Goal: Task Accomplishment & Management: Use online tool/utility

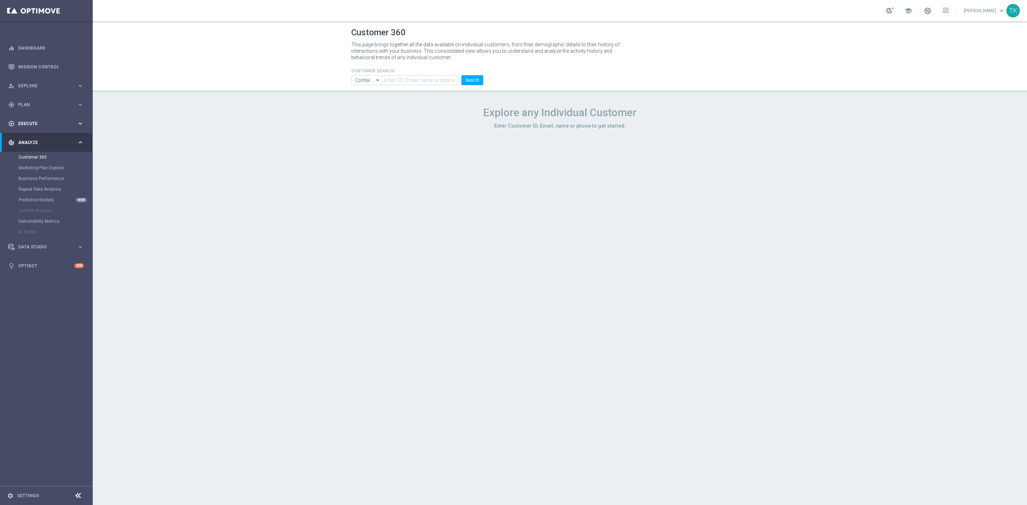
click at [29, 120] on div "play_circle_outline Execute" at bounding box center [42, 123] width 69 height 6
click at [28, 138] on link "Campaign Builder" at bounding box center [47, 138] width 56 height 6
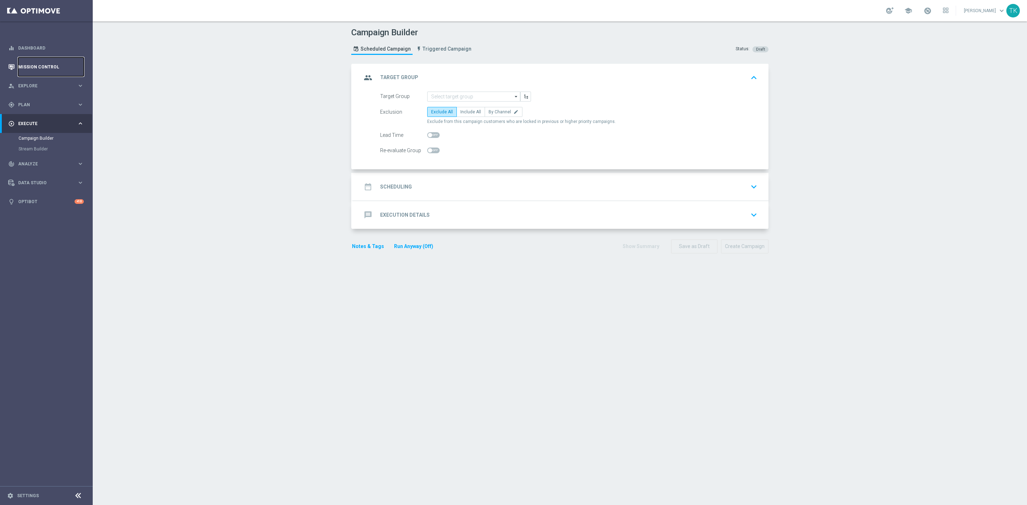
click at [25, 65] on link "Mission Control" at bounding box center [51, 66] width 66 height 19
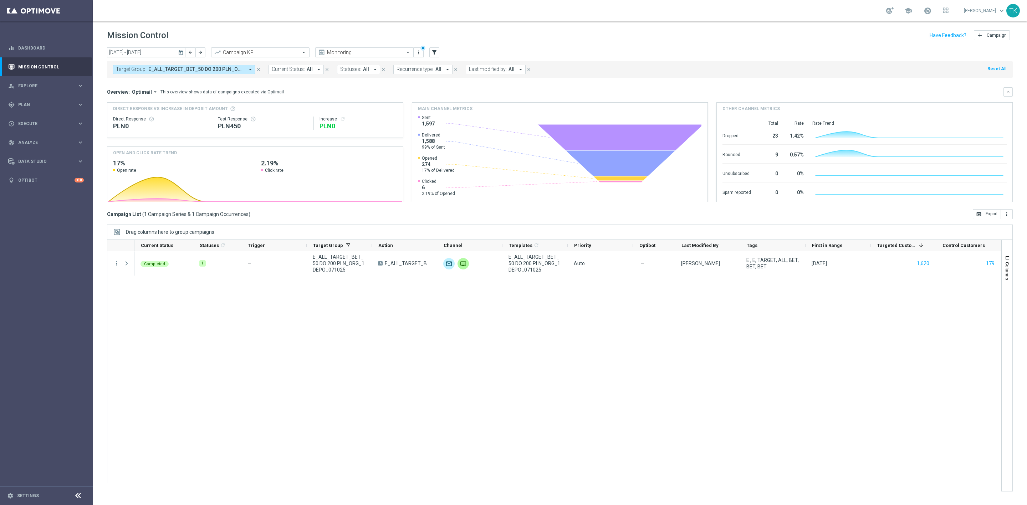
click at [191, 72] on span "E_ALL_TARGET_BET_50 DO 200 PLN_ORG_1DEPO_071025" at bounding box center [196, 69] width 96 height 6
click at [0, 0] on div "Clear" at bounding box center [0, 0] width 0 height 0
click at [136, 82] on input "text" at bounding box center [172, 83] width 104 height 6
paste input "E_ALL_TARGET_BET_1DEPO DO 200PLN_141025"
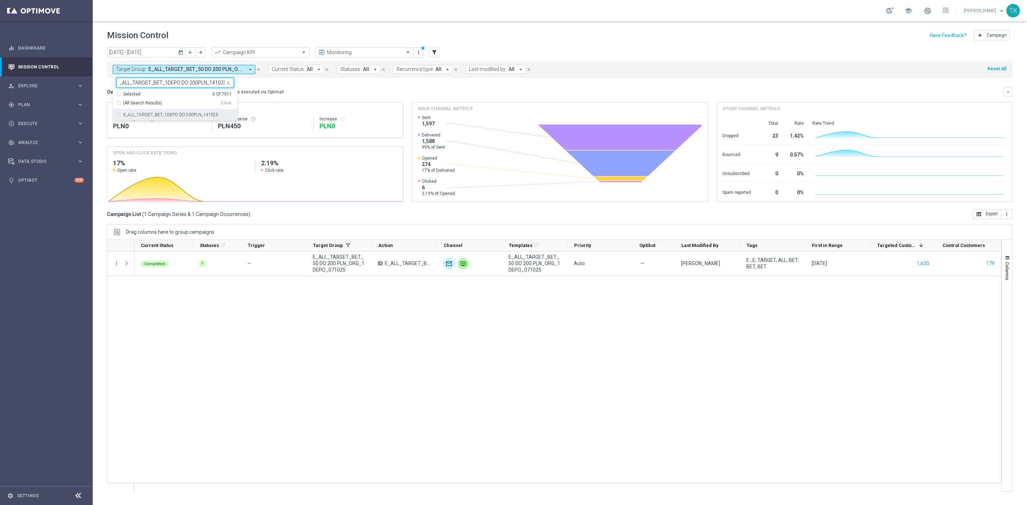
click at [147, 117] on label "E_ALL_TARGET_BET_1DEPO DO 200PLN_141025" at bounding box center [170, 115] width 95 height 4
type input "E_ALL_TARGET_BET_1DEPO DO 200PLN_141025"
click at [95, 91] on div "today 06 Oct 2025 - 12 Oct 2025 arrow_back arrow_forward Campaign KPI trending_…" at bounding box center [560, 272] width 934 height 451
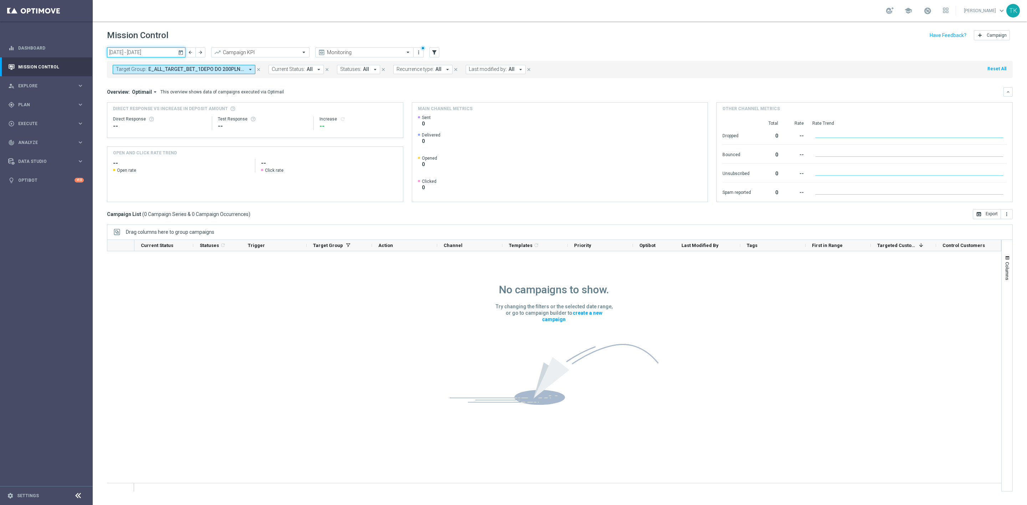
click at [142, 55] on input "06 Oct 2025 - 12 Oct 2025" at bounding box center [146, 52] width 78 height 10
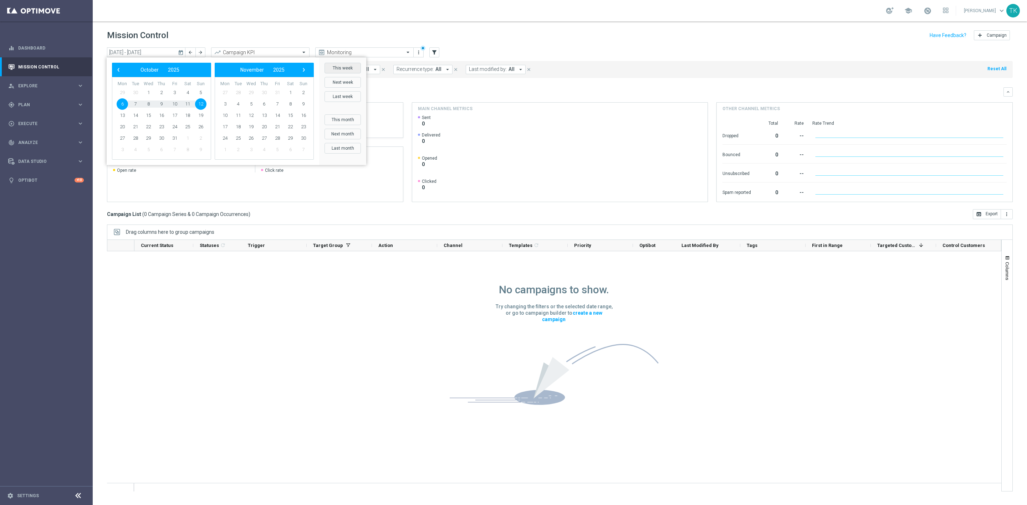
click at [340, 72] on button "This week" at bounding box center [342, 68] width 36 height 11
type input "[DATE] - [DATE]"
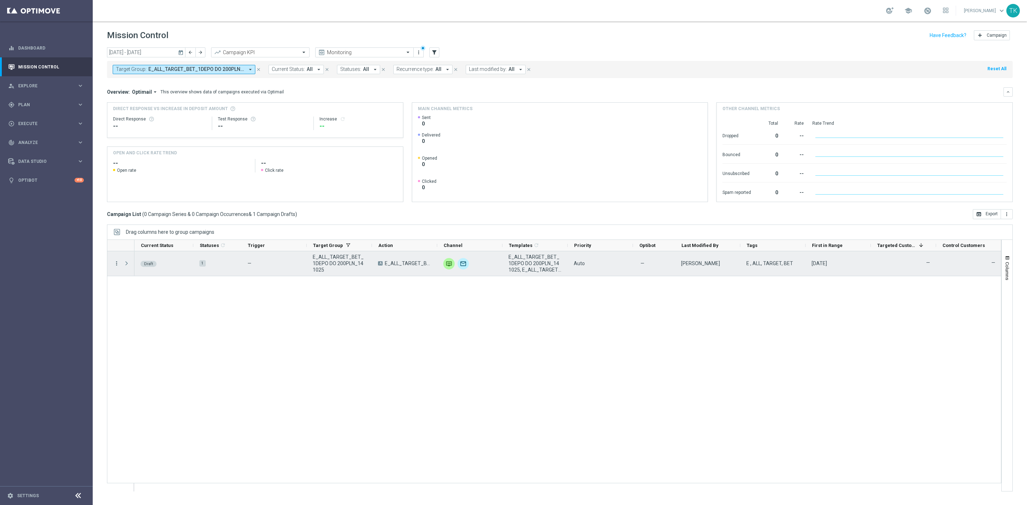
click at [117, 265] on icon "more_vert" at bounding box center [116, 263] width 6 height 6
click at [147, 291] on div "Edit" at bounding box center [164, 291] width 66 height 5
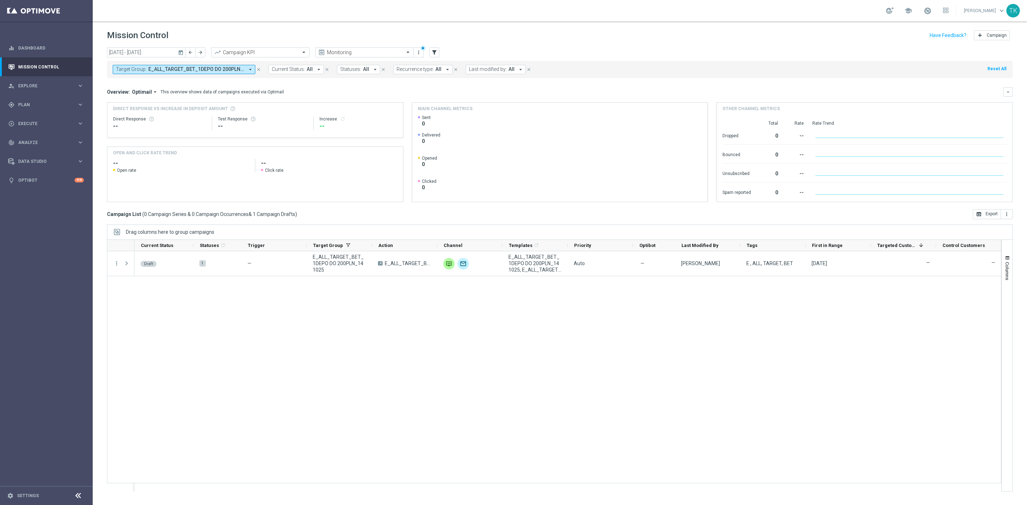
click at [188, 70] on span "E_ALL_TARGET_BET_1DEPO DO 200PLN_141025" at bounding box center [196, 69] width 96 height 6
click at [0, 0] on div "Clear" at bounding box center [0, 0] width 0 height 0
click at [139, 79] on div at bounding box center [171, 82] width 108 height 9
paste input "E_ALL_TARGET_BET_2DEPO DO 200PLN_141025"
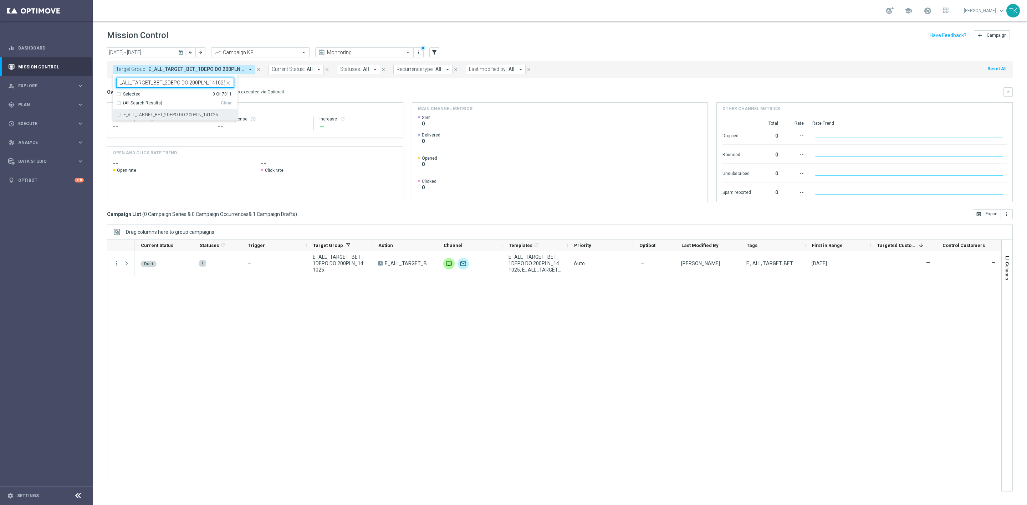
click at [145, 111] on div "E_ALL_TARGET_BET_2DEPO DO 200PLN_141025" at bounding box center [175, 114] width 118 height 11
type input "E_ALL_TARGET_BET_2DEPO DO 200PLN_141025"
click at [93, 82] on div "today 13 Oct 2025 - 19 Oct 2025 arrow_back arrow_forward Campaign KPI trending_…" at bounding box center [560, 272] width 934 height 451
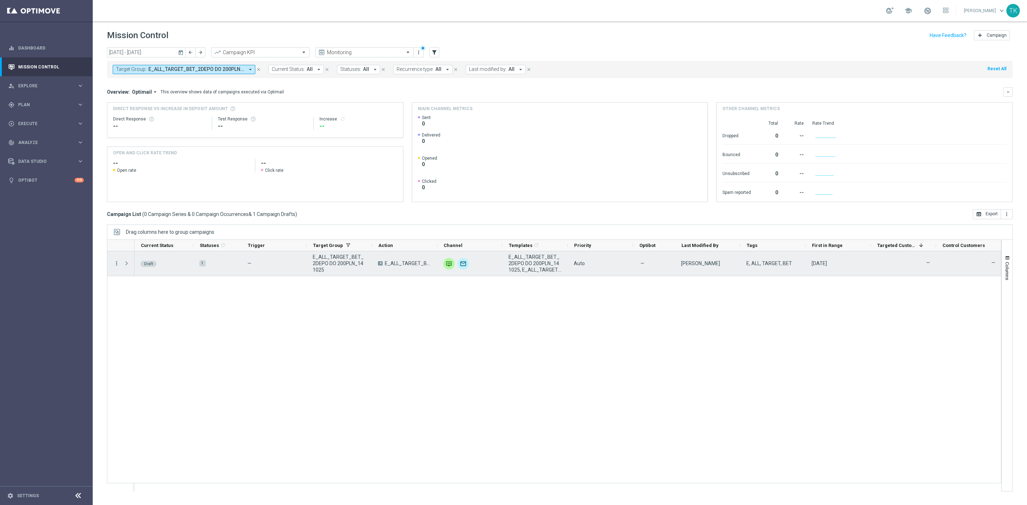
click at [116, 262] on icon "more_vert" at bounding box center [116, 263] width 6 height 6
click at [133, 289] on span "Edit" at bounding box center [135, 291] width 8 height 5
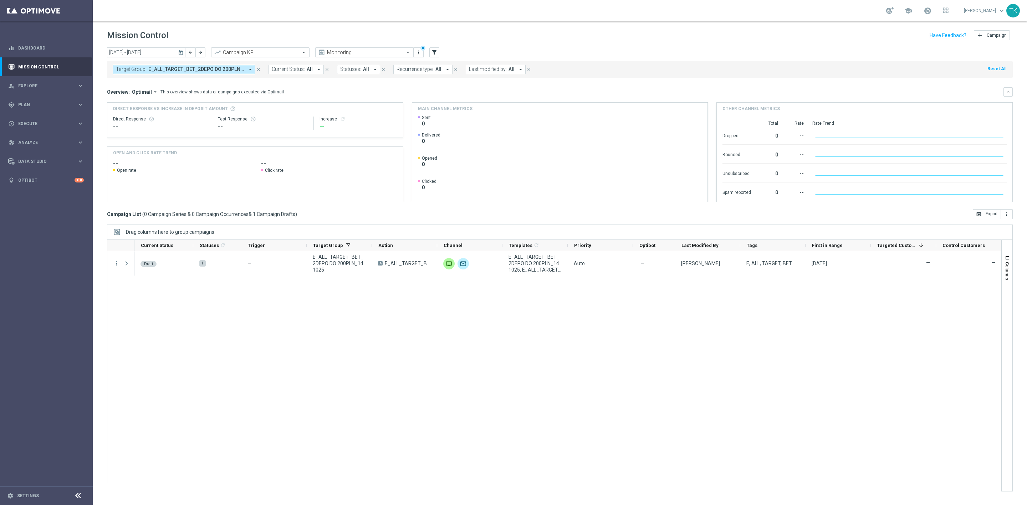
click at [188, 67] on span "E_ALL_TARGET_BET_2DEPO DO 200PLN_141025" at bounding box center [196, 69] width 96 height 6
click at [0, 0] on div "Clear" at bounding box center [0, 0] width 0 height 0
click at [157, 83] on input "text" at bounding box center [172, 83] width 104 height 6
paste input "REACQ_ALL_TARGET_BET DO 200PLN_141025"
type input "REACQ_ALL_TARGET_BET DO 200PLN_141025"
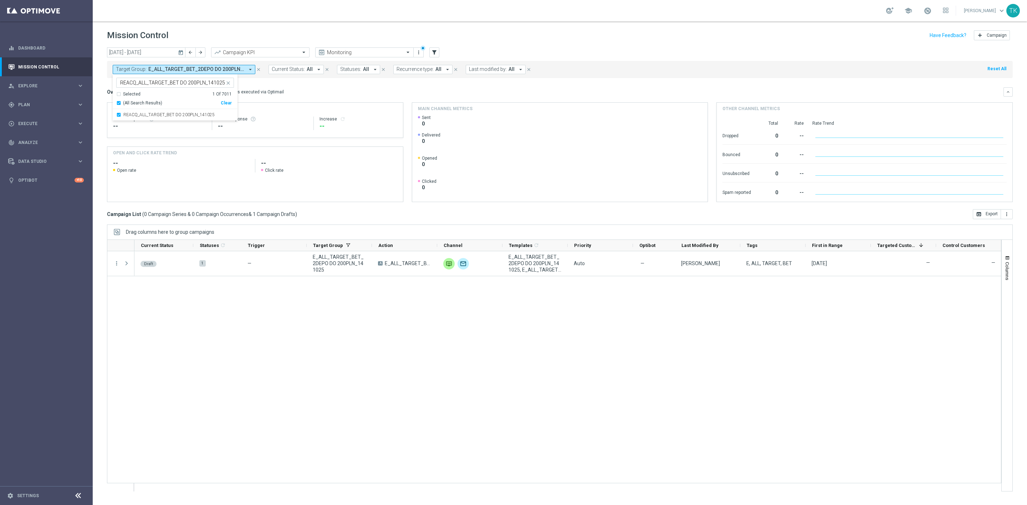
click at [101, 81] on div "today 13 Oct 2025 - 19 Oct 2025 arrow_back arrow_forward Campaign KPI trending_…" at bounding box center [560, 272] width 934 height 451
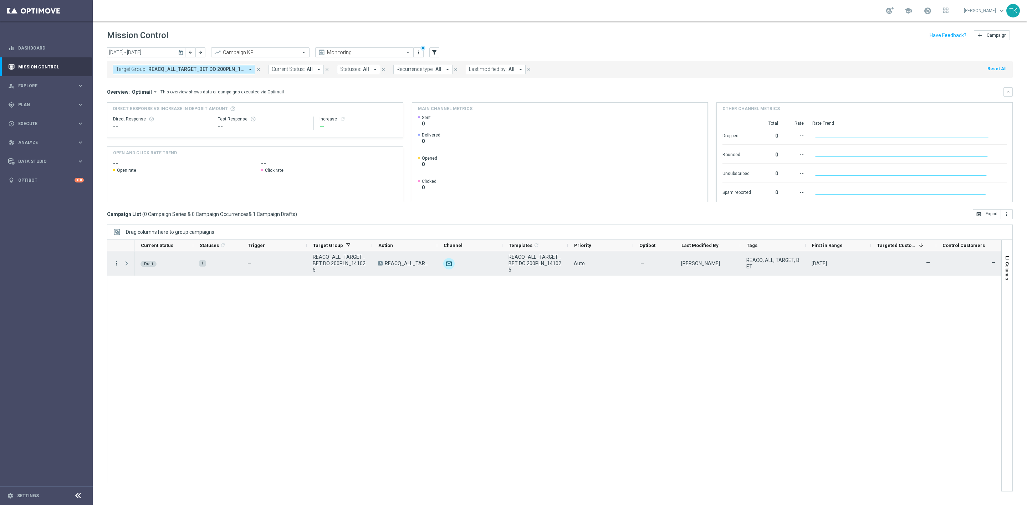
click at [117, 265] on icon "more_vert" at bounding box center [116, 263] width 6 height 6
click at [137, 293] on span "Edit" at bounding box center [135, 291] width 8 height 5
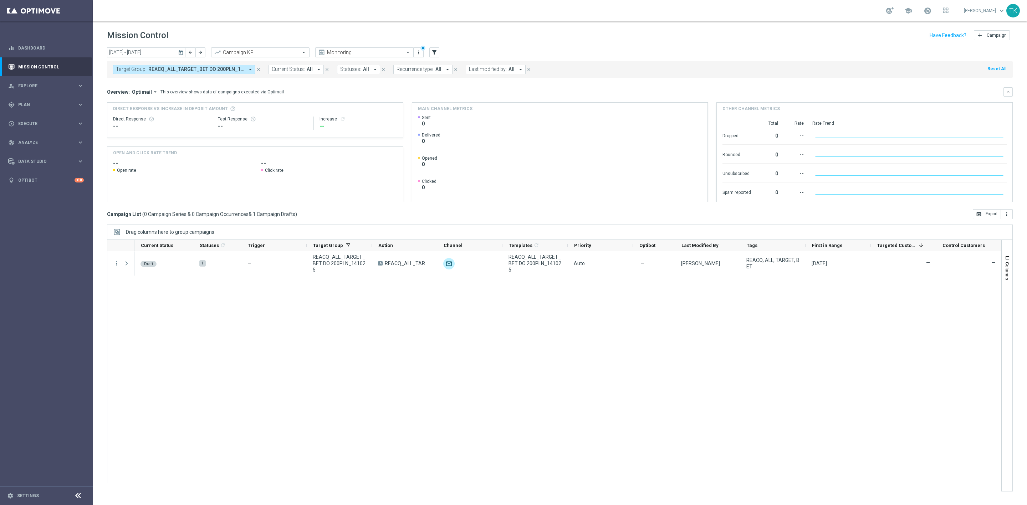
click at [150, 70] on span "REACQ_ALL_TARGET_BET DO 200PLN_141025" at bounding box center [196, 69] width 96 height 6
click at [0, 0] on div "Clear" at bounding box center [0, 0] width 0 height 0
click at [148, 79] on div at bounding box center [171, 82] width 108 height 9
paste input "E_MIN-LOW_TARGET_BET_3DEPO DO 200PLN_141025"
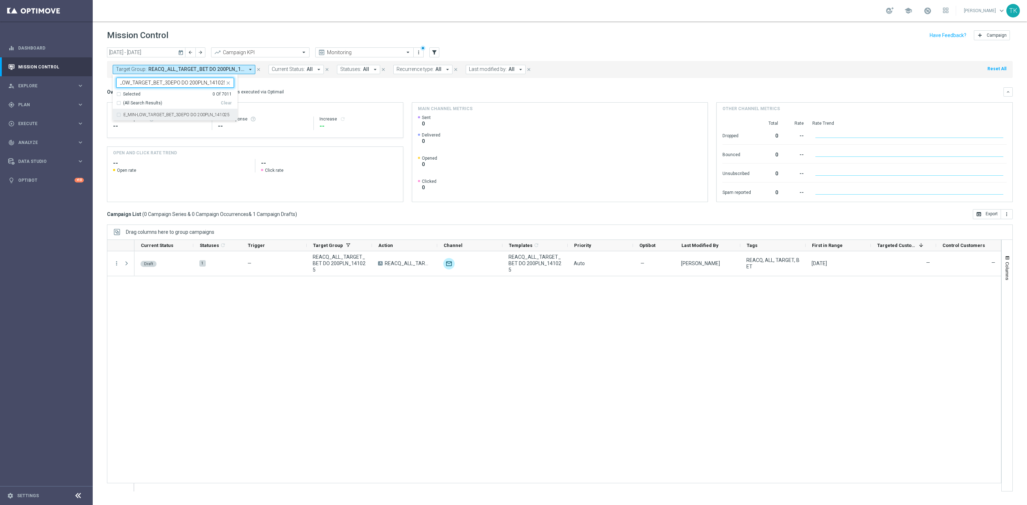
click at [144, 114] on label "E_MIN-LOW_TARGET_BET_3DEPO DO 200PLN_141025" at bounding box center [176, 115] width 106 height 4
type input "E_MIN-LOW_TARGET_BET_3DEPO DO 200PLN_141025"
click at [103, 89] on div "today 13 Oct 2025 - 19 Oct 2025 arrow_back arrow_forward Campaign KPI trending_…" at bounding box center [560, 272] width 934 height 451
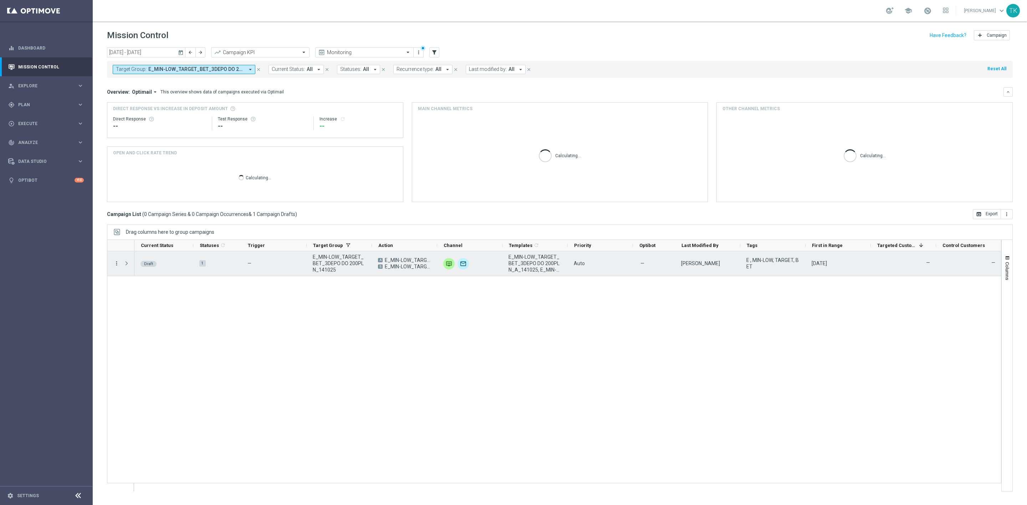
click at [117, 263] on icon "more_vert" at bounding box center [116, 263] width 6 height 6
click at [139, 292] on div "Edit" at bounding box center [164, 291] width 66 height 5
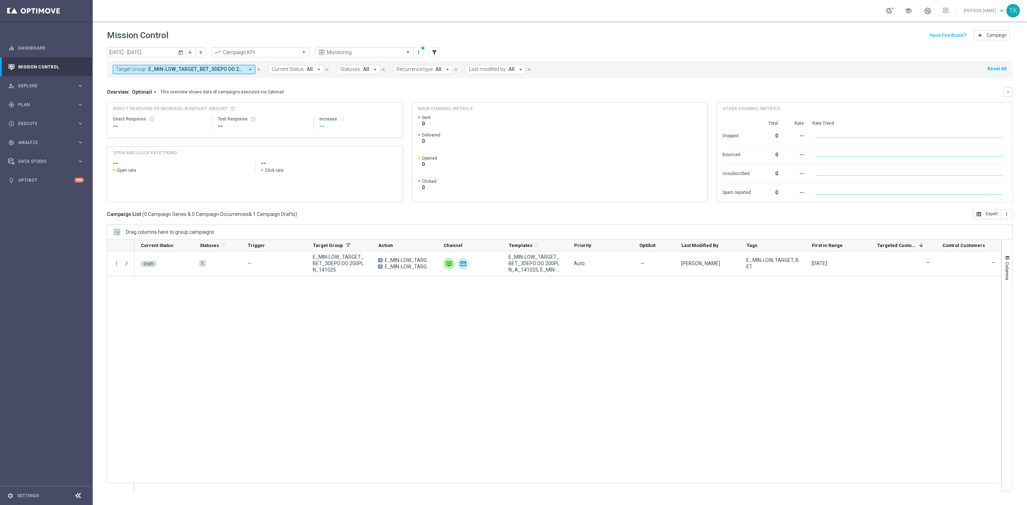
click at [183, 66] on span "E_MIN-LOW_TARGET_BET_3DEPO DO 200PLN_141025" at bounding box center [196, 69] width 96 height 6
click at [0, 0] on div "Clear" at bounding box center [0, 0] width 0 height 0
click at [152, 80] on input "text" at bounding box center [172, 83] width 104 height 6
paste input "E_ALL_TARGET_BET_3DEPO DO 200PLN_141025"
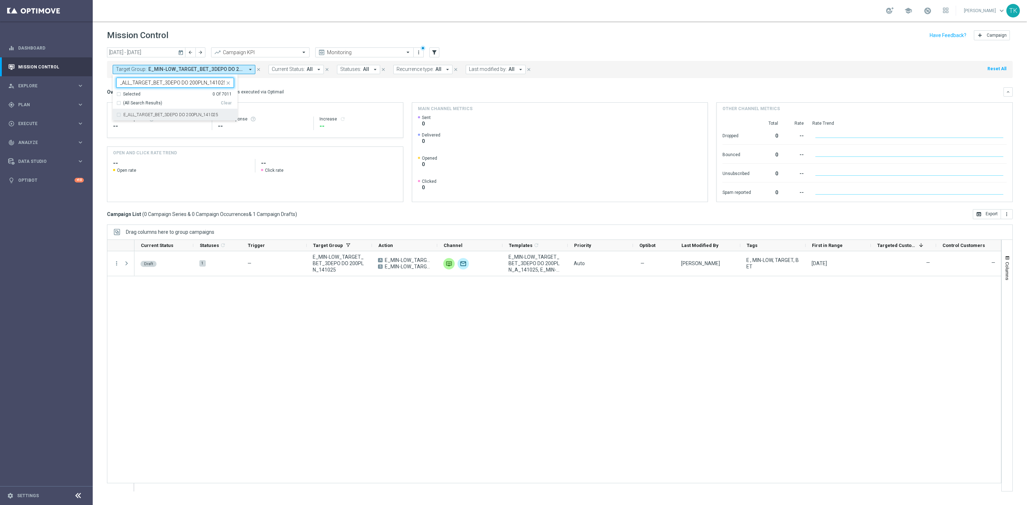
click at [135, 114] on label "E_ALL_TARGET_BET_3DEPO DO 200PLN_141025" at bounding box center [170, 115] width 95 height 4
type input "E_ALL_TARGET_BET_3DEPO DO 200PLN_141025"
click at [102, 92] on div "today 13 Oct 2025 - 19 Oct 2025 arrow_back arrow_forward Campaign KPI trending_…" at bounding box center [560, 272] width 934 height 451
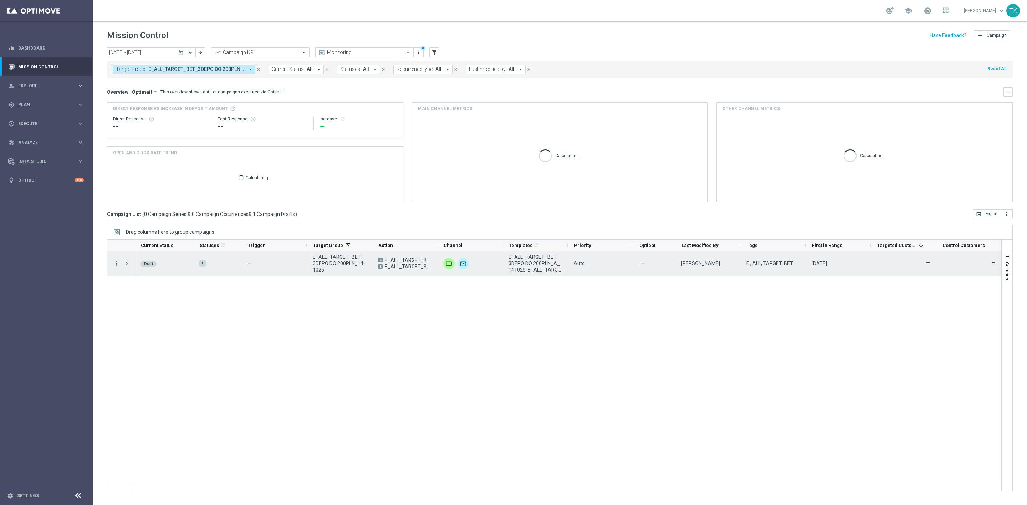
click at [118, 262] on icon "more_vert" at bounding box center [116, 263] width 6 height 6
click at [135, 293] on span "Edit" at bounding box center [135, 291] width 8 height 5
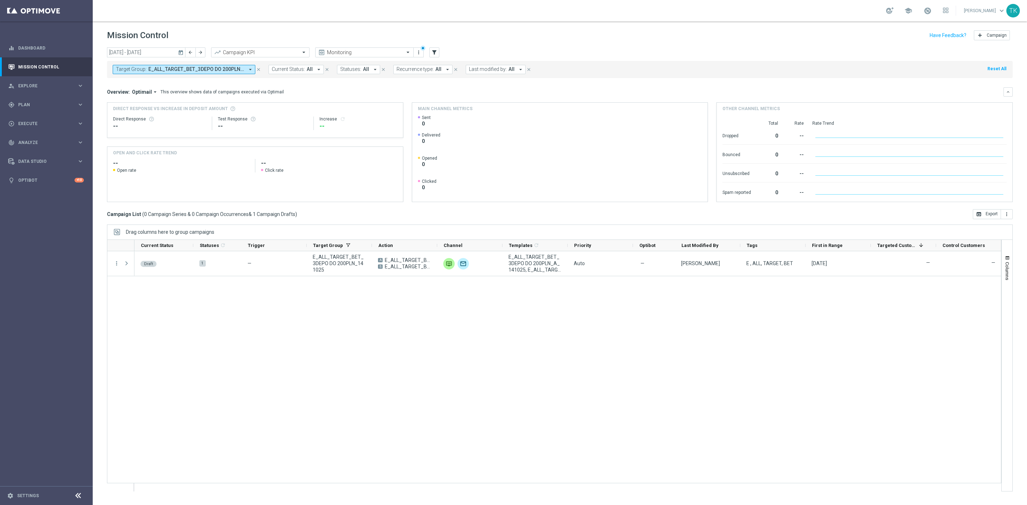
click at [207, 70] on span "E_ALL_TARGET_BET_3DEPO DO 200PLN_141025" at bounding box center [196, 69] width 96 height 6
click at [0, 0] on div "Clear" at bounding box center [0, 0] width 0 height 0
click at [226, 82] on icon "close" at bounding box center [228, 83] width 6 height 6
click at [141, 79] on div at bounding box center [171, 82] width 108 height 9
paste input "DO 200PLN_141025"
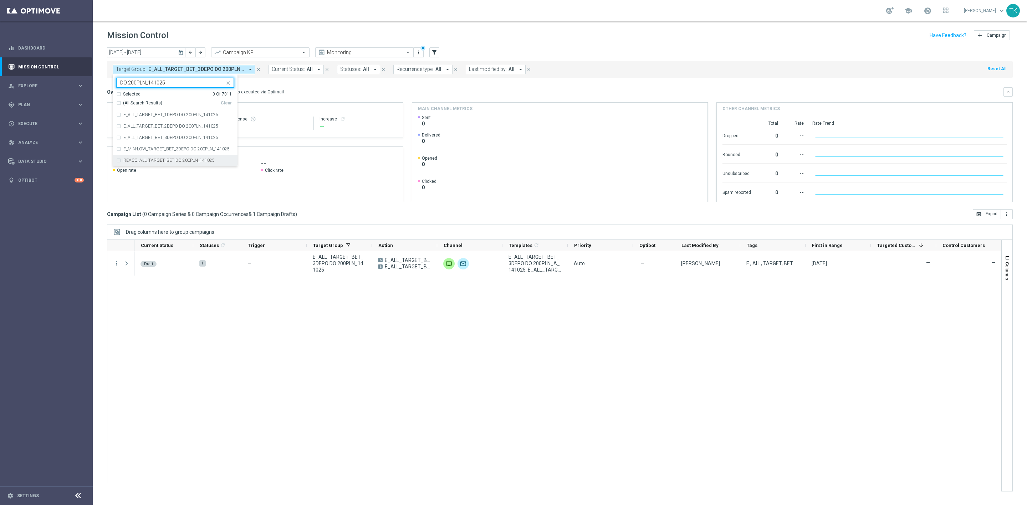
click at [151, 157] on div "REACQ_ALL_TARGET_BET DO 200PLN_141025" at bounding box center [175, 160] width 118 height 11
type input "DO 200PLN_141025"
click at [148, 149] on label "E_MIN-LOW_TARGET_BET_3DEPO DO 200PLN_141025" at bounding box center [176, 149] width 106 height 4
click at [145, 137] on label "E_ALL_TARGET_BET_3DEPO DO 200PLN_141025" at bounding box center [170, 137] width 95 height 4
click at [145, 127] on label "E_ALL_TARGET_BET_2DEPO DO 200PLN_141025" at bounding box center [170, 126] width 95 height 4
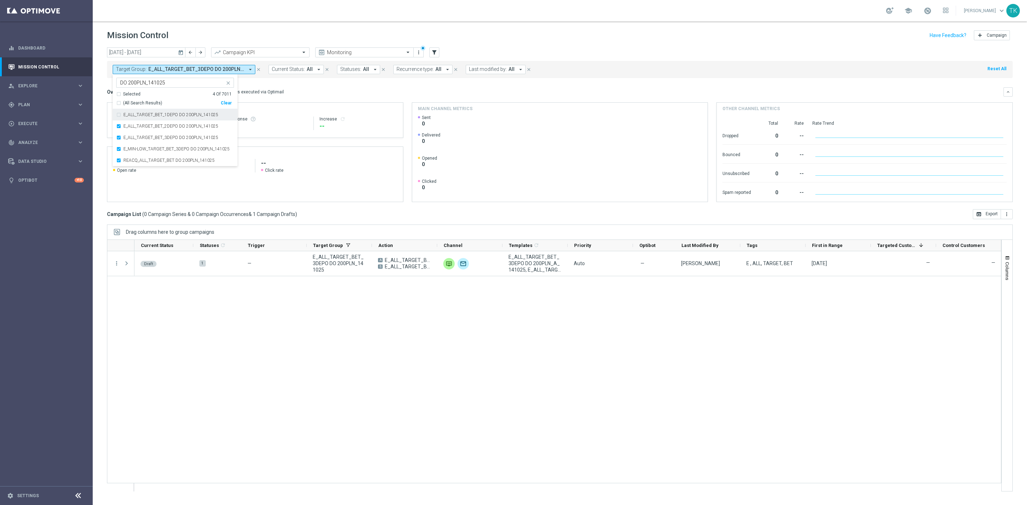
click at [144, 118] on div "E_ALL_TARGET_BET_1DEPO DO 200PLN_141025" at bounding box center [175, 114] width 118 height 11
click at [97, 82] on div "today 13 Oct 2025 - 19 Oct 2025 arrow_back arrow_forward Campaign KPI trending_…" at bounding box center [560, 272] width 934 height 451
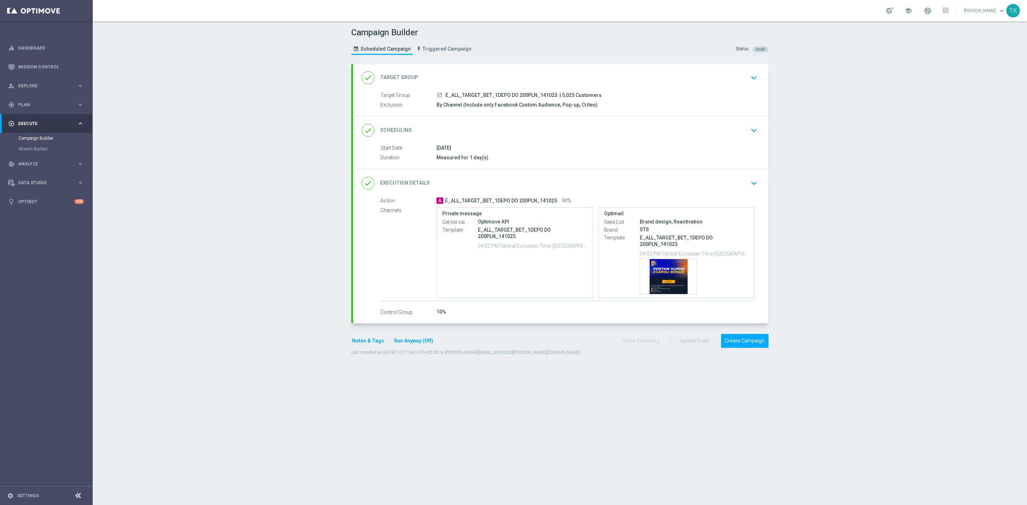
click at [498, 96] on span "E_ALL_TARGET_BET_1DEPO DO 200PLN_141025" at bounding box center [501, 95] width 112 height 6
copy div "E_ALL_TARGET_BET_1DEPO DO 200PLN_141025"
click at [535, 51] on div "Campaign Builder Scheduled Campaign Triggered Campaign Status: Draft" at bounding box center [560, 42] width 428 height 33
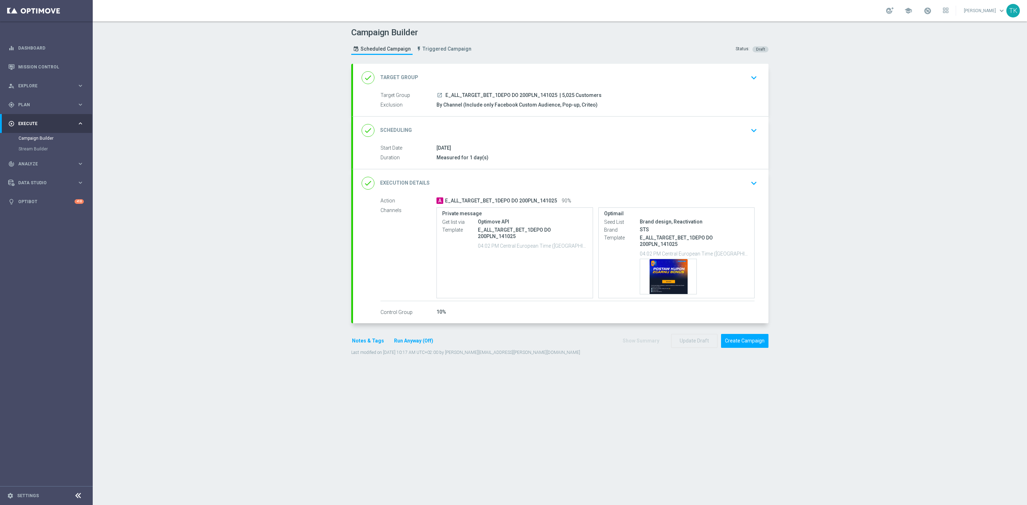
click at [585, 143] on div "done Scheduling keyboard_arrow_down" at bounding box center [560, 131] width 415 height 28
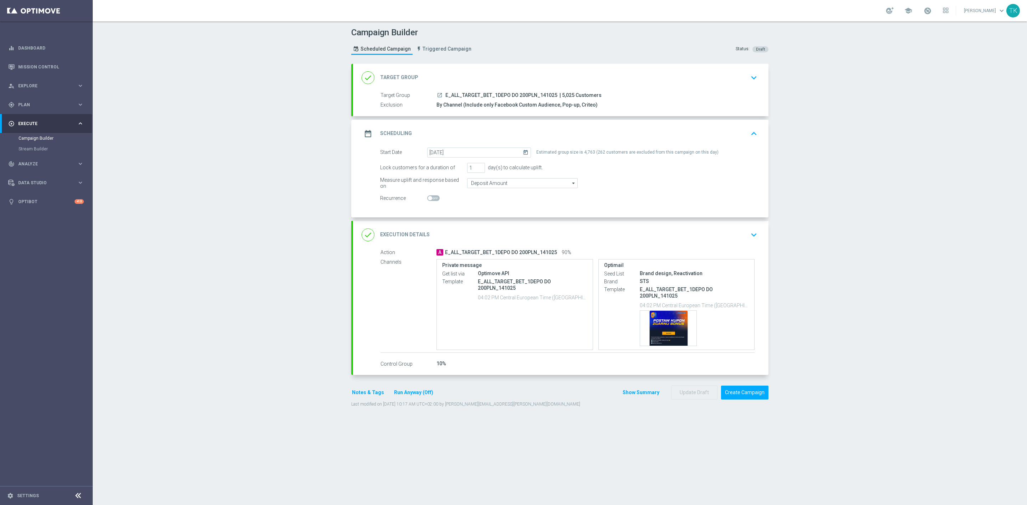
click at [635, 137] on div "date_range Scheduling keyboard_arrow_up" at bounding box center [560, 134] width 398 height 14
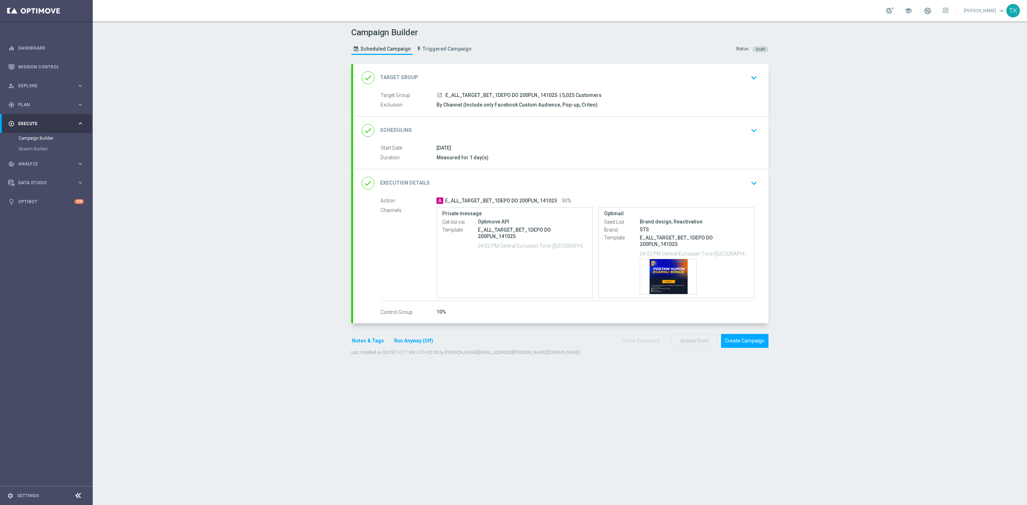
click at [358, 340] on button "Notes & Tags" at bounding box center [368, 341] width 34 height 9
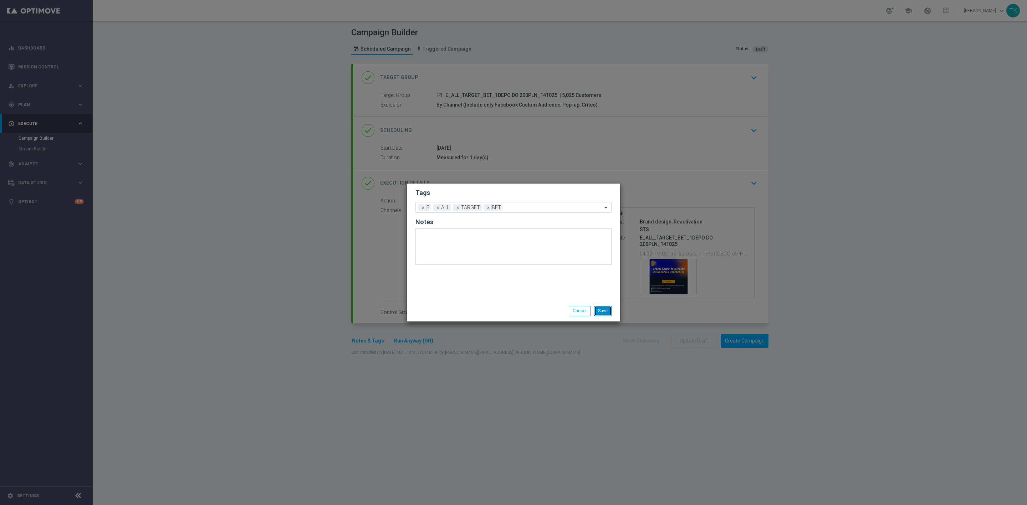
click at [600, 309] on button "Save" at bounding box center [602, 311] width 17 height 10
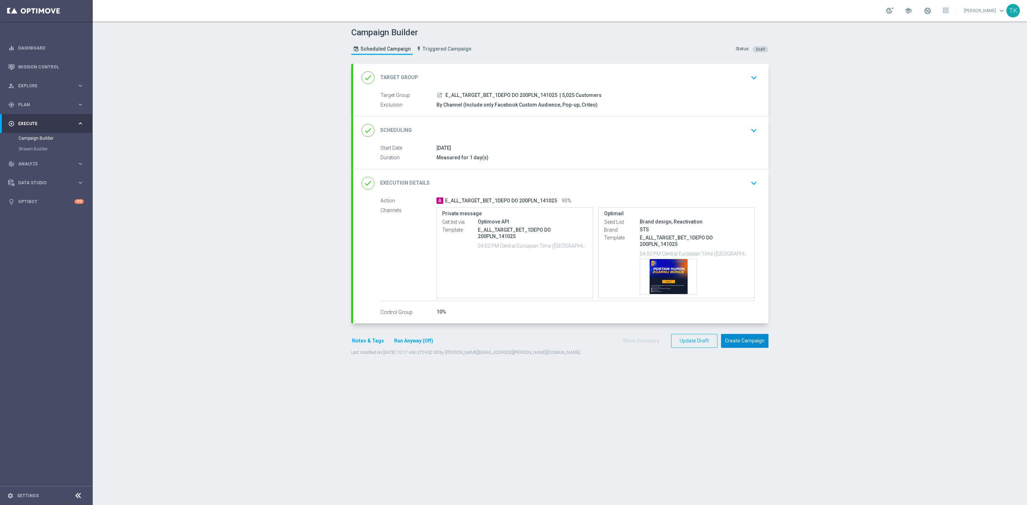
click at [736, 340] on button "Create Campaign" at bounding box center [744, 341] width 47 height 14
click at [501, 92] on span "E_ALL_TARGET_BET_2DEPO DO 200PLN_141025" at bounding box center [501, 95] width 112 height 6
copy div "E_ALL_TARGET_BET_2DEPO DO 200PLN_141025"
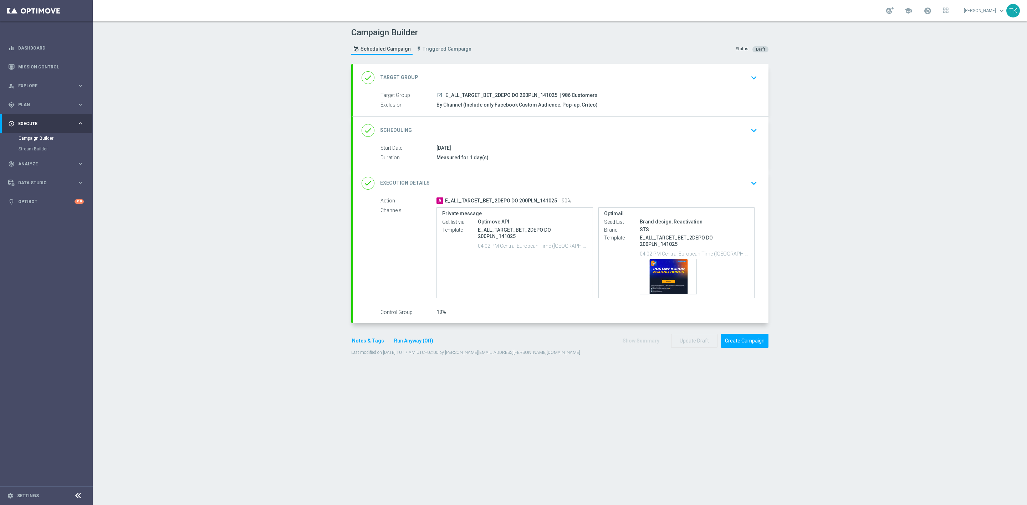
click at [496, 57] on div "Campaign Builder Scheduled Campaign Triggered Campaign Status: Draft" at bounding box center [560, 42] width 428 height 33
click at [365, 340] on button "Notes & Tags" at bounding box center [368, 341] width 34 height 9
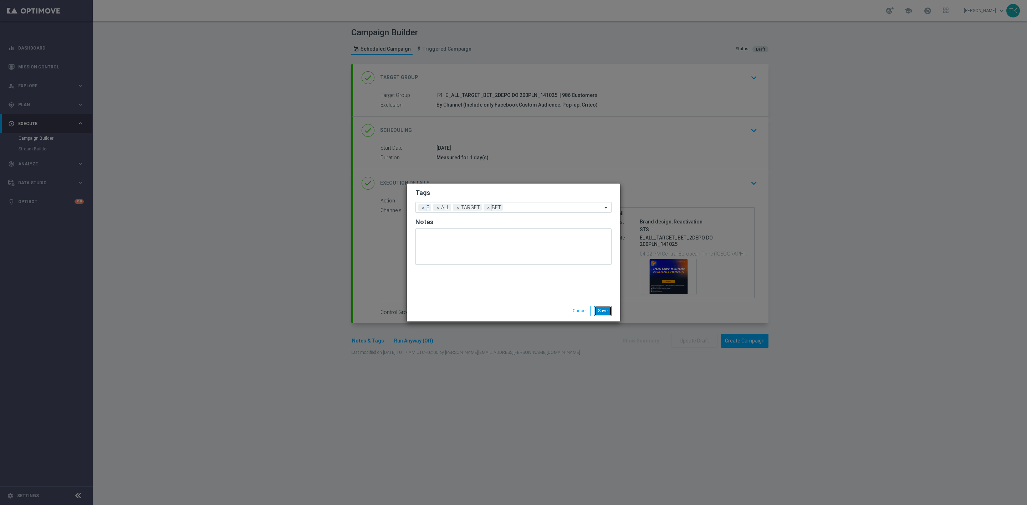
click at [598, 311] on button "Save" at bounding box center [602, 311] width 17 height 10
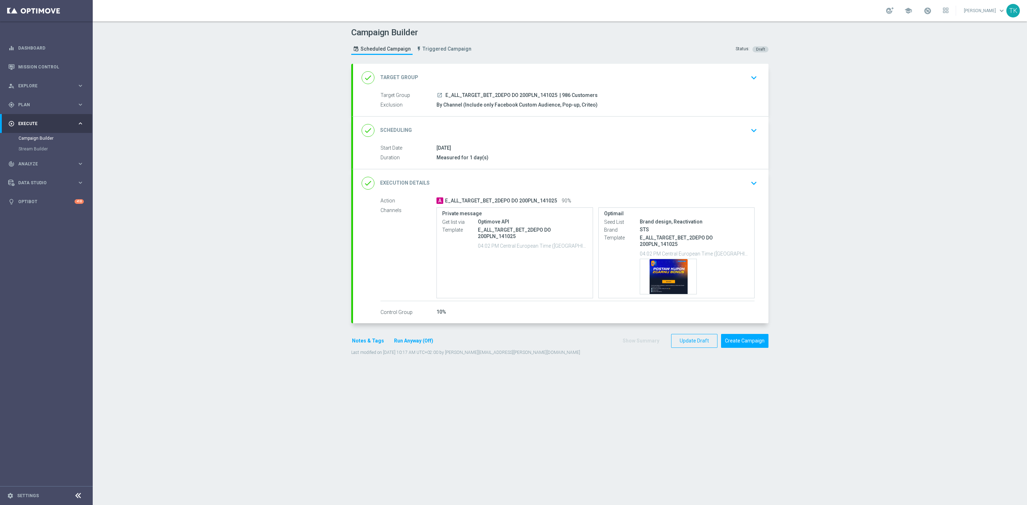
click at [592, 145] on div "[DATE]" at bounding box center [595, 147] width 318 height 7
click at [589, 136] on div "done Scheduling keyboard_arrow_down" at bounding box center [560, 131] width 398 height 14
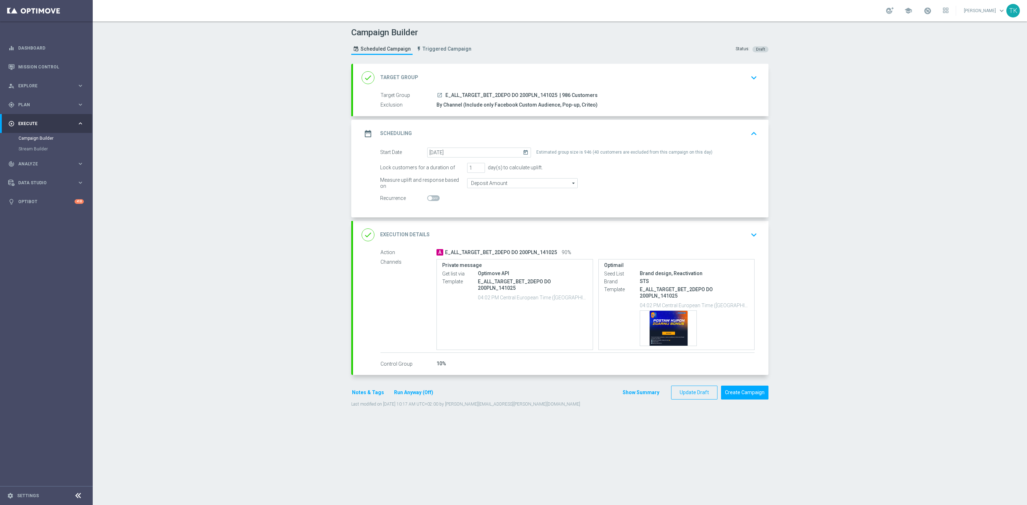
click at [589, 133] on div "date_range Scheduling keyboard_arrow_up" at bounding box center [560, 134] width 398 height 14
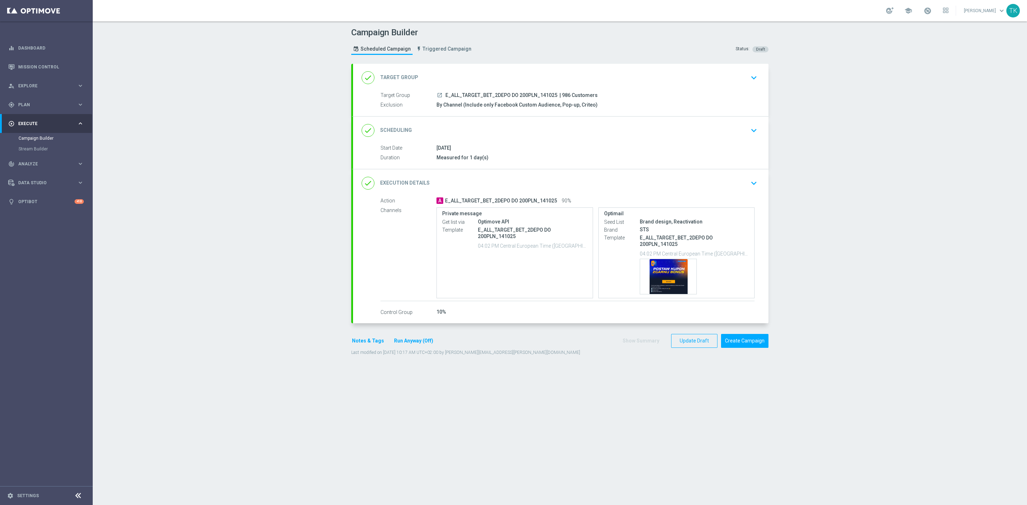
click at [360, 340] on button "Notes & Tags" at bounding box center [368, 341] width 34 height 9
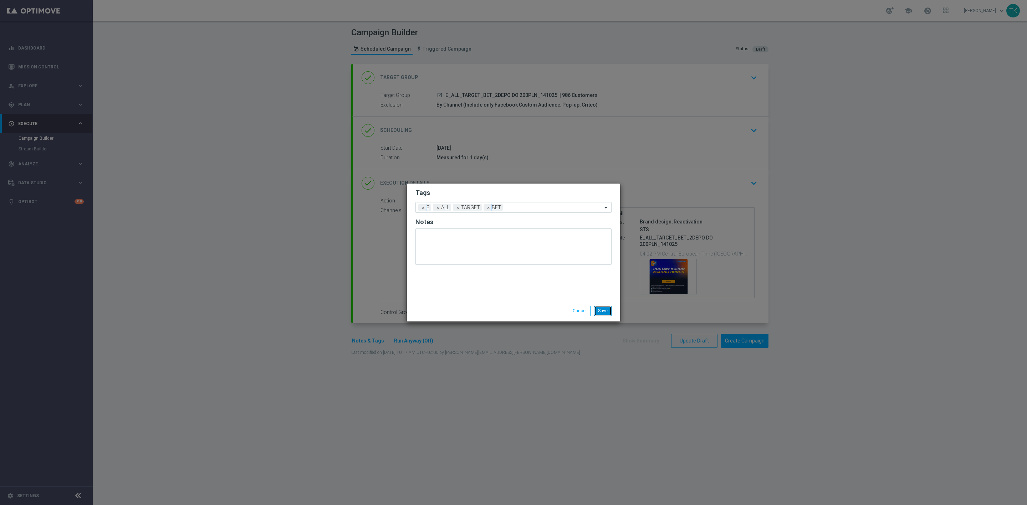
click at [604, 310] on button "Save" at bounding box center [602, 311] width 17 height 10
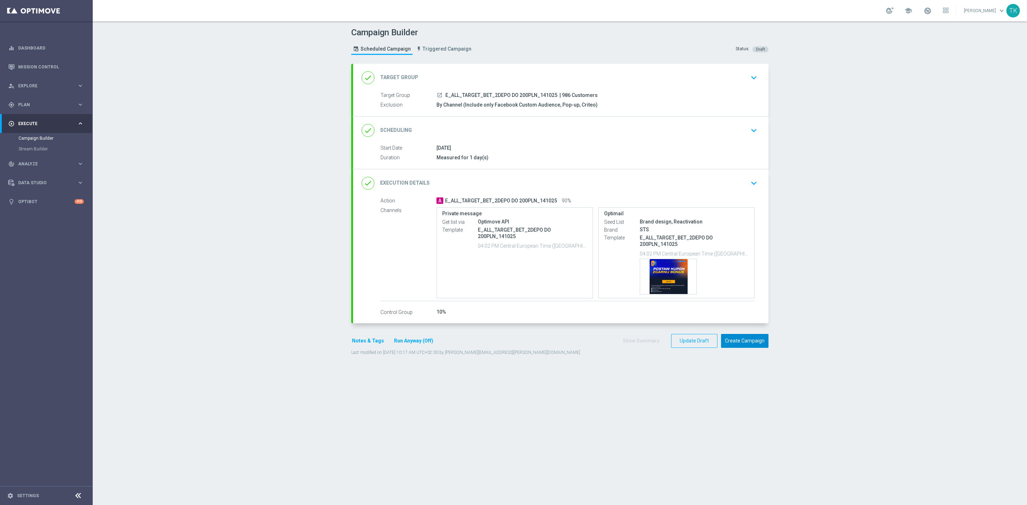
click at [736, 342] on button "Create Campaign" at bounding box center [744, 341] width 47 height 14
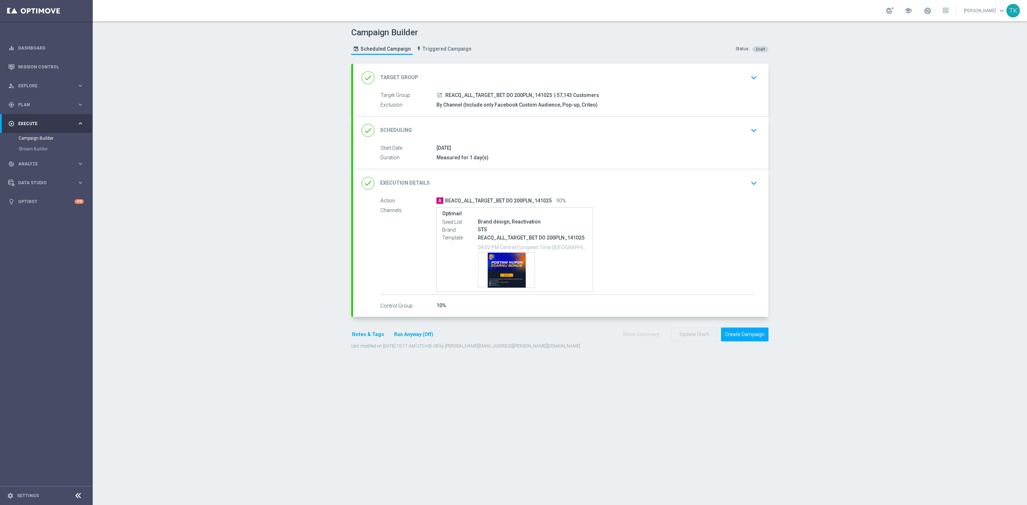
click at [493, 96] on span "REACQ_ALL_TARGET_BET DO 200PLN_141025" at bounding box center [498, 95] width 107 height 6
copy div "REACQ_ALL_TARGET_BET DO 200PLN_141025"
click at [531, 50] on div "Campaign Builder Scheduled Campaign Triggered Campaign Status: Draft" at bounding box center [560, 42] width 428 height 33
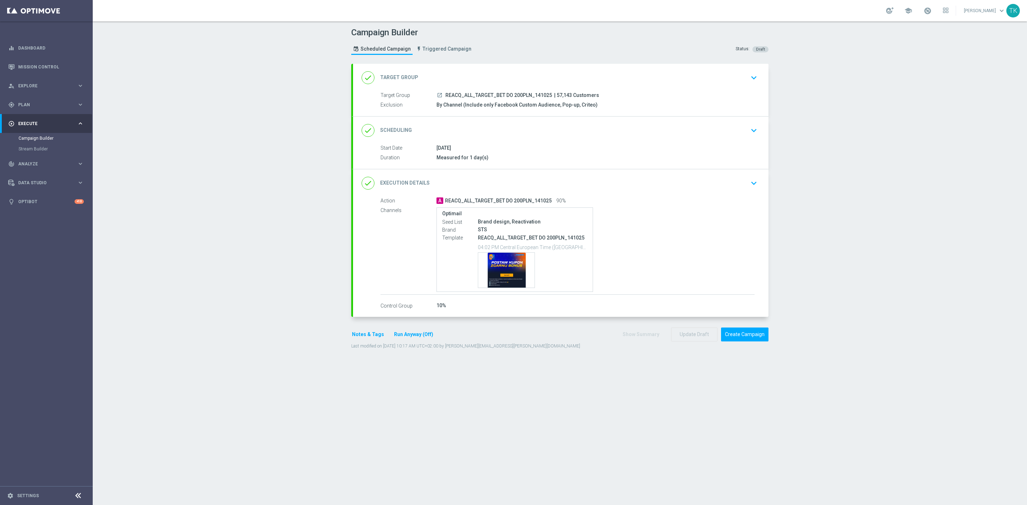
click at [575, 134] on div "done Scheduling keyboard_arrow_down" at bounding box center [560, 131] width 398 height 14
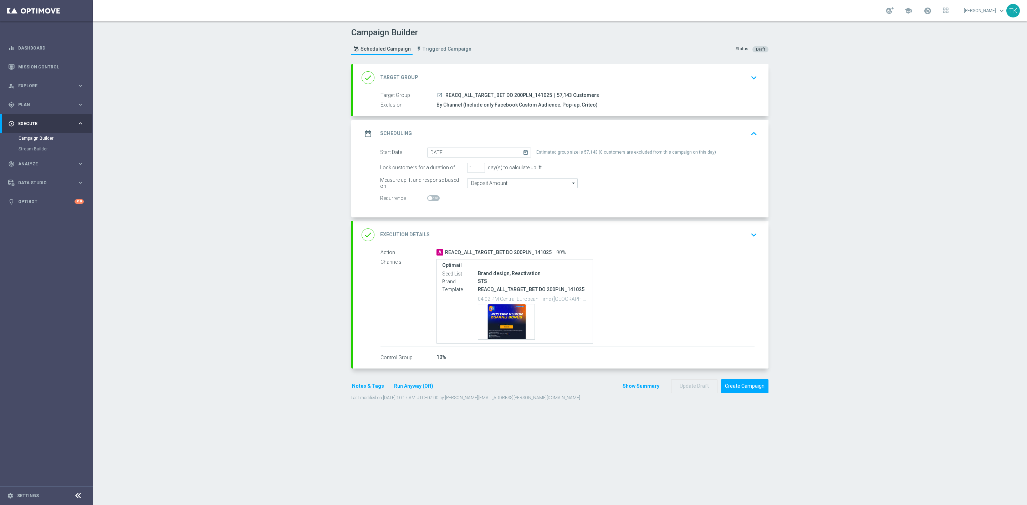
click at [632, 133] on div "date_range Scheduling keyboard_arrow_up" at bounding box center [560, 134] width 398 height 14
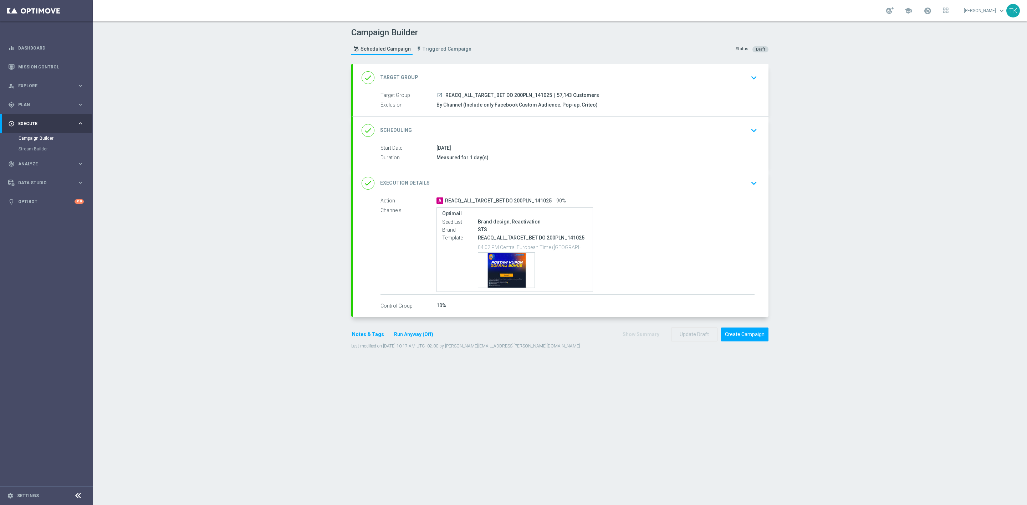
click at [358, 337] on button "Notes & Tags" at bounding box center [368, 334] width 34 height 9
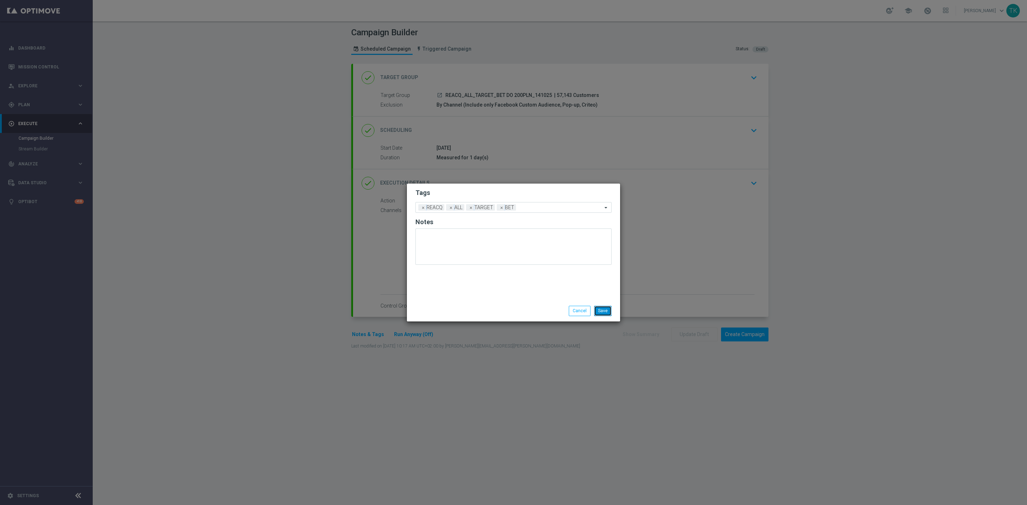
click at [603, 309] on button "Save" at bounding box center [602, 311] width 17 height 10
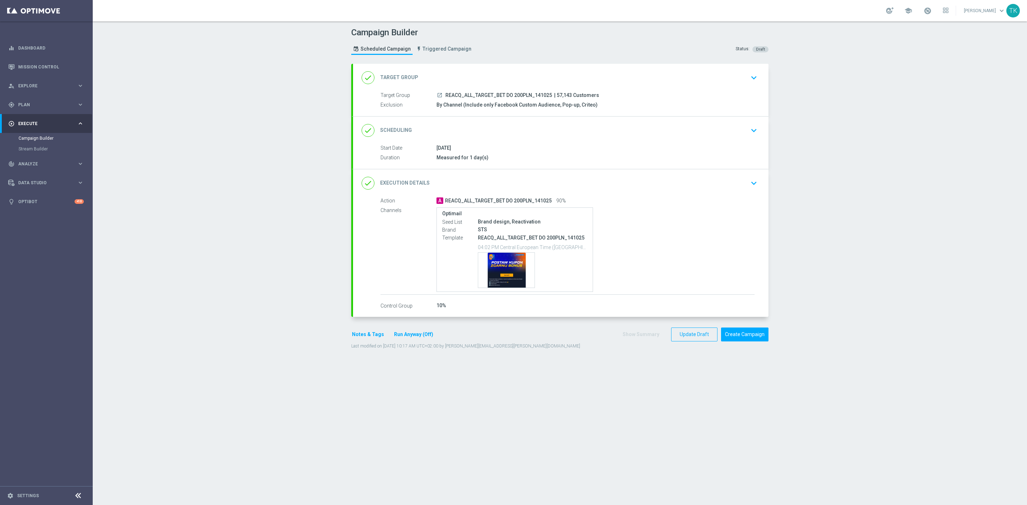
click at [613, 132] on div "done Scheduling keyboard_arrow_down" at bounding box center [560, 131] width 398 height 14
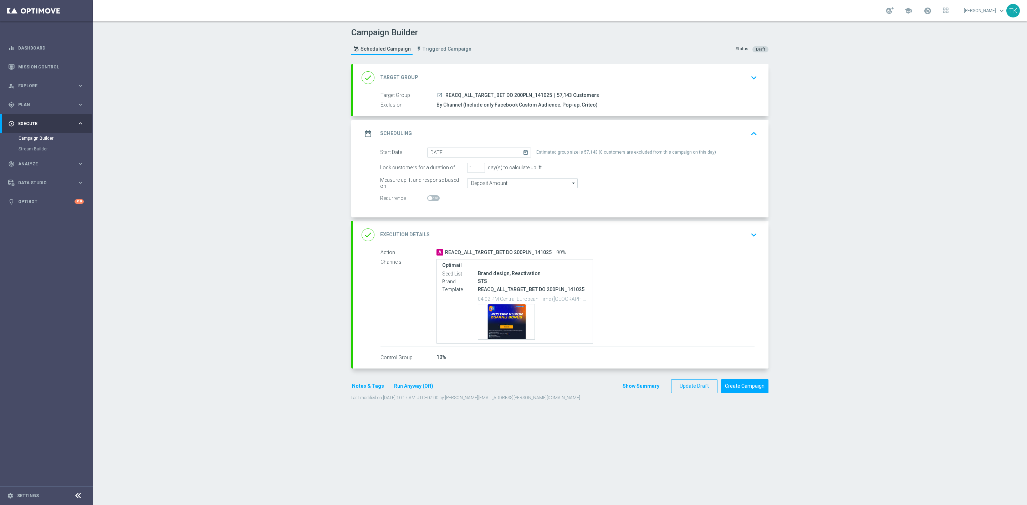
click at [606, 131] on div "date_range Scheduling keyboard_arrow_up" at bounding box center [560, 134] width 398 height 14
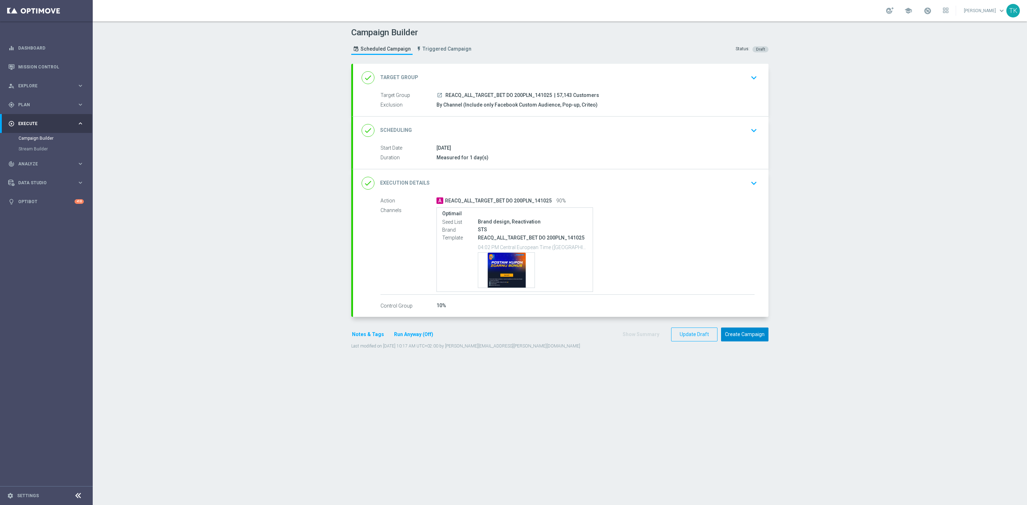
click at [732, 338] on button "Create Campaign" at bounding box center [744, 335] width 47 height 14
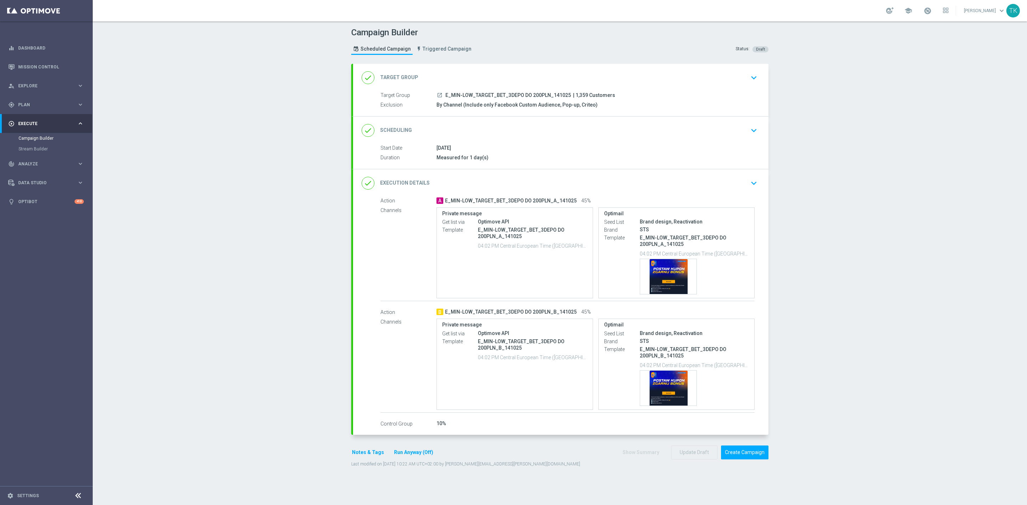
click at [533, 95] on span "E_MIN-LOW_TARGET_BET_3DEPO DO 200PLN_141025" at bounding box center [507, 95] width 125 height 6
click at [533, 94] on span "E_MIN-LOW_TARGET_BET_3DEPO DO 200PLN_141025" at bounding box center [507, 95] width 125 height 6
click at [623, 138] on div "done Scheduling keyboard_arrow_down" at bounding box center [560, 131] width 415 height 28
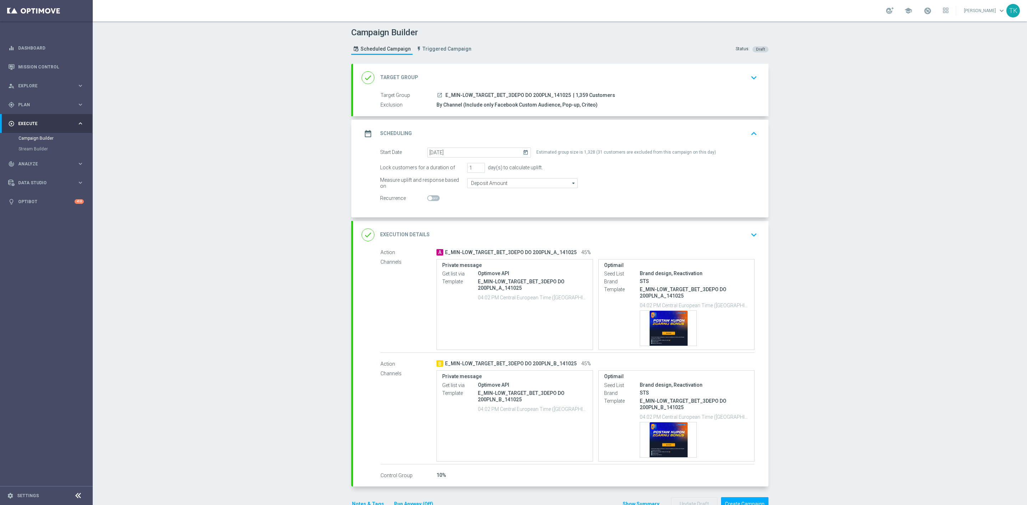
click at [622, 136] on div "date_range Scheduling keyboard_arrow_up" at bounding box center [560, 134] width 398 height 14
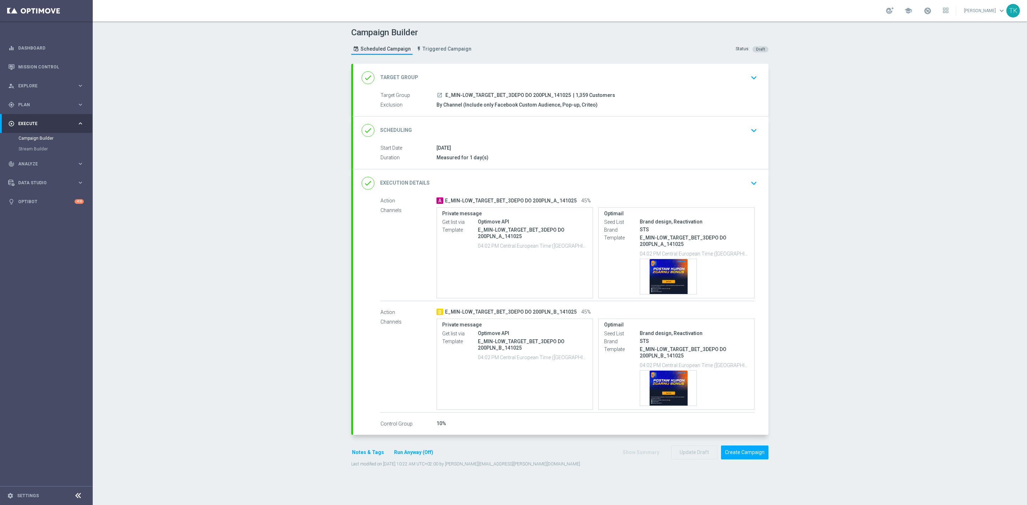
click at [500, 199] on span "E_MIN-LOW_TARGET_BET_3DEPO DO 200PLN_A_141025" at bounding box center [511, 201] width 132 height 6
copy div "E_MIN-LOW_TARGET_BET_3DEPO DO 200PLN_A_141025"
click at [614, 45] on div "Campaign Builder Scheduled Campaign Triggered Campaign Status: Draft" at bounding box center [560, 42] width 428 height 33
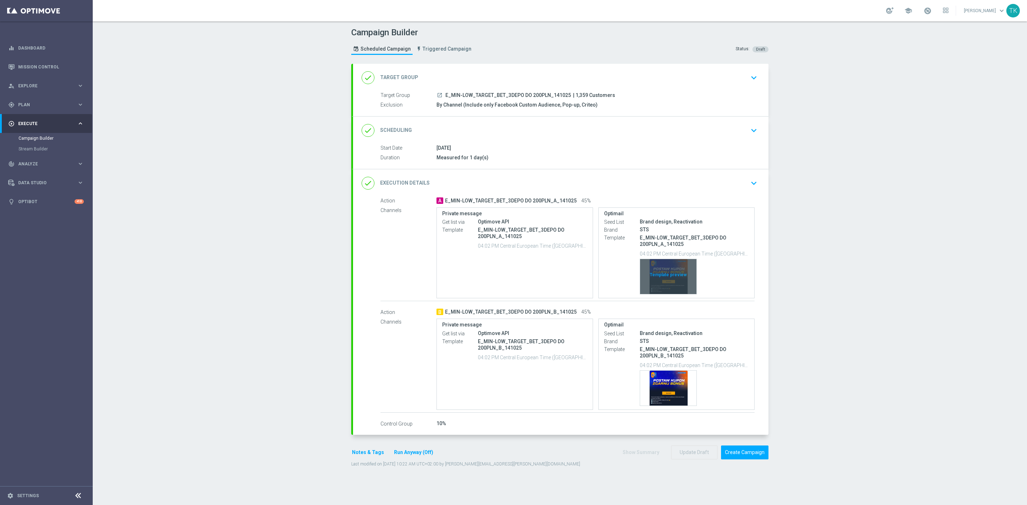
click at [656, 269] on div "Template preview" at bounding box center [668, 276] width 56 height 35
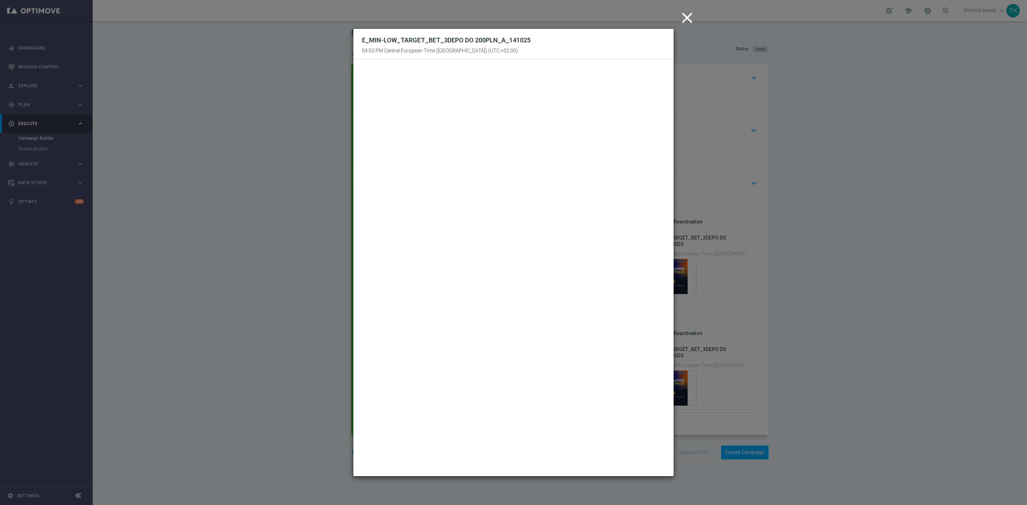
click at [697, 52] on modal-container "close E_MIN-LOW_TARGET_BET_3DEPO DO 200PLN_A_141025 04:02 PM Central European T…" at bounding box center [513, 252] width 1027 height 505
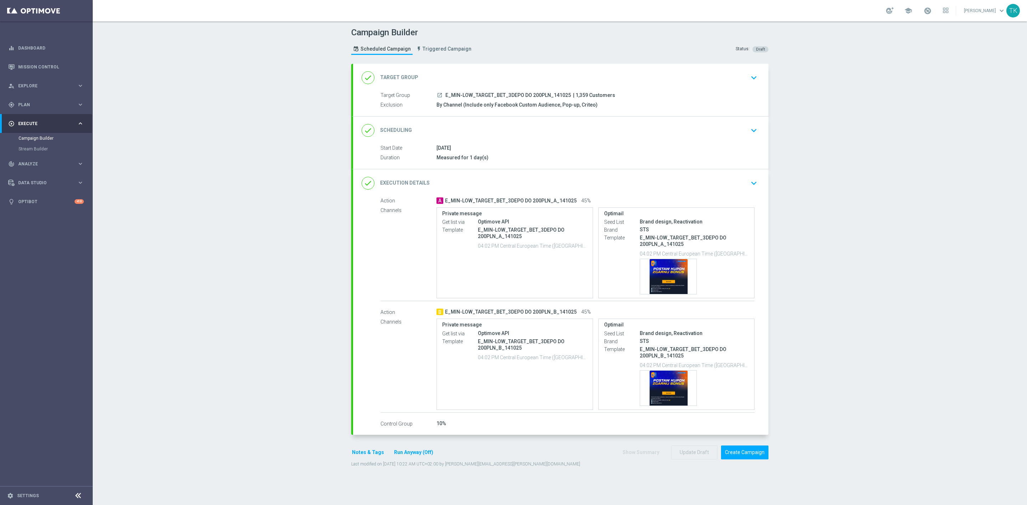
click at [493, 314] on span "E_MIN-LOW_TARGET_BET_3DEPO DO 200PLN_B_141025" at bounding box center [511, 312] width 132 height 6
copy div "E_MIN-LOW_TARGET_BET_3DEPO DO 200PLN_B_141025"
click at [666, 380] on div "Template preview" at bounding box center [668, 388] width 56 height 35
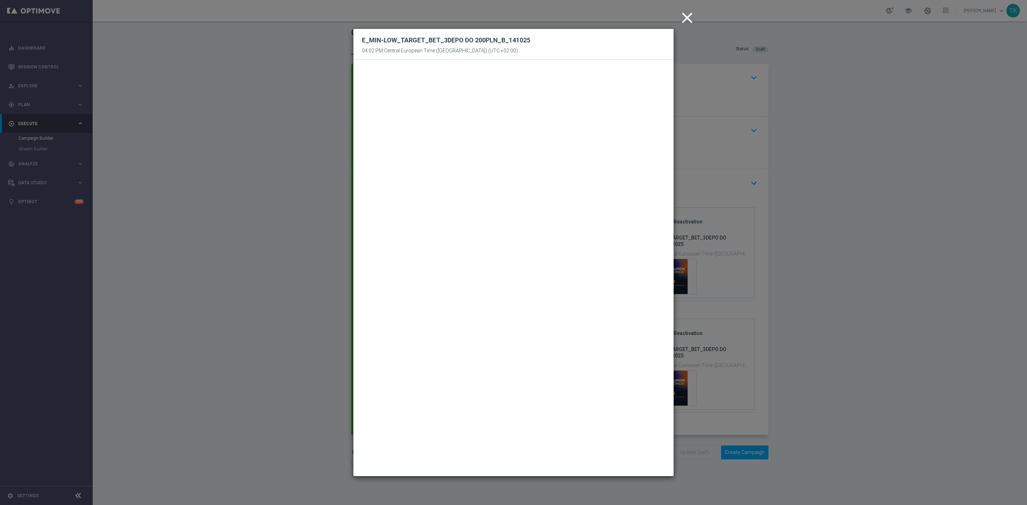
click at [701, 45] on modal-container "close E_MIN-LOW_TARGET_BET_3DEPO DO 200PLN_B_141025 04:02 PM Central European T…" at bounding box center [513, 252] width 1027 height 505
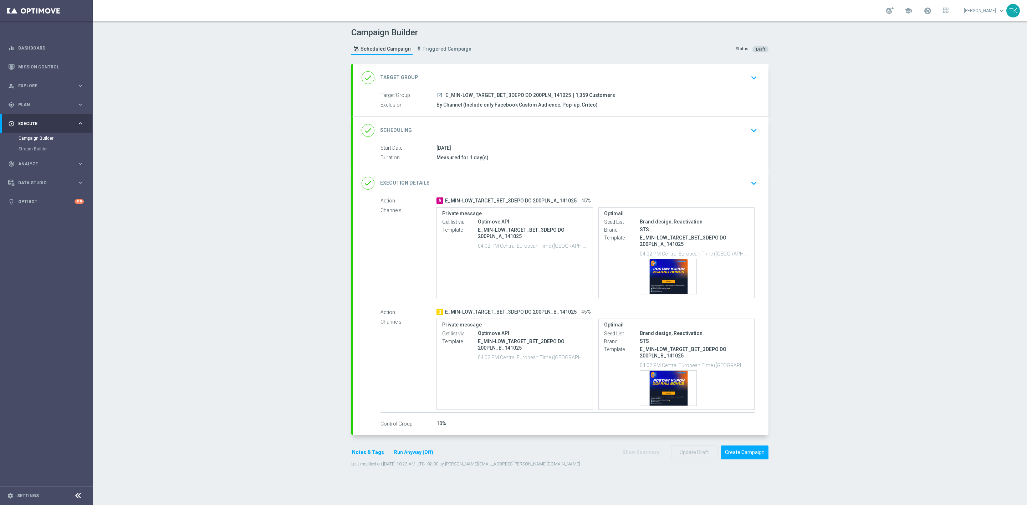
click at [535, 313] on span "E_MIN-LOW_TARGET_BET_3DEPO DO 200PLN_B_141025" at bounding box center [511, 312] width 132 height 6
click at [736, 456] on button "Create Campaign" at bounding box center [744, 453] width 47 height 14
click at [494, 202] on span "E_ALL_TARGET_BET_3DEPO DO 200PLN_A_141025" at bounding box center [504, 201] width 118 height 6
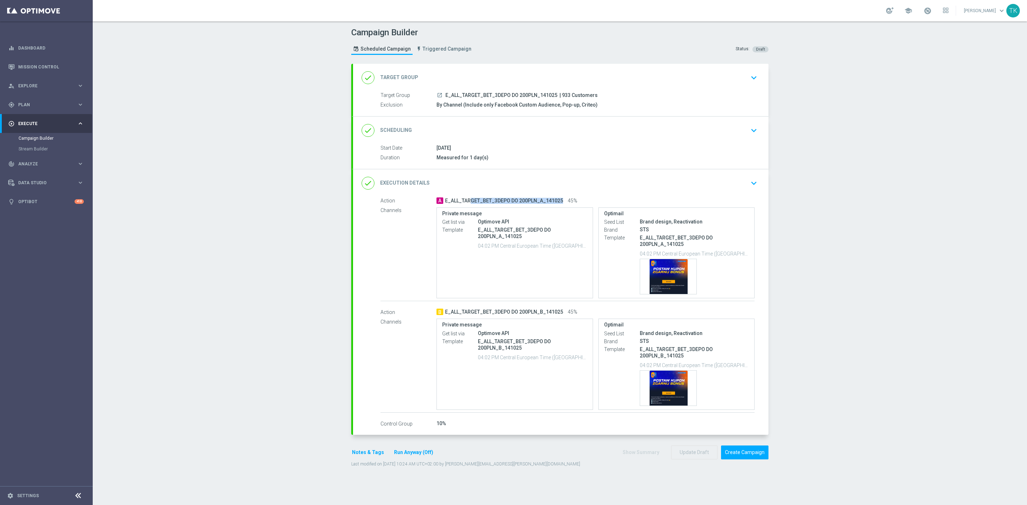
copy div "E_ALL_TARGET_BET_3DEPO DO 200PLN_A_141025"
click at [634, 37] on div "Campaign Builder Scheduled Campaign Triggered Campaign Status: Draft" at bounding box center [560, 42] width 428 height 33
click at [670, 268] on div "Template preview" at bounding box center [668, 276] width 56 height 35
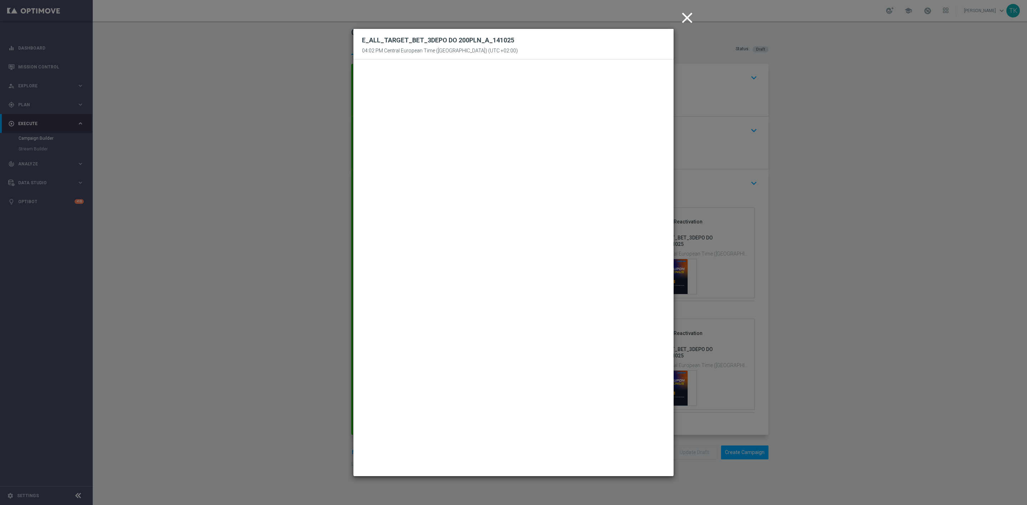
click at [689, 44] on modal-container "close E_ALL_TARGET_BET_3DEPO DO 200PLN_A_141025 04:02 PM Central European Time …" at bounding box center [513, 252] width 1027 height 505
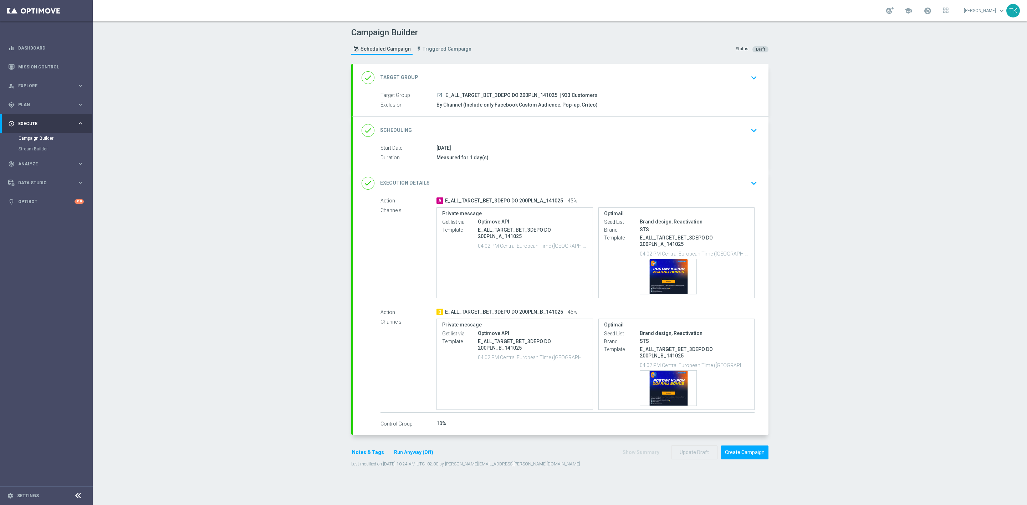
click at [514, 313] on span "E_ALL_TARGET_BET_3DEPO DO 200PLN_B_141025" at bounding box center [504, 312] width 118 height 6
copy div "E_ALL_TARGET_BET_3DEPO DO 200PLN_B_141025"
click at [581, 46] on div "Campaign Builder Scheduled Campaign Triggered Campaign Status: Draft" at bounding box center [560, 42] width 428 height 33
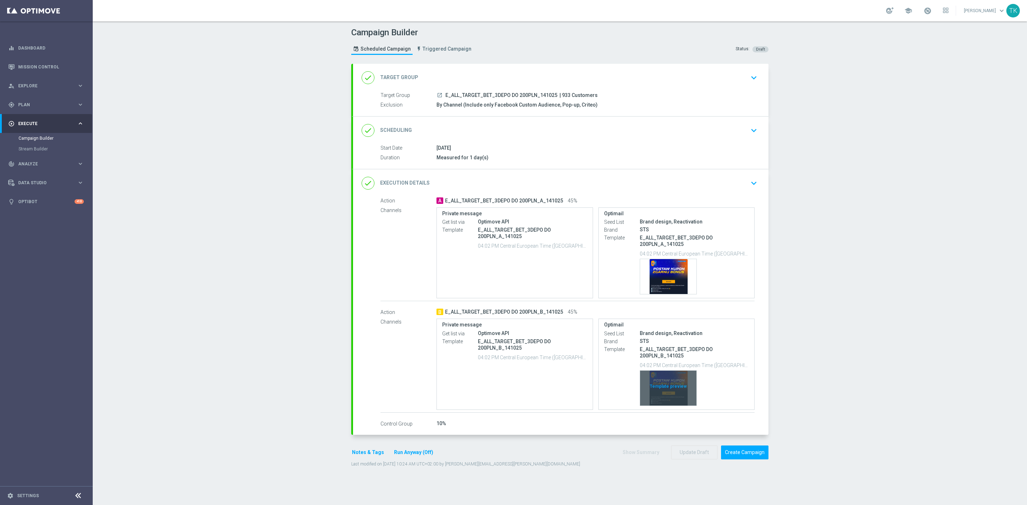
click at [659, 376] on div "Template preview" at bounding box center [668, 388] width 56 height 35
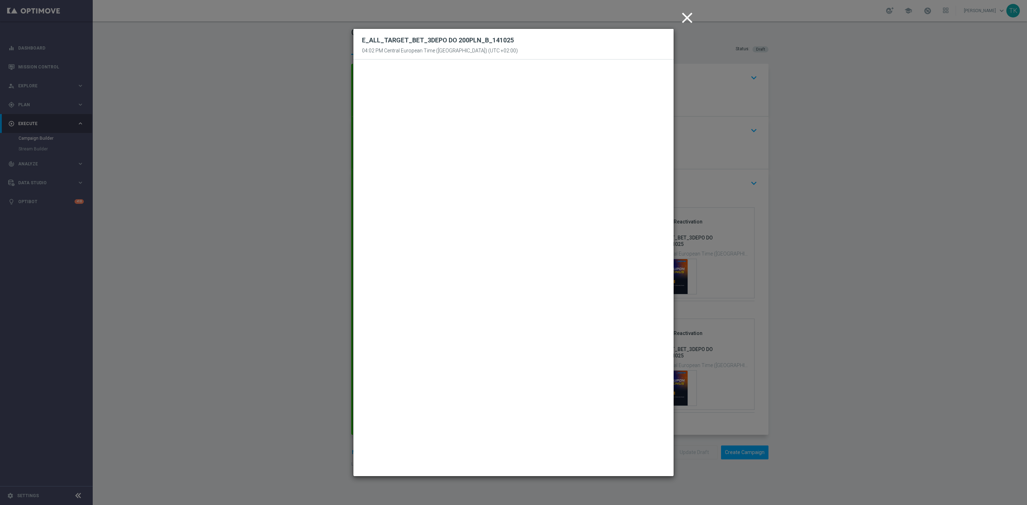
click at [688, 40] on modal-container "close E_ALL_TARGET_BET_3DEPO DO 200PLN_B_141025 04:02 PM Central European Time …" at bounding box center [513, 252] width 1027 height 505
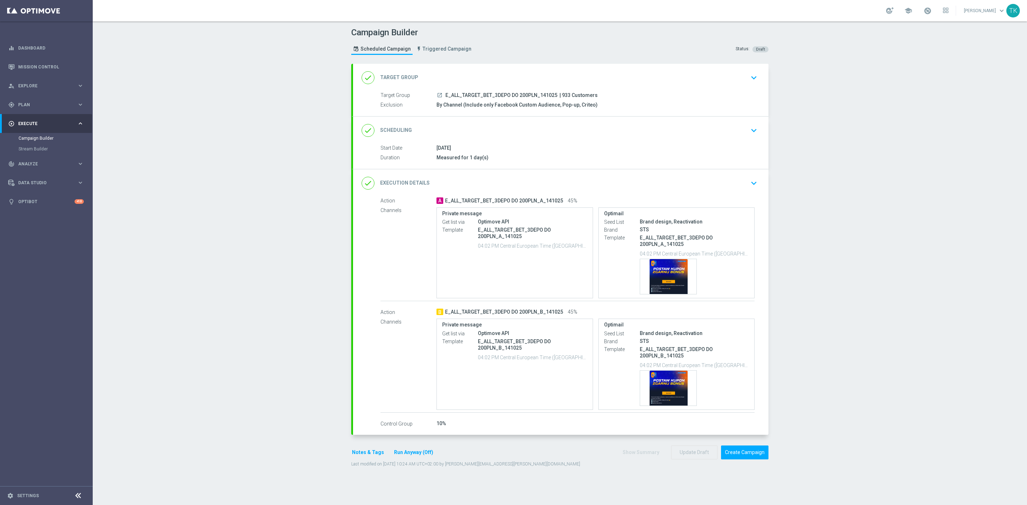
click at [355, 449] on div "Notes & Tags Run Anyway (Off)" at bounding box center [396, 453] width 91 height 14
click at [355, 456] on button "Notes & Tags" at bounding box center [368, 452] width 34 height 9
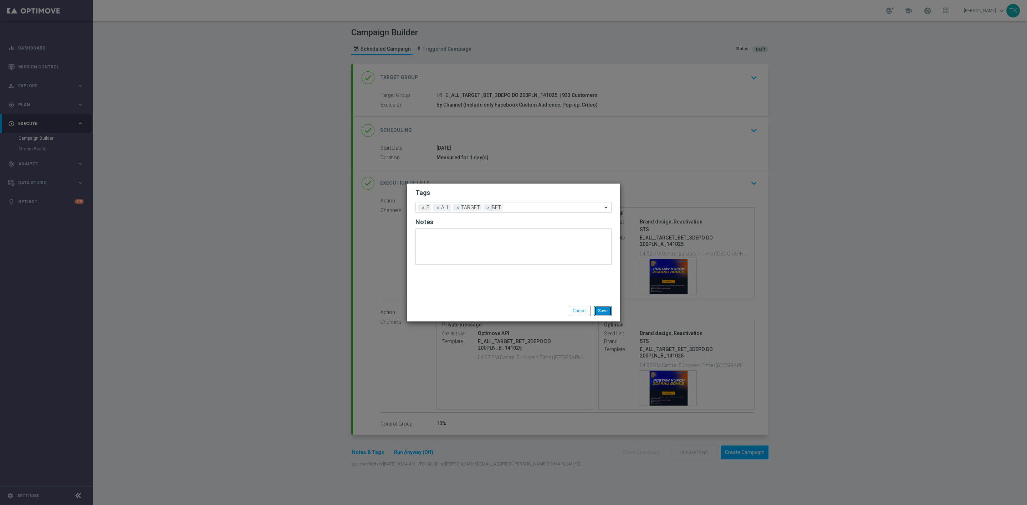
click at [606, 310] on button "Save" at bounding box center [602, 311] width 17 height 10
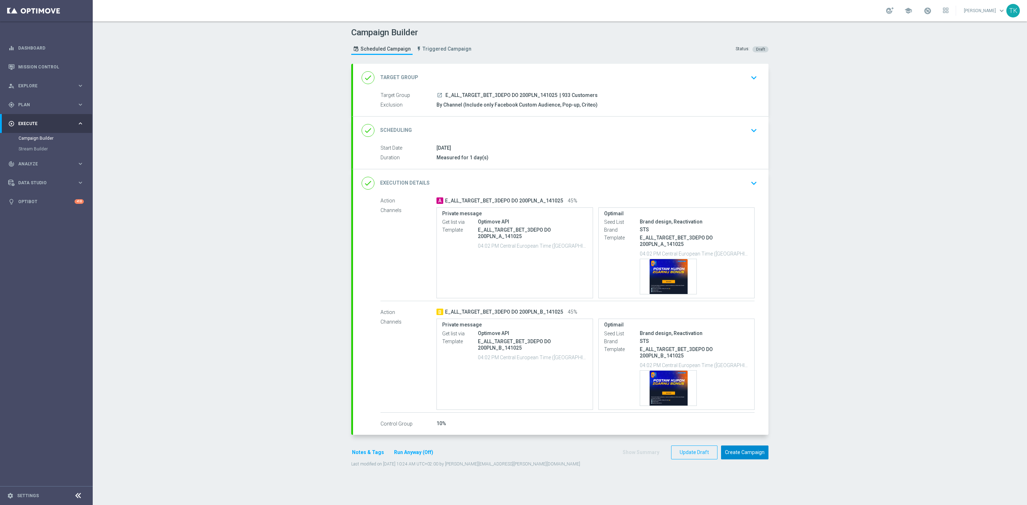
click at [733, 452] on button "Create Campaign" at bounding box center [744, 453] width 47 height 14
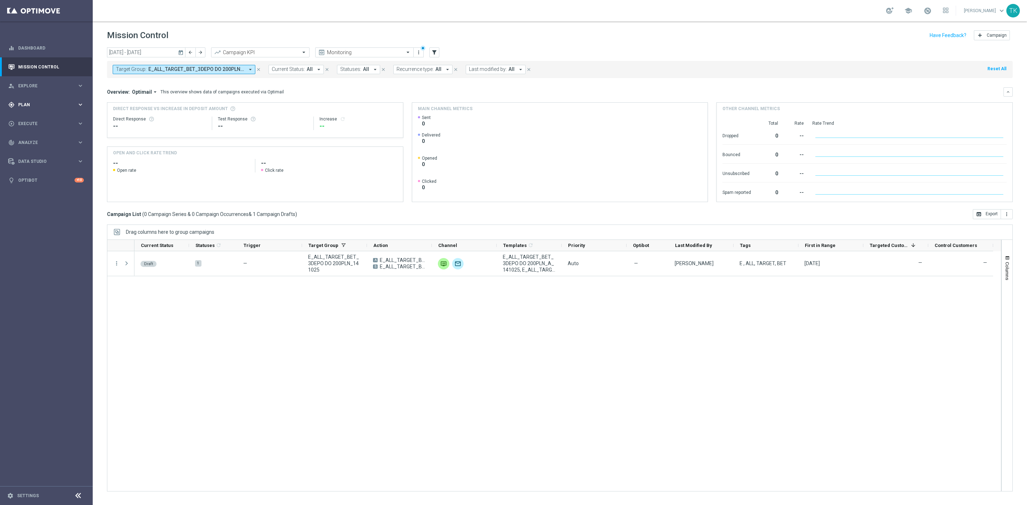
click at [23, 103] on span "Plan" at bounding box center [47, 105] width 59 height 4
click at [28, 121] on link "Target Groups" at bounding box center [47, 120] width 56 height 6
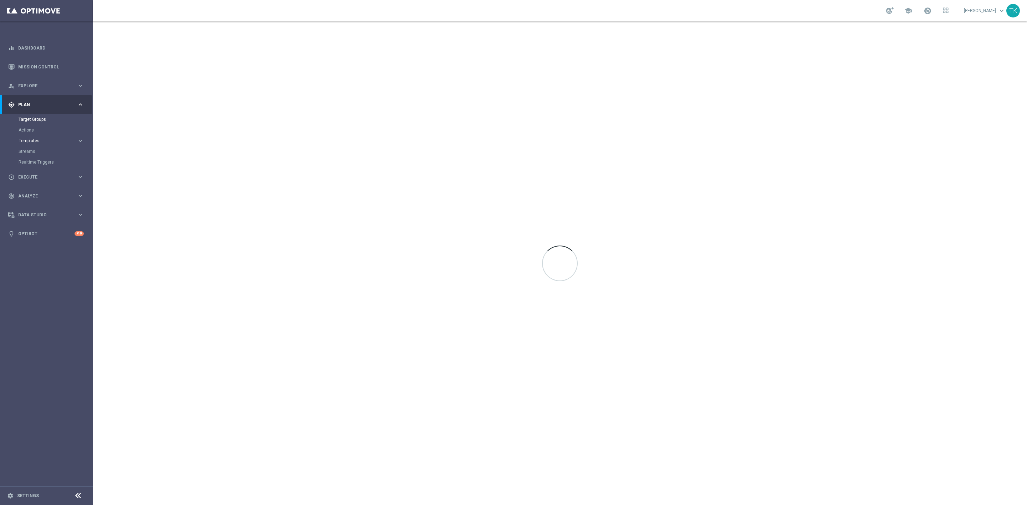
click at [32, 140] on span "Templates" at bounding box center [44, 141] width 51 height 4
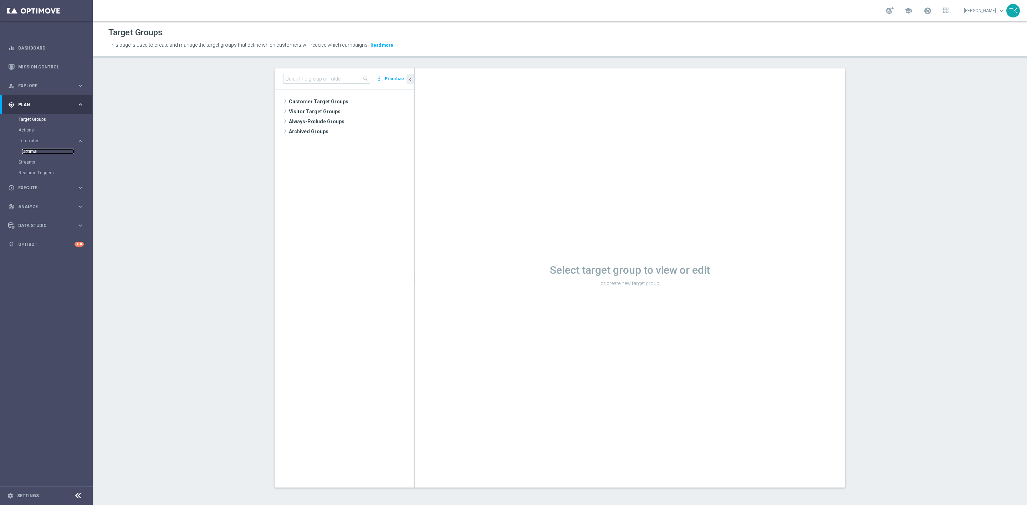
click at [32, 152] on link "Optimail" at bounding box center [48, 152] width 52 height 6
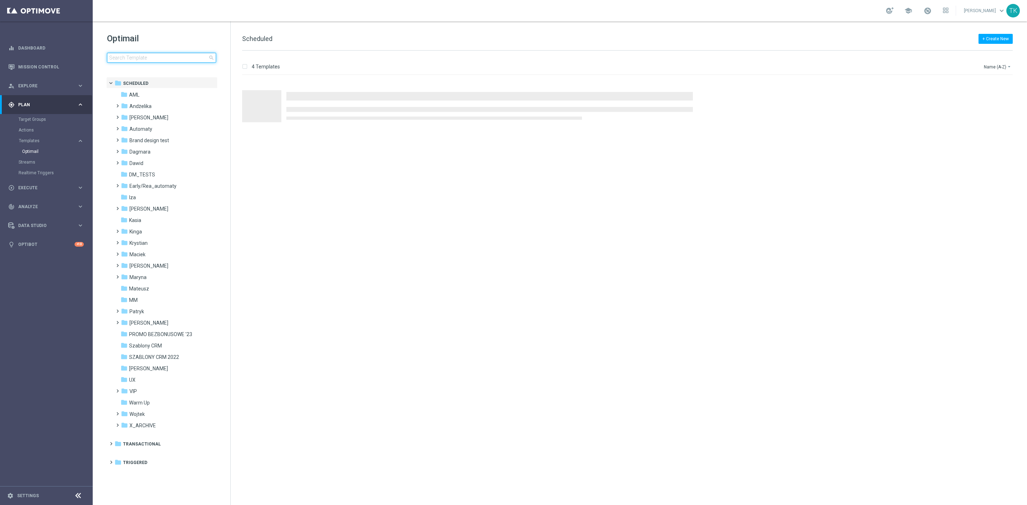
click at [136, 59] on input at bounding box center [161, 58] width 109 height 10
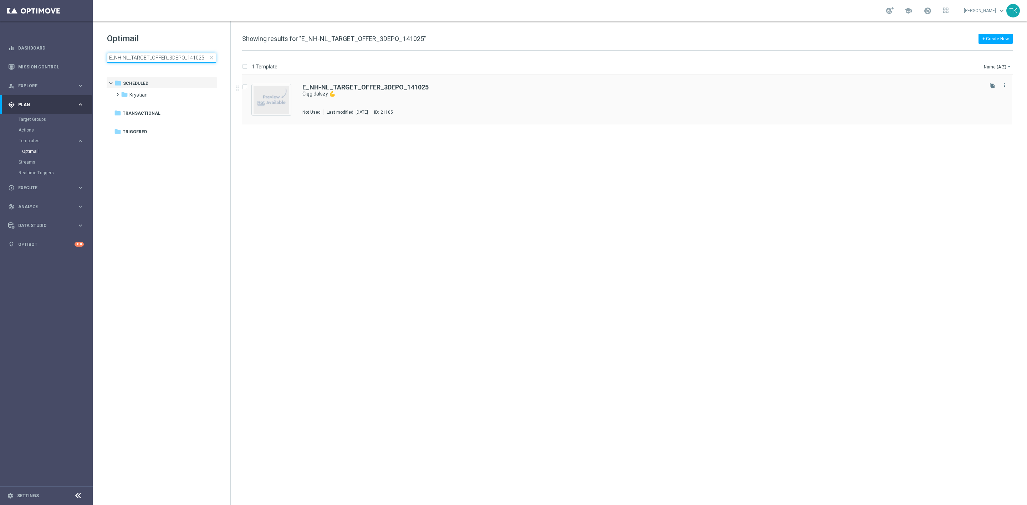
type input "E_NH-NL_TARGET_OFFER_3DEPO_141025"
click at [397, 98] on div "E_NH-NL_TARGET_OFFER_3DEPO_141025 Ciąg dalszy 💪 Not Used Last modified: [DATE] …" at bounding box center [641, 99] width 679 height 31
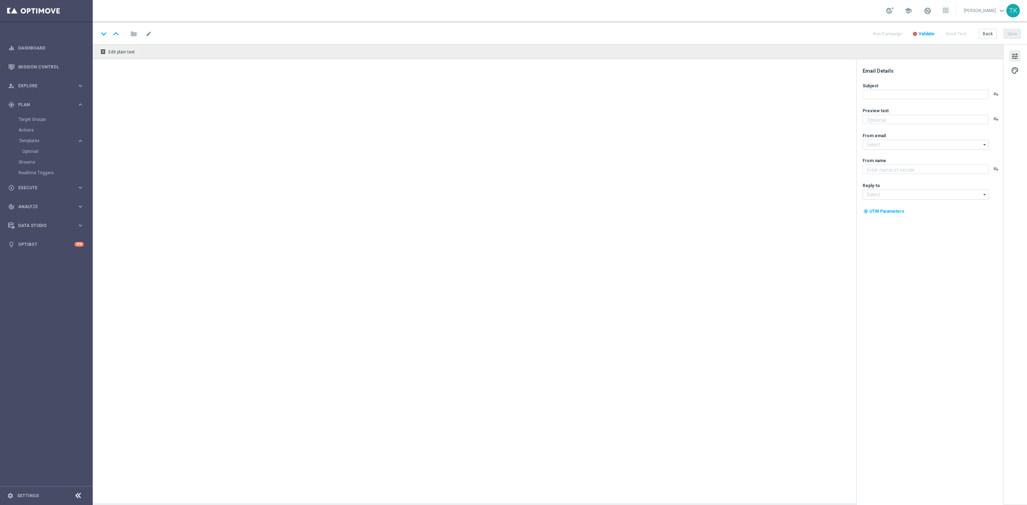
type textarea "Kwalifikacji do Mistrzostw Świata - kursy już są ⚽🏆"
type input "[EMAIL_ADDRESS][DOMAIN_NAME]"
type textarea "STS"
type input "[EMAIL_ADDRESS][DOMAIN_NAME]"
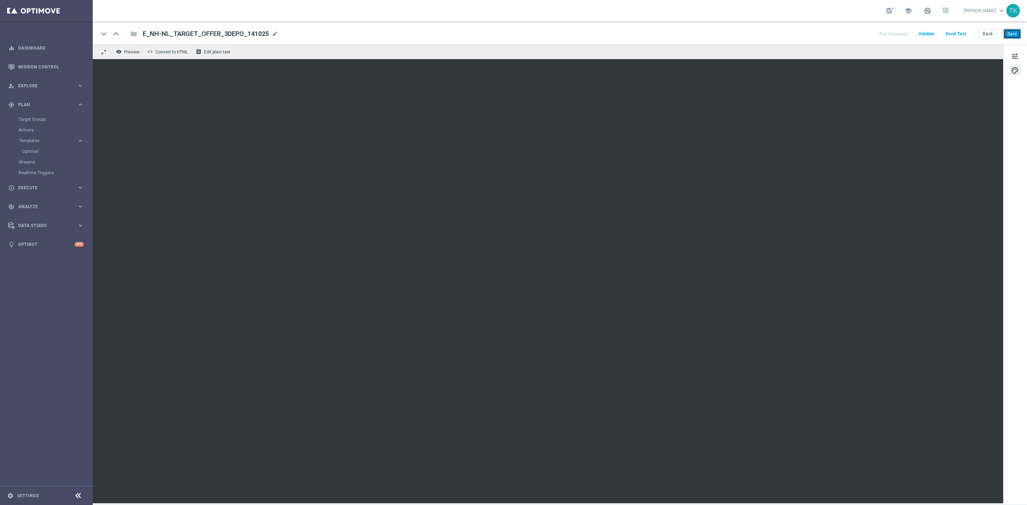
click at [1017, 32] on button "Save" at bounding box center [1011, 34] width 17 height 10
click at [1014, 38] on button "Save" at bounding box center [1011, 34] width 17 height 10
click at [1017, 31] on button "Save" at bounding box center [1011, 34] width 17 height 10
click at [1018, 32] on button "Save" at bounding box center [1011, 34] width 17 height 10
click at [990, 31] on button "Back" at bounding box center [988, 34] width 18 height 10
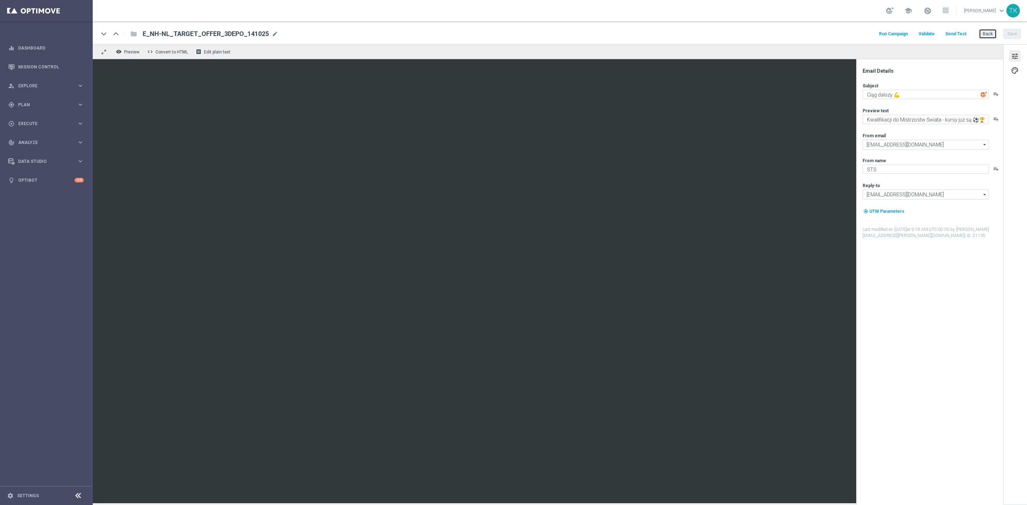
click at [982, 36] on button "Back" at bounding box center [988, 34] width 18 height 10
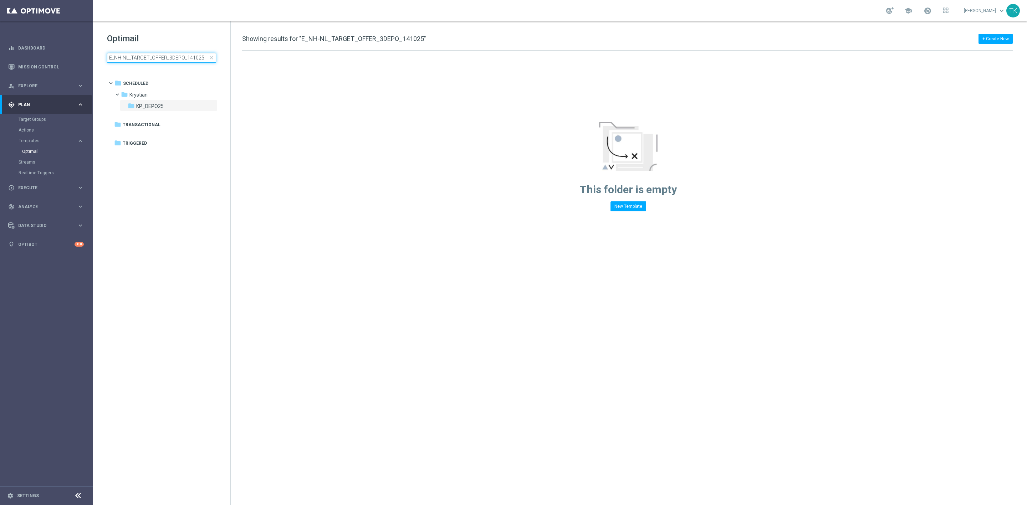
click at [154, 59] on input "E_NH-NL_TARGET_OFFER_3DEPO_141025" at bounding box center [161, 58] width 109 height 10
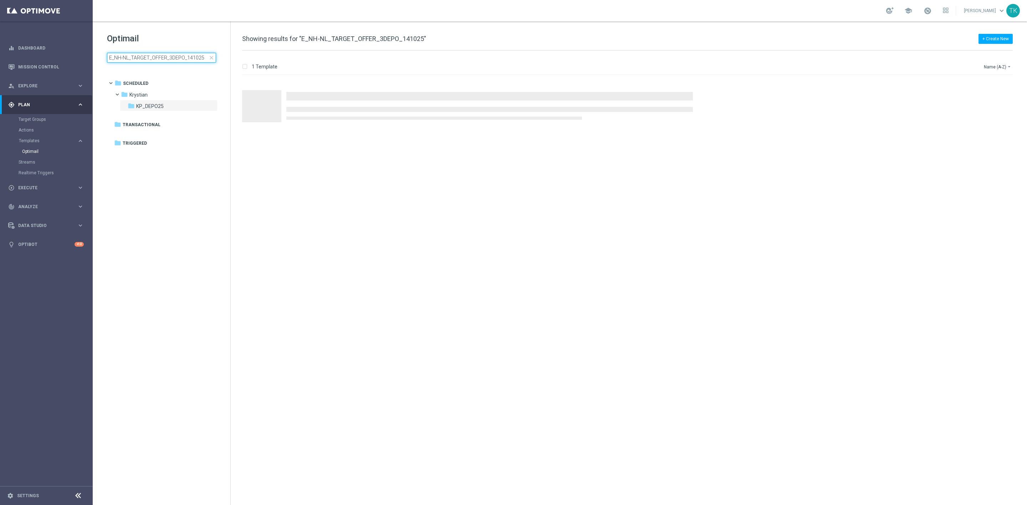
click at [154, 59] on input "E_NH-NL_TARGET_OFFER_3DEPO_141025" at bounding box center [161, 58] width 109 height 10
type input "E_ALL_TARGET_OFFER_1-2DEPO_WO_141025"
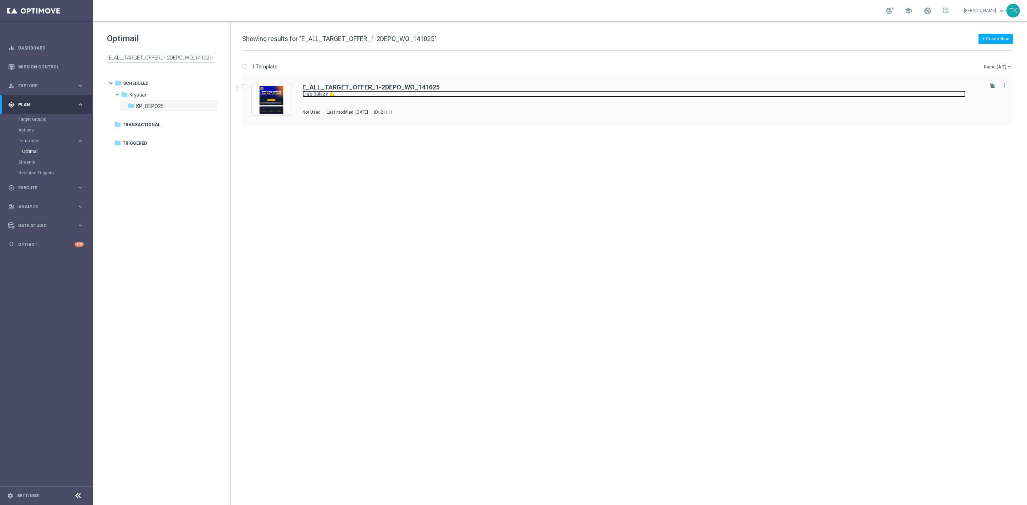
click at [351, 92] on link "Ciąg dalszy 💪" at bounding box center [633, 94] width 663 height 7
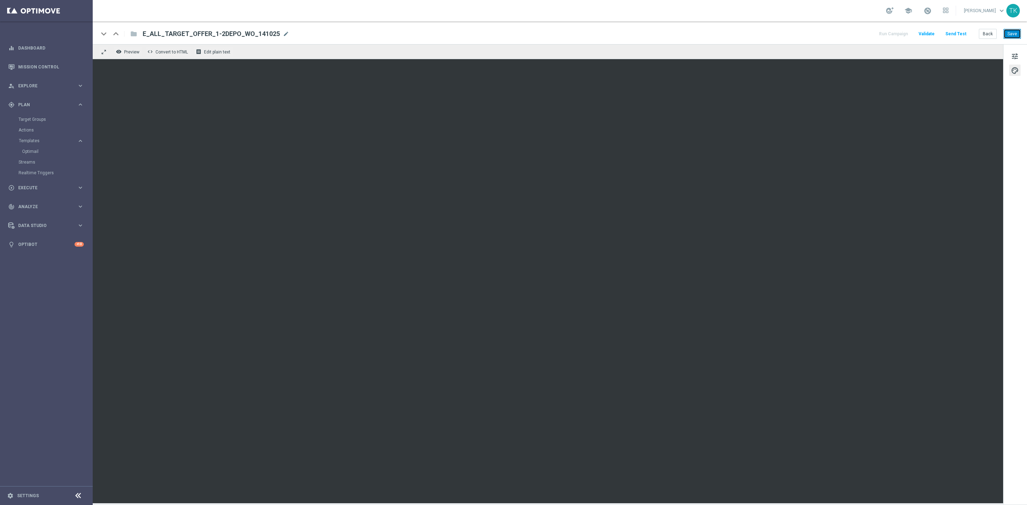
click at [1012, 32] on button "Save" at bounding box center [1011, 34] width 17 height 10
click at [1017, 34] on button "Save" at bounding box center [1011, 34] width 17 height 10
click at [1014, 32] on button "Save" at bounding box center [1011, 34] width 17 height 10
click at [985, 33] on button "Back" at bounding box center [988, 34] width 18 height 10
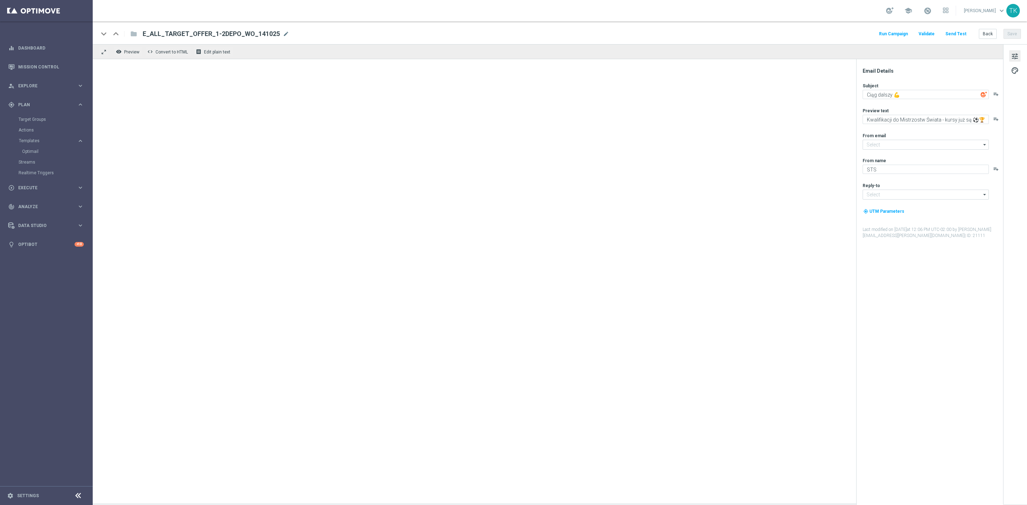
type input "oferta@sts.pl"
type input "kontakt@sts.pl"
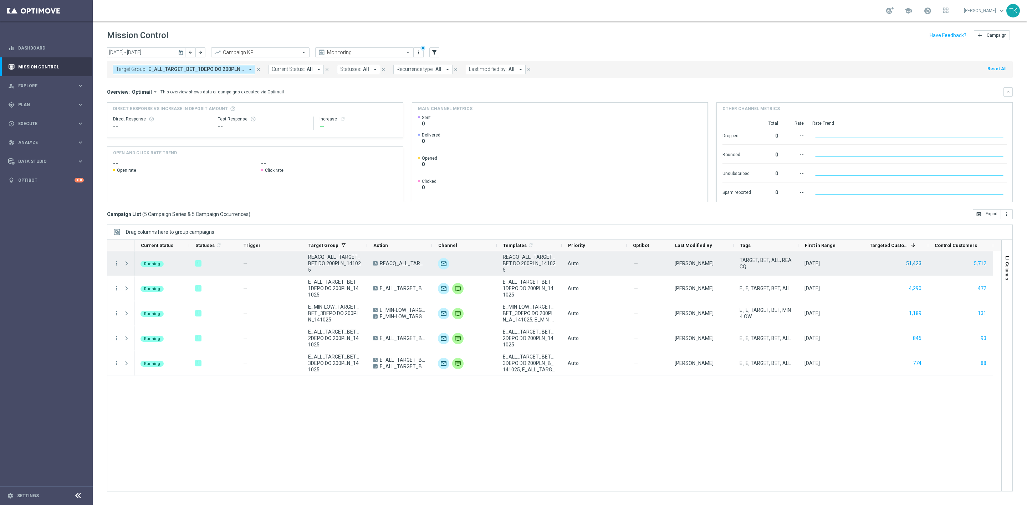
click at [915, 264] on button "51,423" at bounding box center [913, 263] width 17 height 9
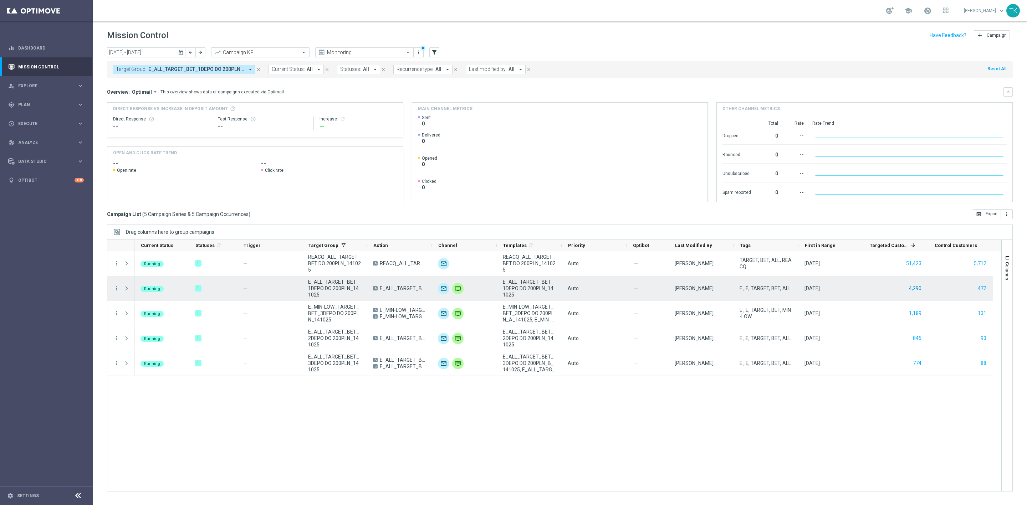
click at [914, 287] on button "4,290" at bounding box center [915, 288] width 14 height 9
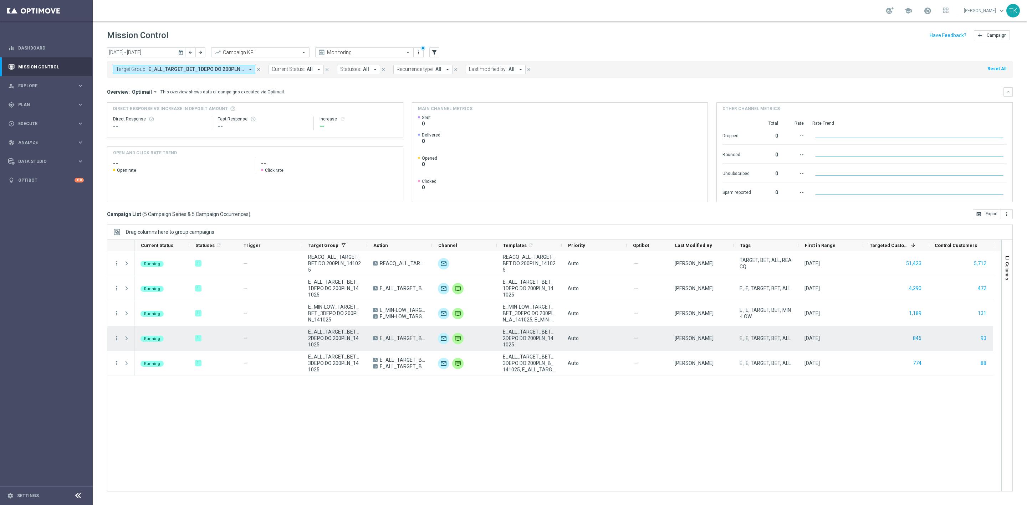
click at [916, 336] on button "845" at bounding box center [917, 338] width 10 height 9
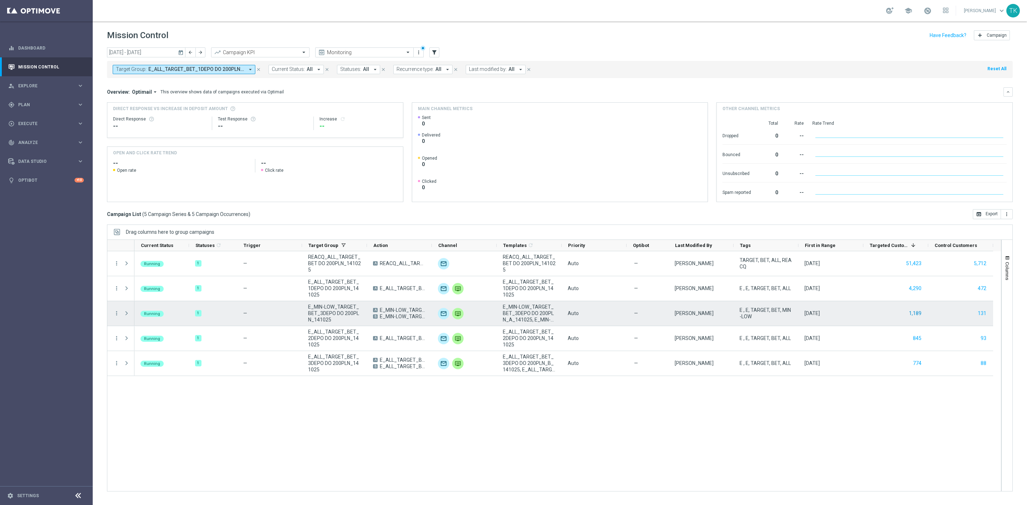
click at [918, 316] on button "1,189" at bounding box center [915, 313] width 14 height 9
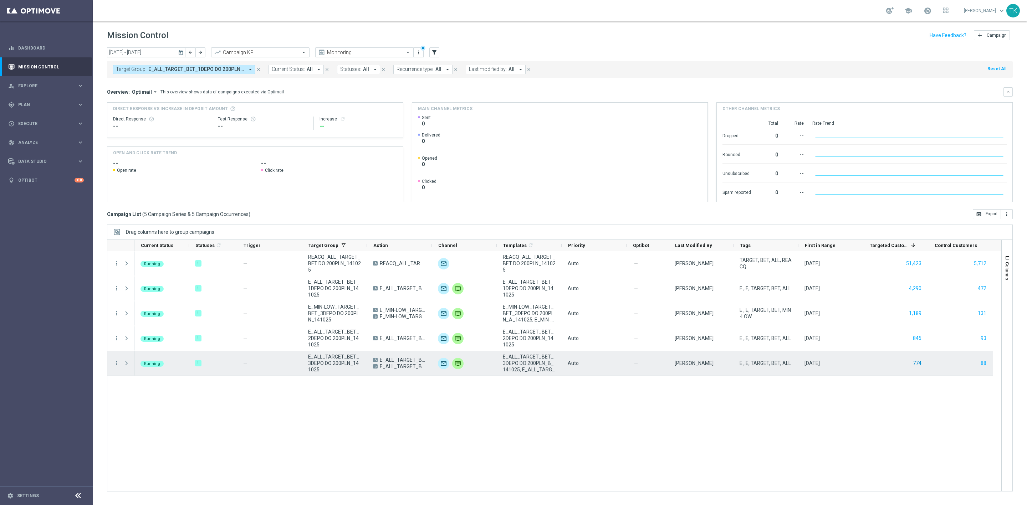
click at [914, 361] on button "774" at bounding box center [917, 363] width 10 height 9
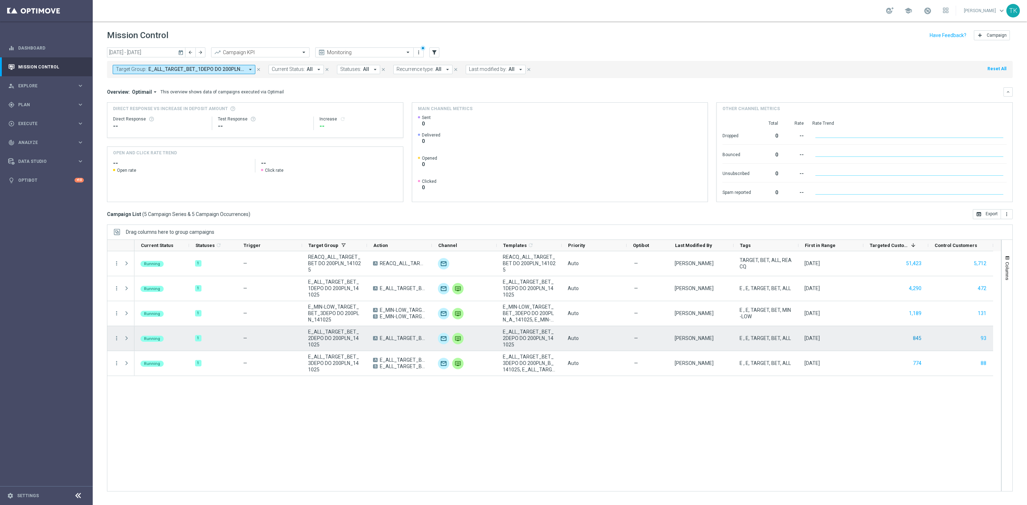
click at [918, 340] on button "845" at bounding box center [917, 338] width 10 height 9
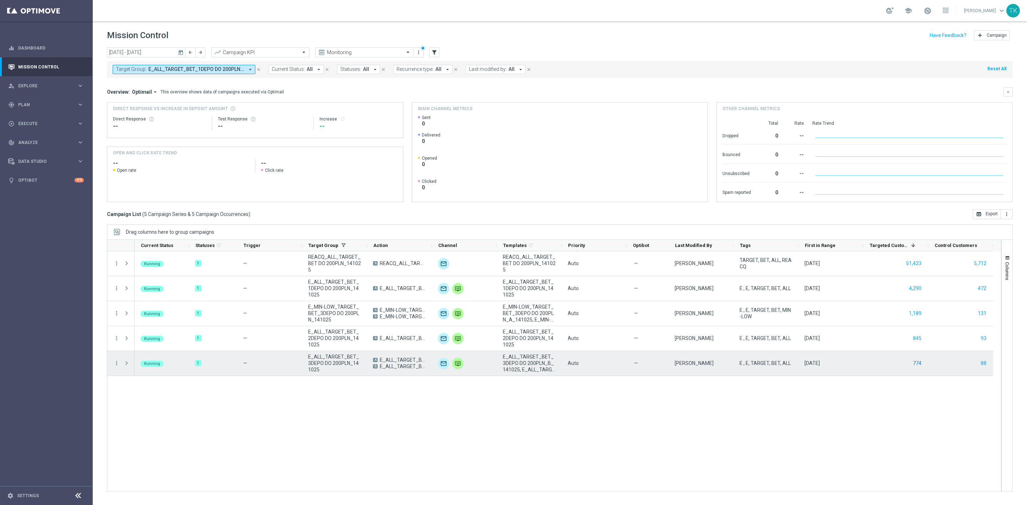
click at [919, 362] on button "774" at bounding box center [917, 363] width 10 height 9
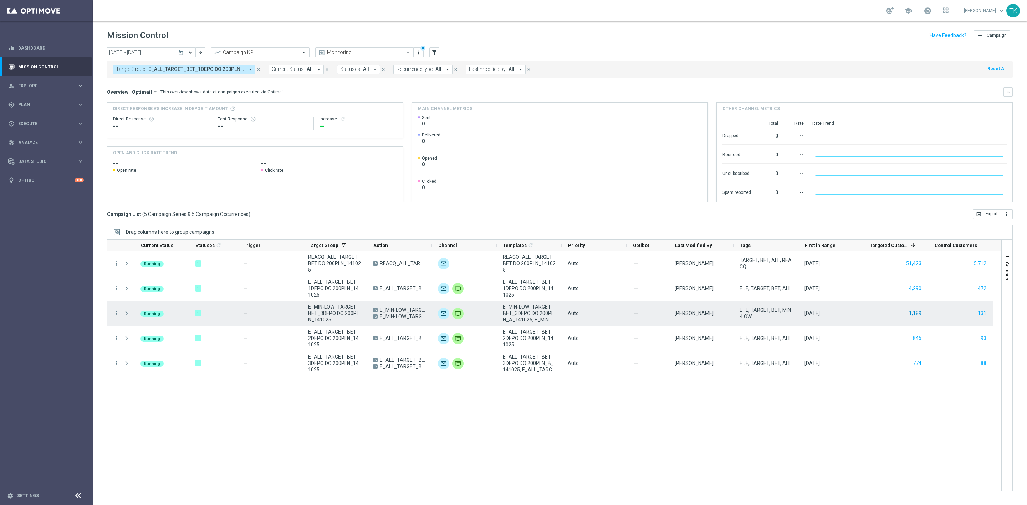
click at [913, 314] on button "1,189" at bounding box center [915, 313] width 14 height 9
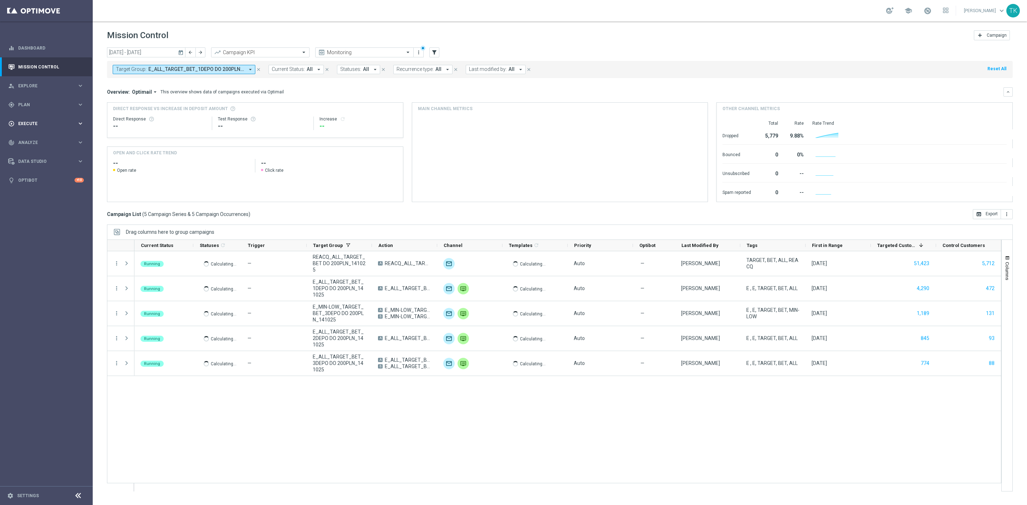
click at [30, 123] on span "Execute" at bounding box center [47, 124] width 59 height 4
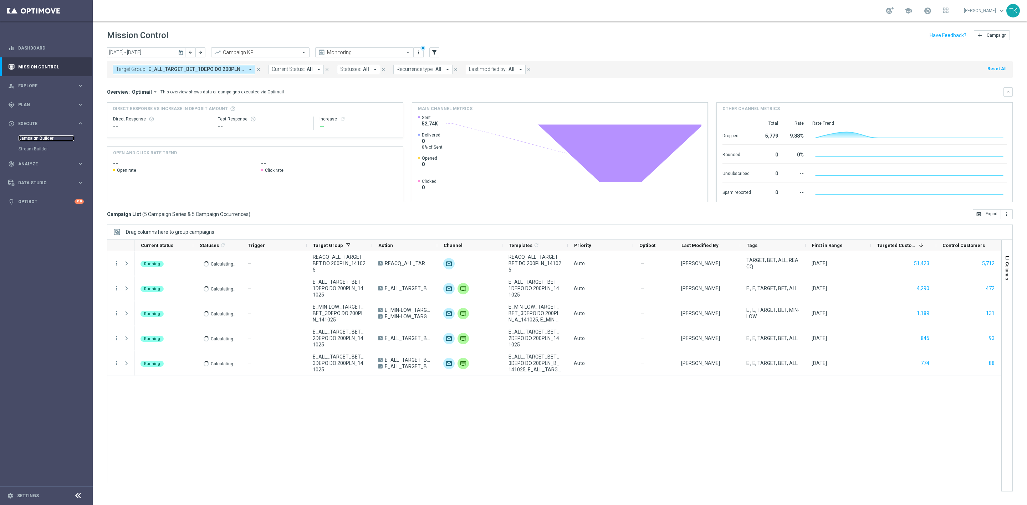
click at [27, 135] on link "Campaign Builder" at bounding box center [47, 138] width 56 height 6
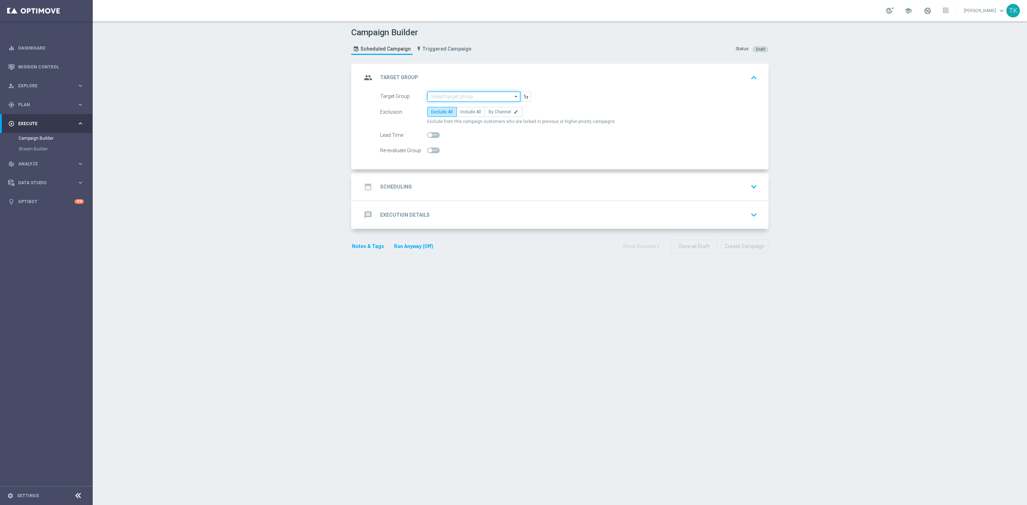
click at [437, 94] on input at bounding box center [473, 97] width 93 height 10
paste input "E_NH-NL_TARGET_OFFER_3DEPO_141025"
click at [441, 107] on div "E_NH-NL_TARGET_OFFER_3DEPO_141025" at bounding box center [471, 107] width 81 height 6
type input "E_NH-NL_TARGET_OFFER_3DEPO_141025"
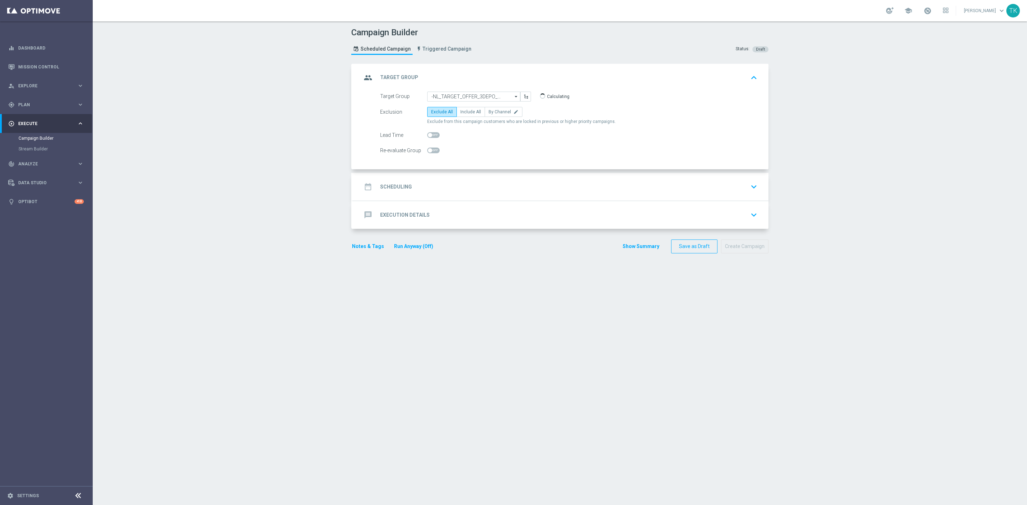
scroll to position [0, 0]
click at [491, 108] on label "By Channel edit" at bounding box center [503, 112] width 38 height 10
click at [491, 111] on input "By Channel edit" at bounding box center [490, 113] width 5 height 5
radio input "true"
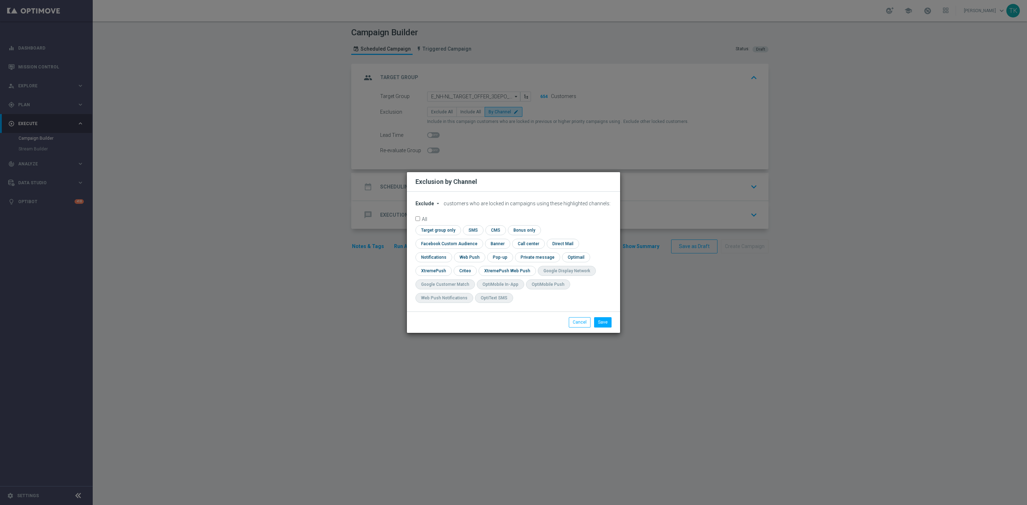
click at [422, 206] on span "Exclude" at bounding box center [424, 204] width 19 height 6
click at [0, 0] on span "Include" at bounding box center [0, 0] width 0 height 0
click at [480, 240] on input "checkbox" at bounding box center [447, 244] width 65 height 10
checkbox input "true"
click at [460, 270] on input "checkbox" at bounding box center [464, 271] width 22 height 10
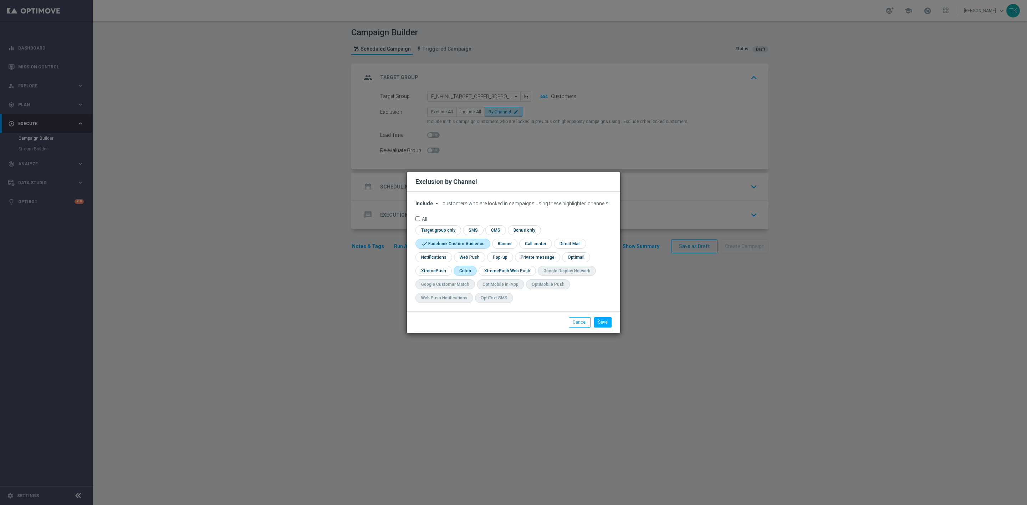
checkbox input "true"
click at [509, 258] on input "checkbox" at bounding box center [499, 257] width 25 height 10
checkbox input "true"
click at [607, 321] on button "Save" at bounding box center [602, 322] width 17 height 10
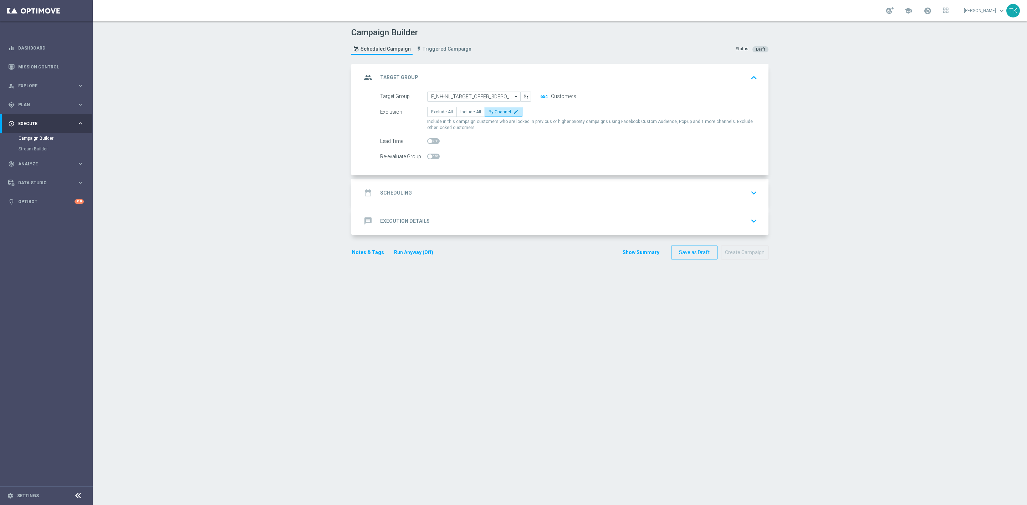
click at [450, 189] on div "date_range Scheduling keyboard_arrow_down" at bounding box center [560, 193] width 398 height 14
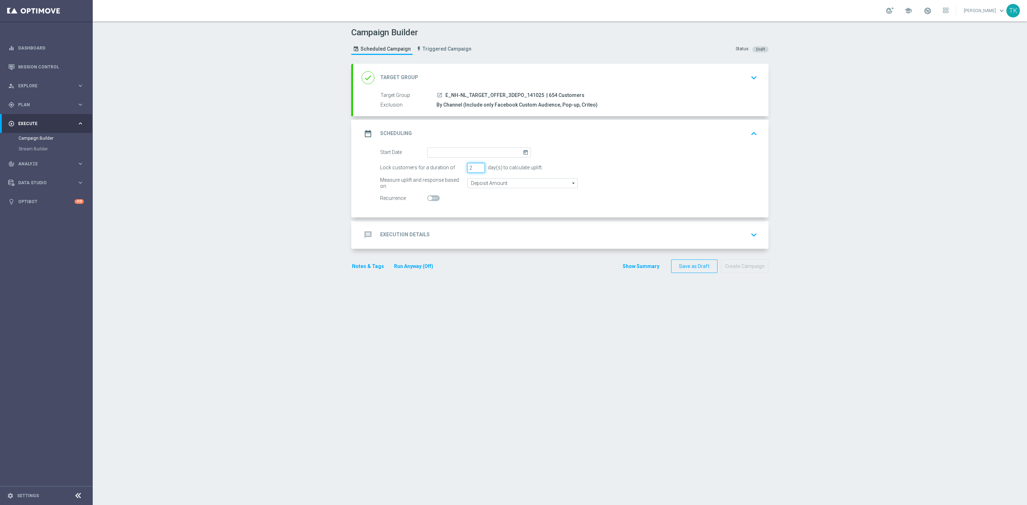
click at [474, 169] on input "2" at bounding box center [476, 168] width 18 height 10
type input "1"
click at [474, 169] on input "1" at bounding box center [476, 168] width 18 height 10
click at [437, 149] on input at bounding box center [479, 153] width 104 height 10
click at [454, 212] on span "14" at bounding box center [455, 215] width 11 height 11
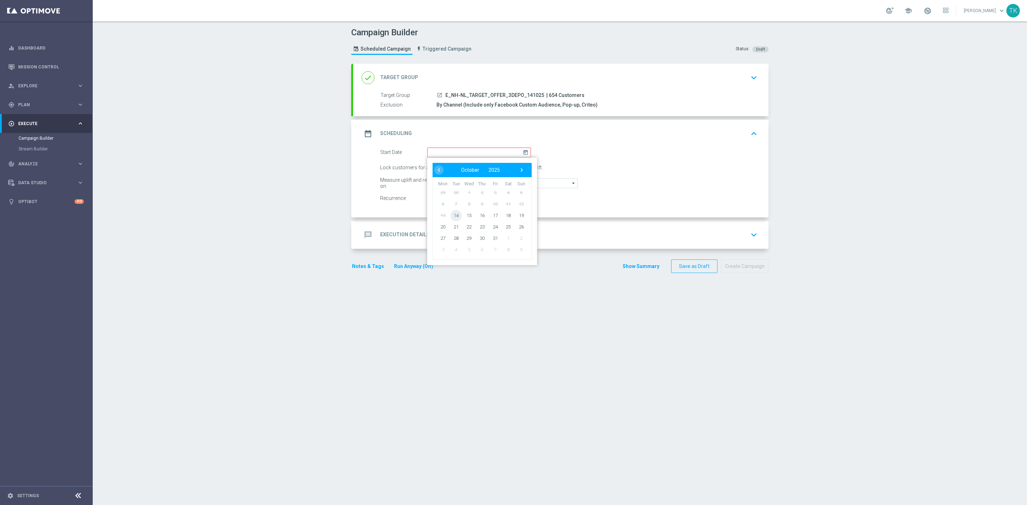
type input "14 Oct 2025"
click at [450, 237] on div "message Execution Details keyboard_arrow_down" at bounding box center [560, 235] width 398 height 14
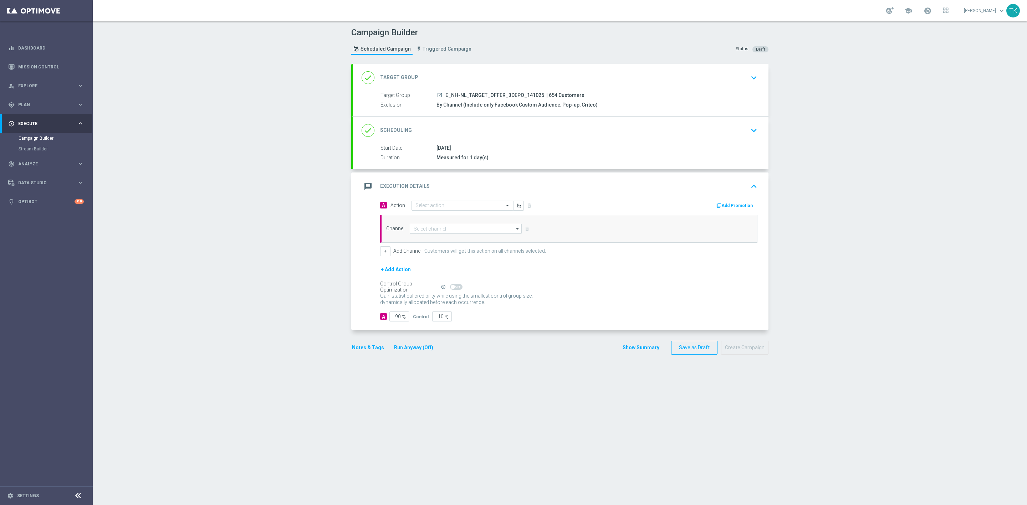
click at [475, 94] on span "E_NH-NL_TARGET_OFFER_3DEPO_141025" at bounding box center [494, 95] width 99 height 6
copy div "E_NH-NL_TARGET_OFFER_3DEPO_141025"
click at [421, 205] on input "text" at bounding box center [454, 206] width 79 height 6
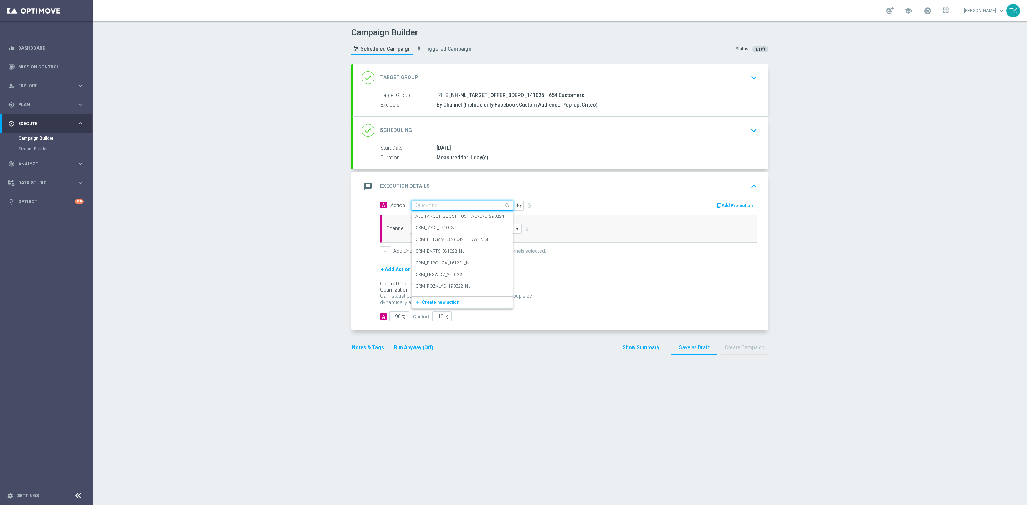
paste input "E_NH-NL_TARGET_OFFER_3DEPO_141025"
type input "E_NH-NL_TARGET_OFFER_3DEPO_141025"
click at [422, 228] on span "Create new action" at bounding box center [440, 227] width 37 height 5
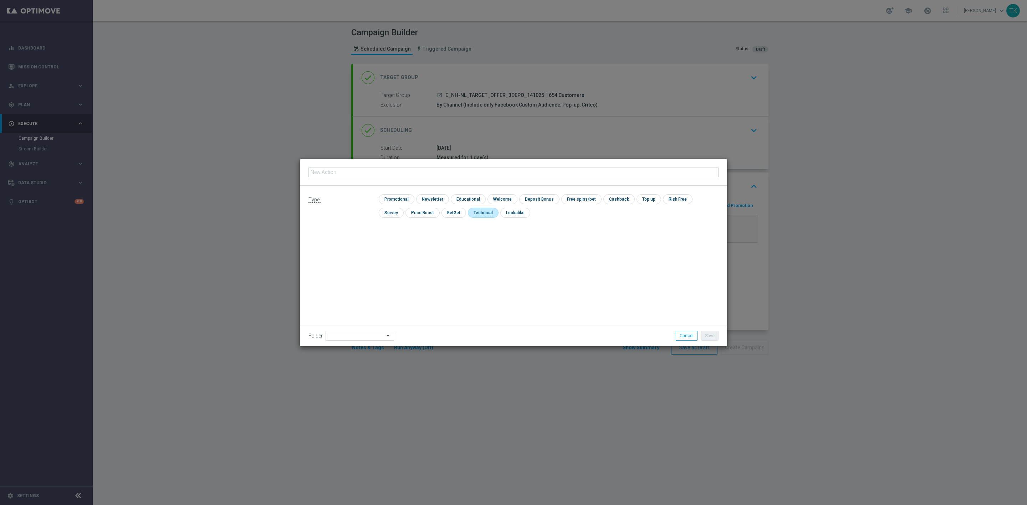
click at [468, 212] on input "checkbox" at bounding box center [482, 213] width 29 height 10
checkbox input "true"
click at [417, 167] on input "text" at bounding box center [513, 169] width 410 height 10
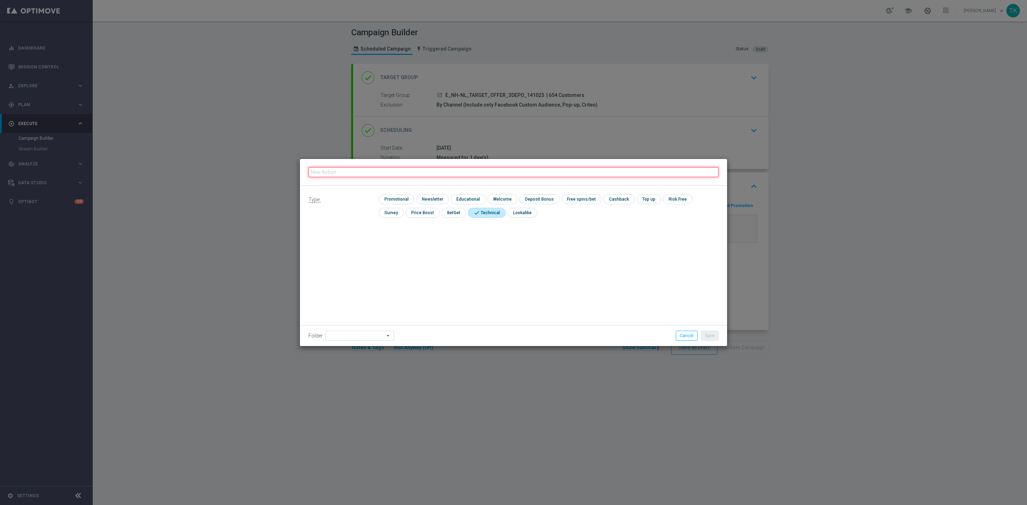
paste input "E_NH-NL_TARGET_OFFER_3DEPO_141025"
type input "E_NH-NL_TARGET_OFFER_3DEPO_141025"
click at [709, 333] on button "Save" at bounding box center [709, 336] width 17 height 10
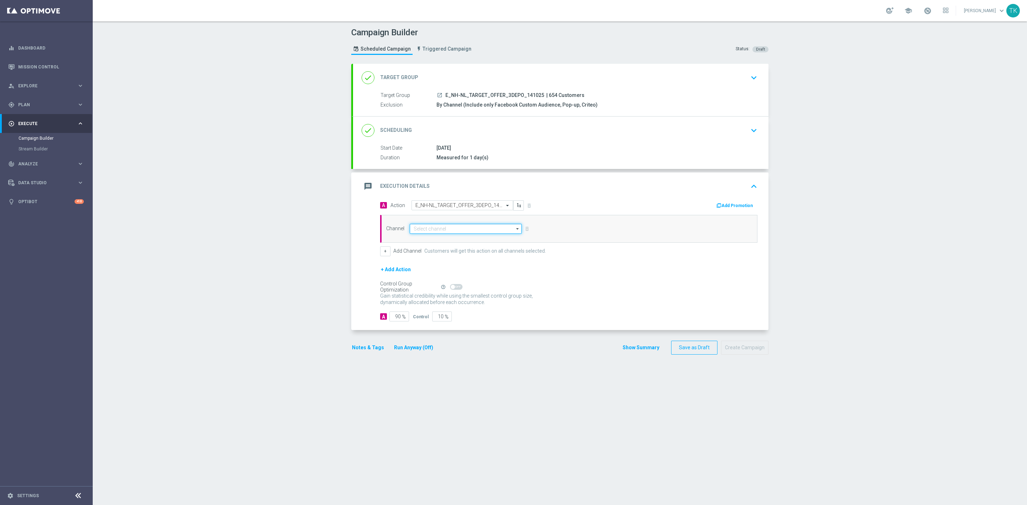
click at [458, 228] on input at bounding box center [466, 229] width 112 height 10
click at [449, 242] on div "Optimail" at bounding box center [466, 239] width 112 height 11
type input "Optimail"
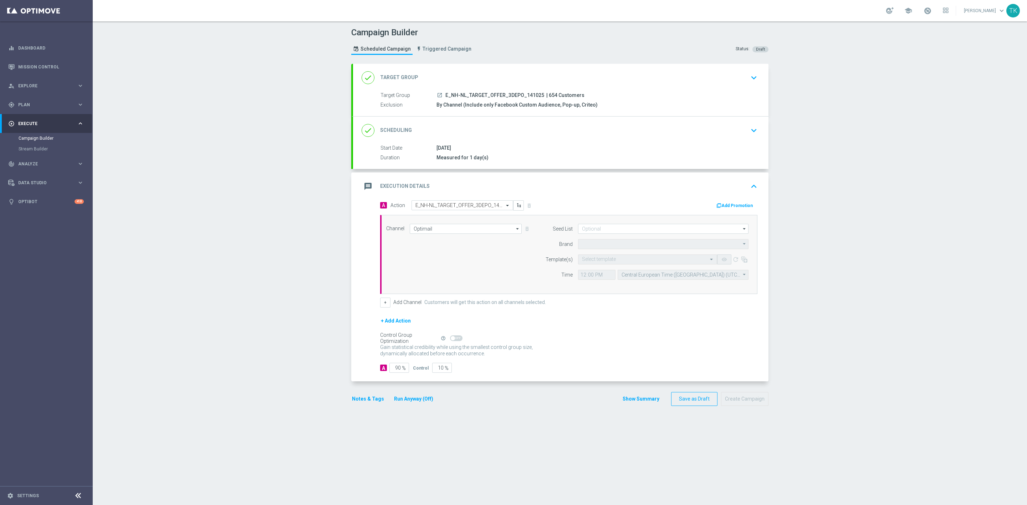
type input "STS"
click at [585, 229] on input at bounding box center [663, 229] width 170 height 10
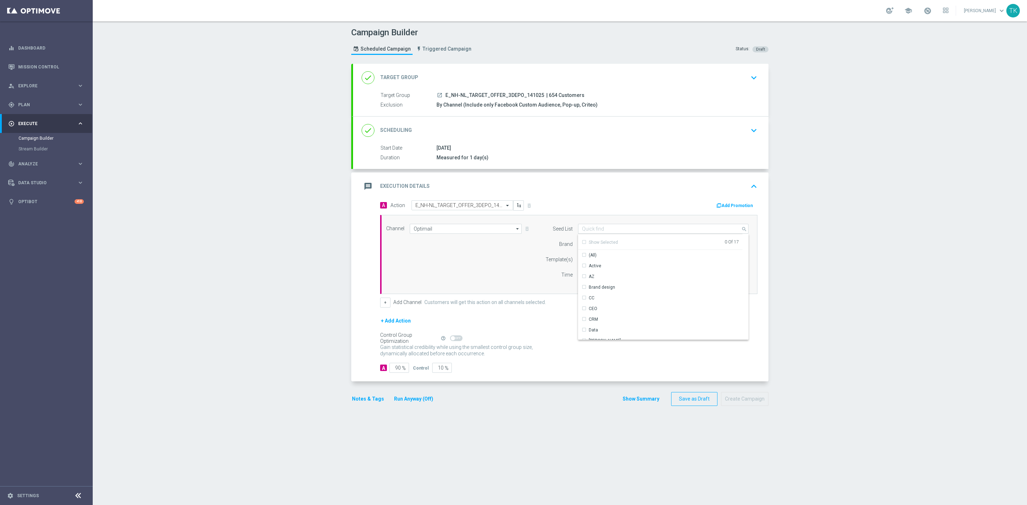
click at [519, 258] on div "Channel Optimail Optimail arrow_drop_down Drag here to set row groups Drag here…" at bounding box center [567, 254] width 373 height 61
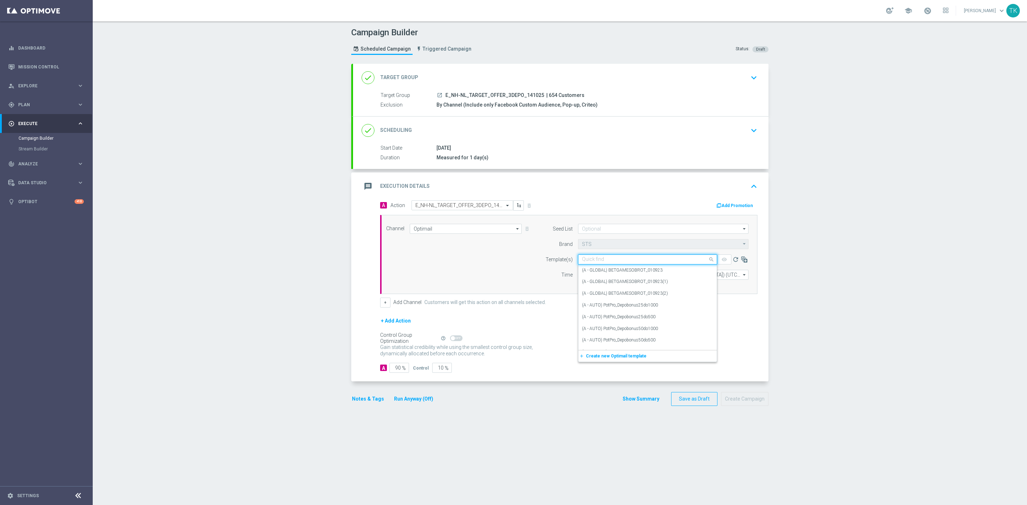
click at [586, 262] on input "text" at bounding box center [640, 260] width 117 height 6
paste input "E_NH-NL_TARGET_OFFER_3DEPO_141025"
click at [596, 273] on label "E_NH-NL_TARGET_OFFER_3DEPO_141025" at bounding box center [623, 270] width 83 height 6
type input "E_NH-NL_TARGET_OFFER_3DEPO_141025"
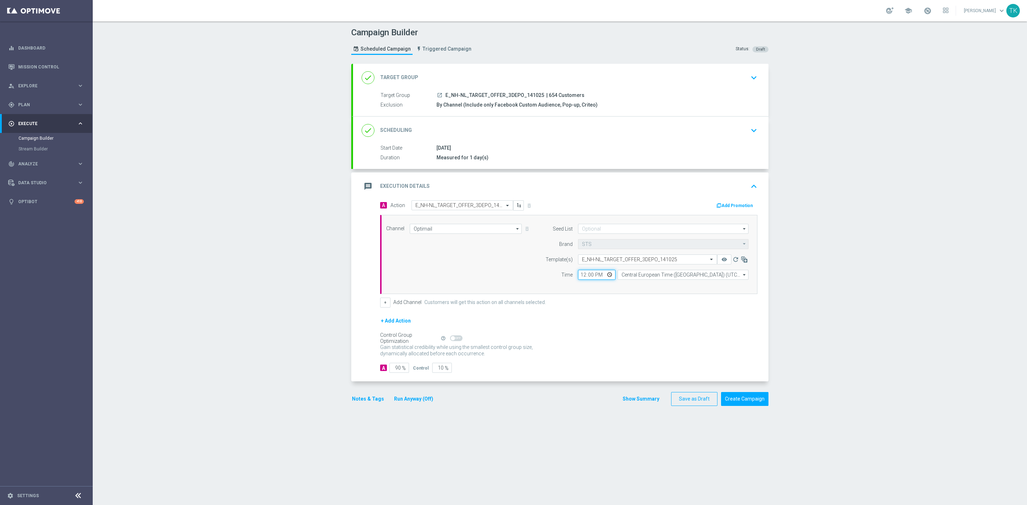
click at [578, 274] on input "12:00" at bounding box center [596, 275] width 37 height 10
type input "16:03"
click at [620, 276] on input "Central European Time (Warsaw) (UTC +02:00)" at bounding box center [682, 275] width 131 height 10
click at [631, 284] on div "Central European Time (Warsaw) (UTC +02:00)" at bounding box center [679, 285] width 117 height 6
type input "Central European Time (Warsaw) (UTC +02:00)"
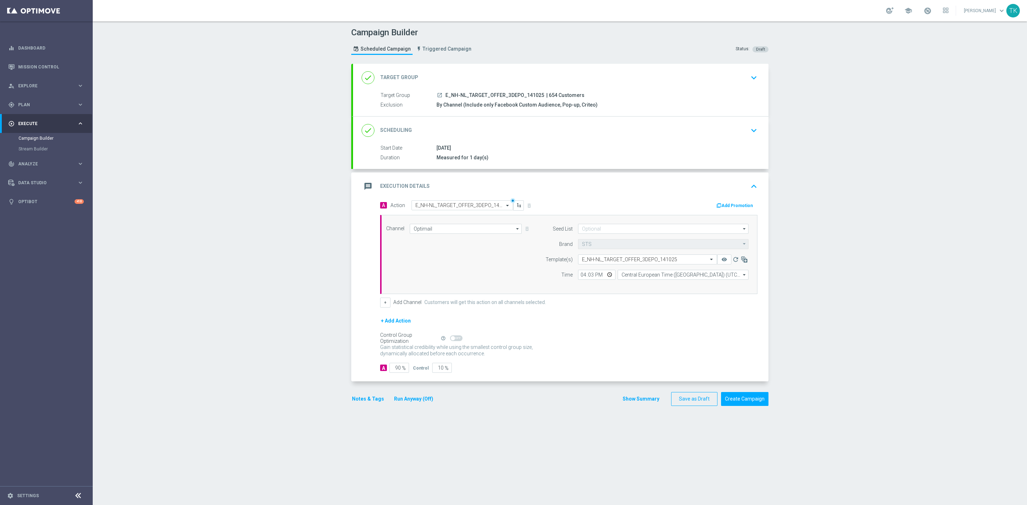
click at [482, 93] on span "E_NH-NL_TARGET_OFFER_3DEPO_141025" at bounding box center [494, 95] width 99 height 6
copy div "E_NH-NL_TARGET_OFFER_3DEPO_141025"
click at [634, 403] on button "Show Summary" at bounding box center [640, 399] width 37 height 8
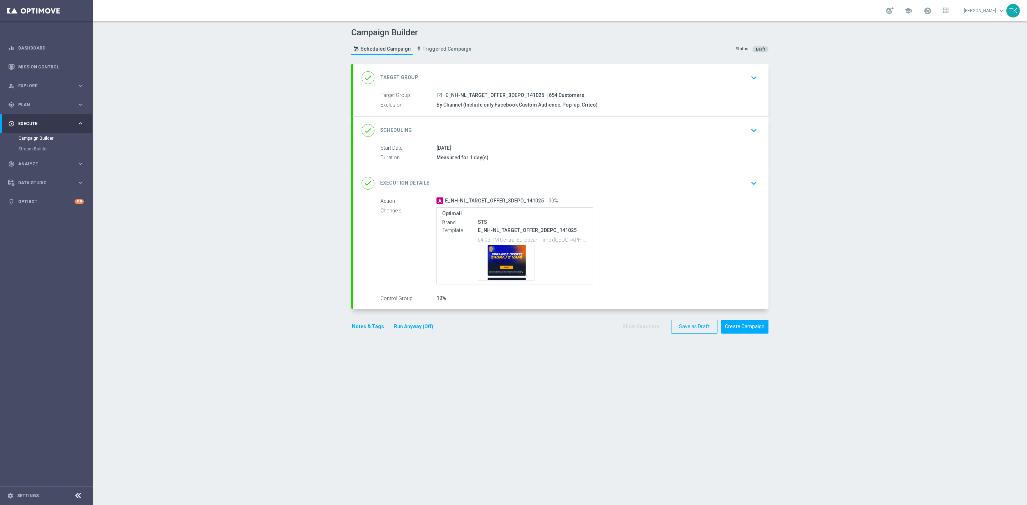
click at [558, 52] on div "Campaign Builder Scheduled Campaign Triggered Campaign Status: Draft" at bounding box center [560, 42] width 428 height 33
click at [511, 251] on div "Template preview" at bounding box center [506, 262] width 56 height 35
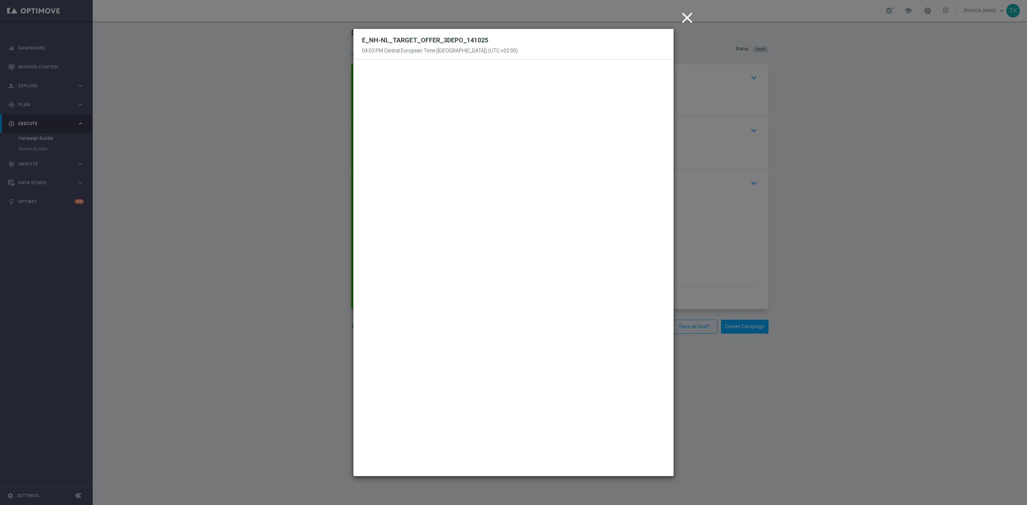
click at [693, 48] on modal-container "close E_NH-NL_TARGET_OFFER_3DEPO_141025 04:03 PM Central European Time (Warsaw)…" at bounding box center [513, 252] width 1027 height 505
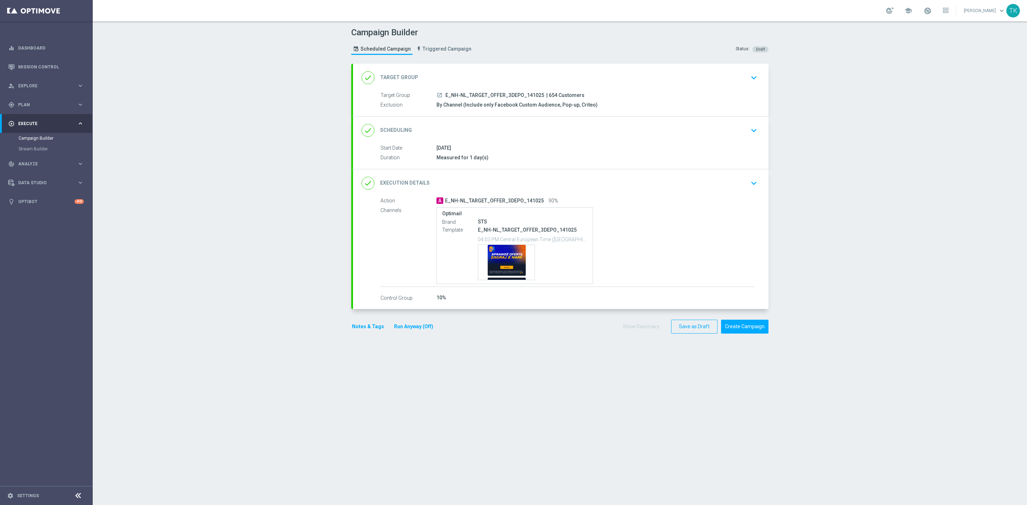
click at [598, 141] on div "done Scheduling keyboard_arrow_down" at bounding box center [560, 131] width 415 height 28
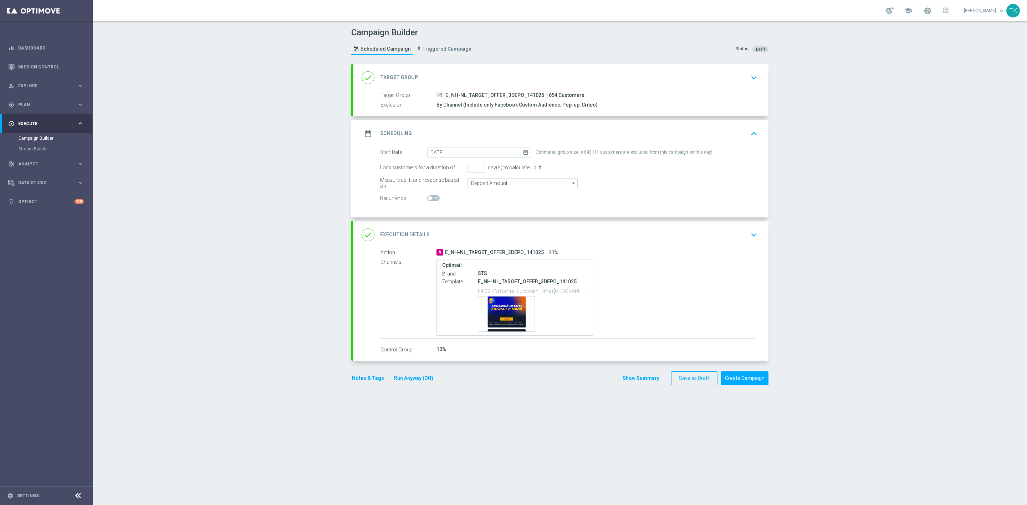
click at [596, 134] on div "date_range Scheduling keyboard_arrow_up" at bounding box center [560, 134] width 398 height 14
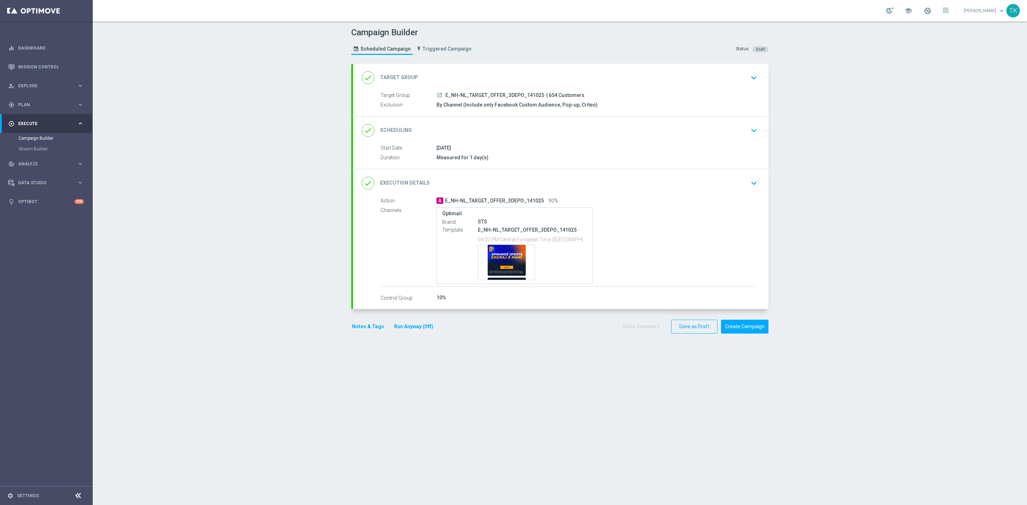
click at [589, 133] on div "done Scheduling keyboard_arrow_down" at bounding box center [560, 131] width 398 height 14
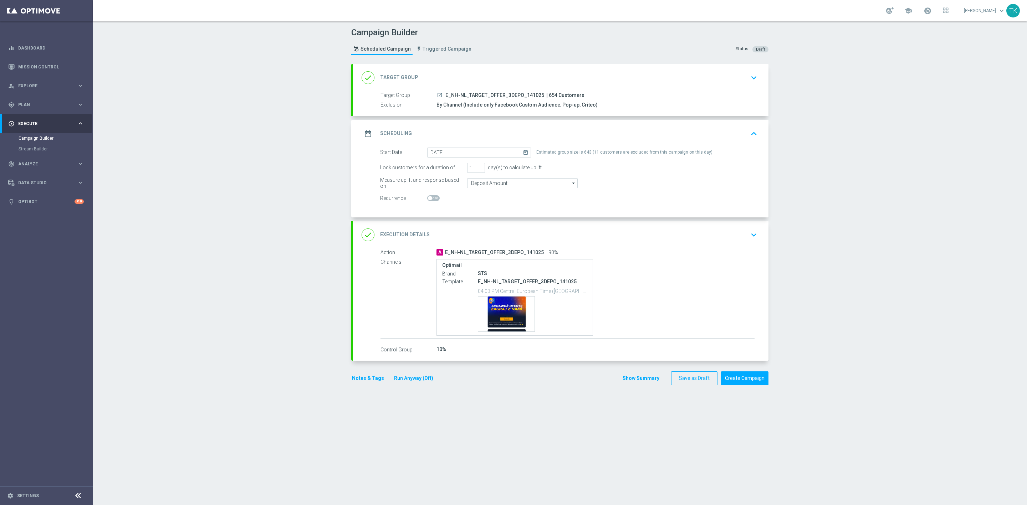
click at [620, 135] on div "date_range Scheduling keyboard_arrow_up" at bounding box center [560, 134] width 398 height 14
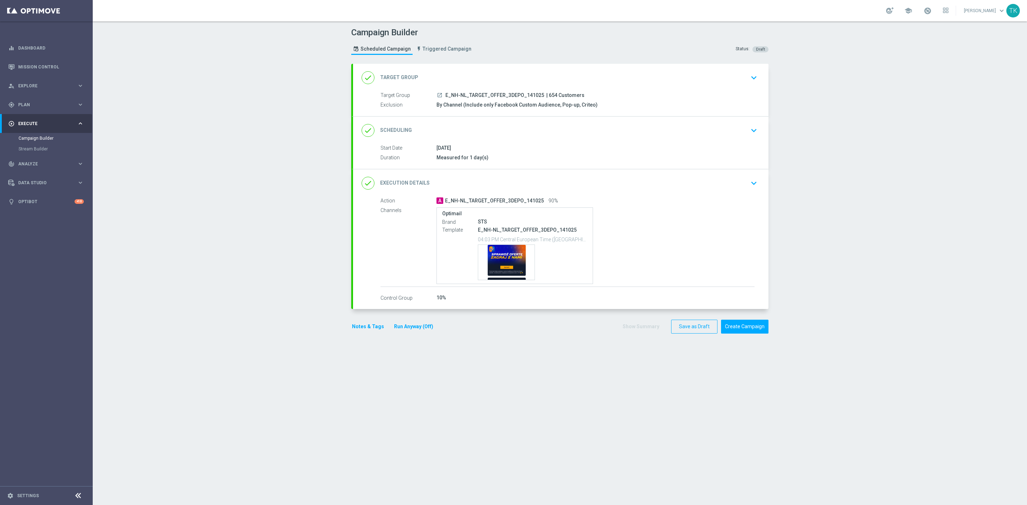
click at [361, 330] on button "Notes & Tags" at bounding box center [368, 326] width 34 height 9
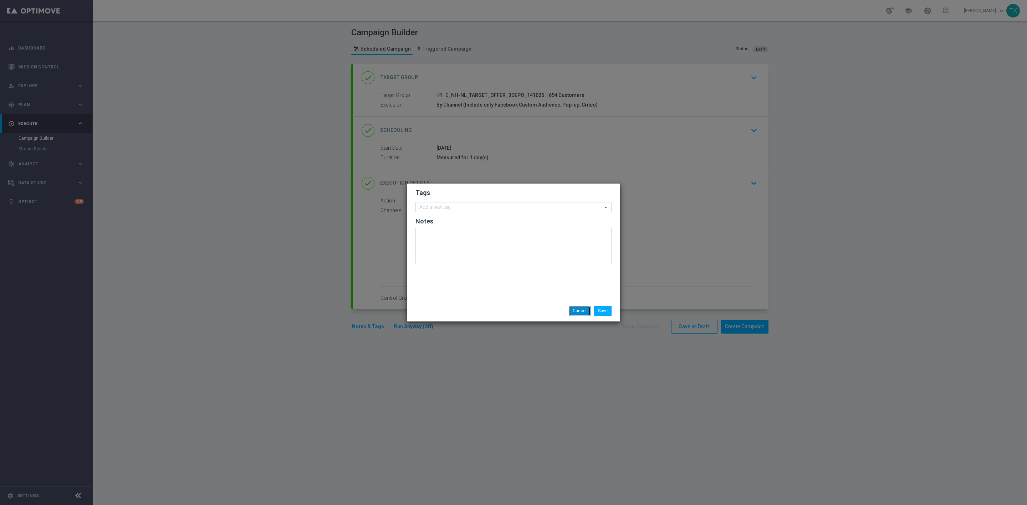
click at [582, 311] on button "Cancel" at bounding box center [580, 311] width 22 height 10
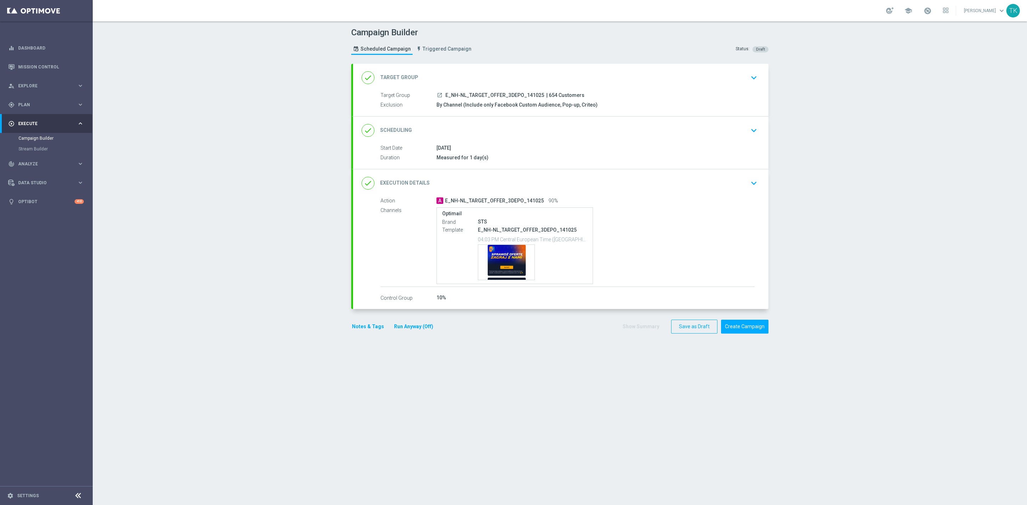
click at [361, 328] on button "Notes & Tags" at bounding box center [368, 326] width 34 height 9
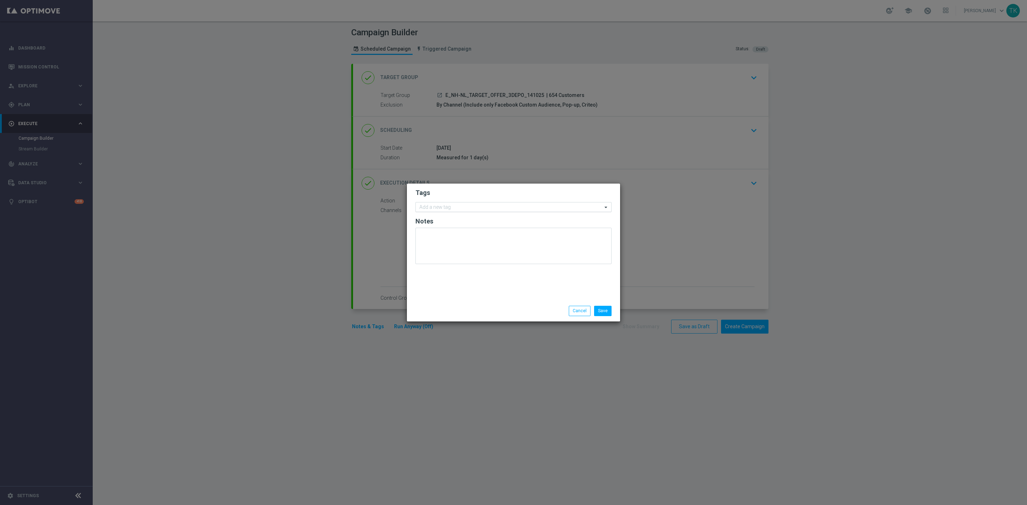
click at [427, 206] on input "text" at bounding box center [510, 208] width 183 height 6
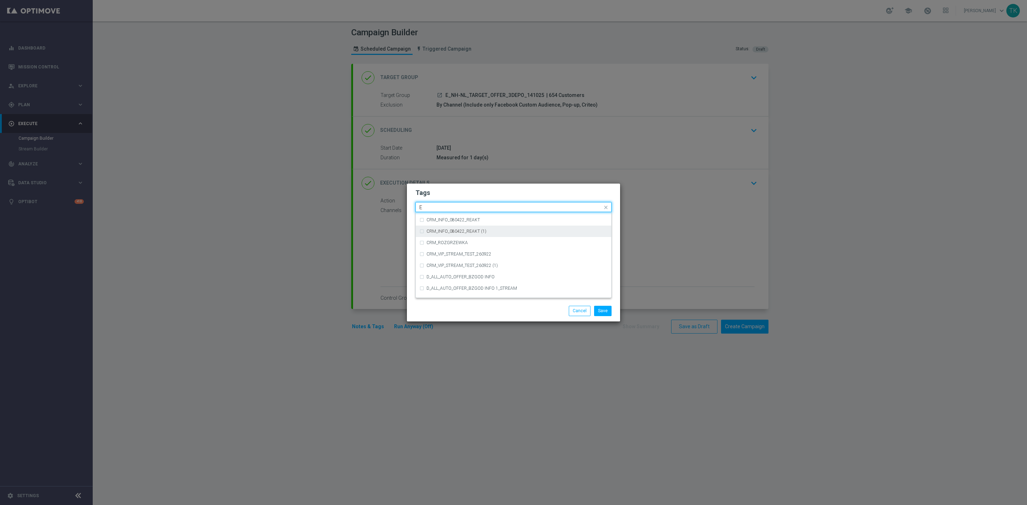
scroll to position [995, 0]
click at [437, 248] on div "E" at bounding box center [516, 250] width 181 height 4
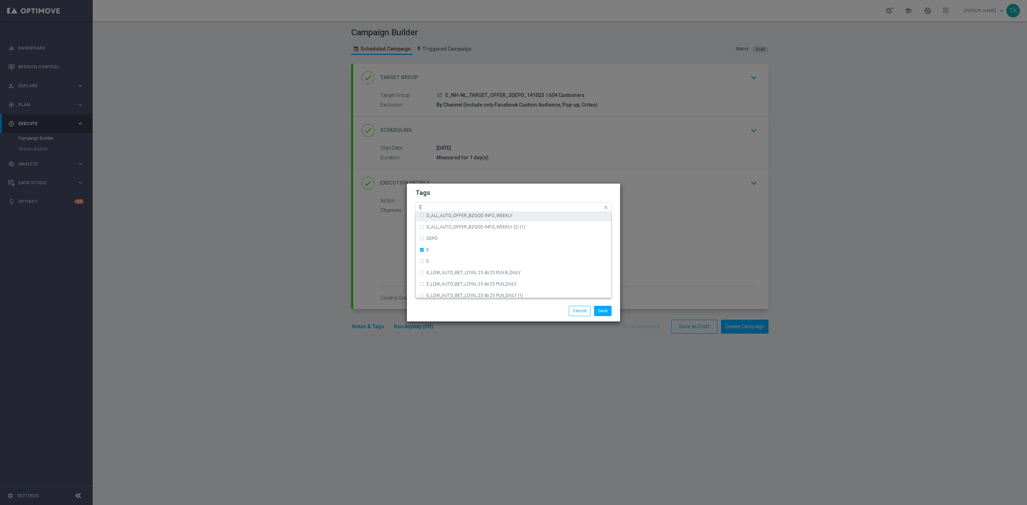
click at [429, 206] on input "E" at bounding box center [510, 208] width 183 height 6
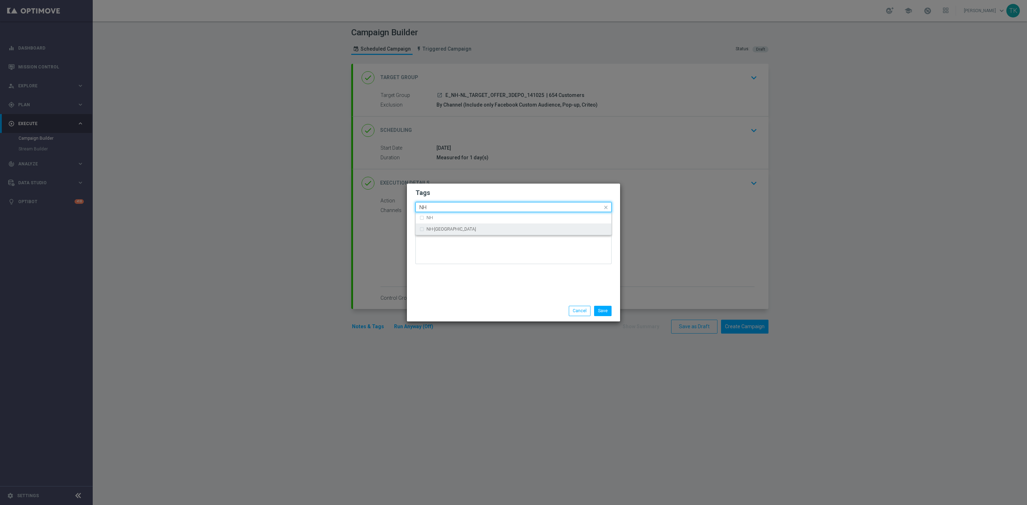
click at [451, 231] on div "NH-NL" at bounding box center [516, 229] width 181 height 4
click at [429, 207] on input "NH" at bounding box center [510, 208] width 183 height 6
click at [427, 254] on label "TARGET" at bounding box center [434, 252] width 16 height 4
click at [430, 204] on div "Quick find × E × NH-NL × TARGET TARGET" at bounding box center [509, 207] width 186 height 9
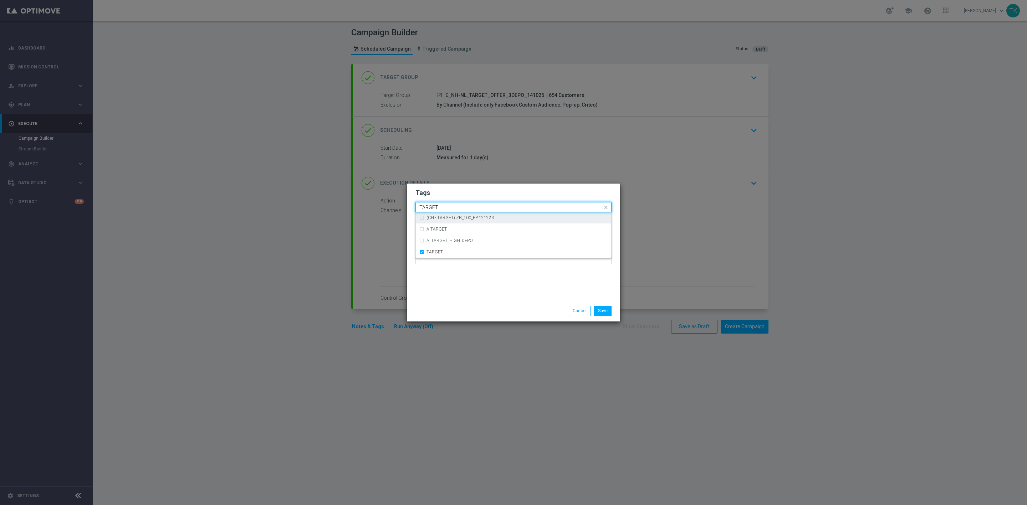
click at [430, 204] on div "Quick find × E × NH-NL × TARGET TARGET" at bounding box center [509, 207] width 186 height 9
click at [432, 207] on input "TARGET" at bounding box center [510, 208] width 183 height 6
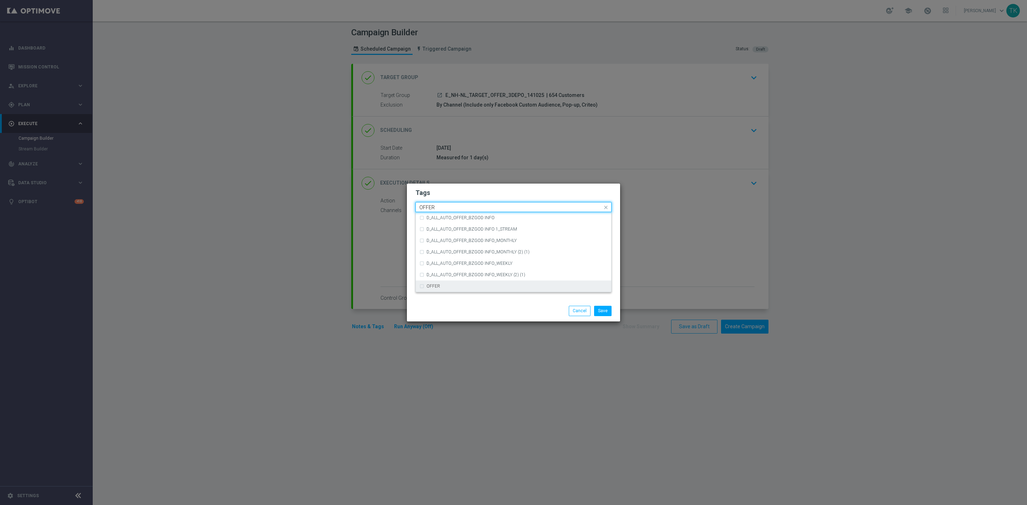
click at [434, 281] on div "OFFER" at bounding box center [513, 286] width 188 height 11
type input "OFFER"
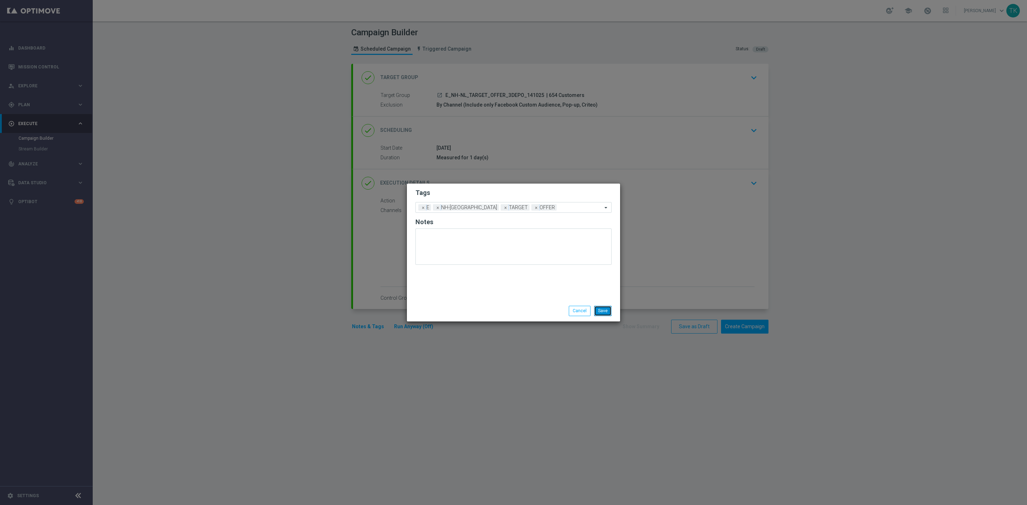
click at [601, 308] on button "Save" at bounding box center [602, 311] width 17 height 10
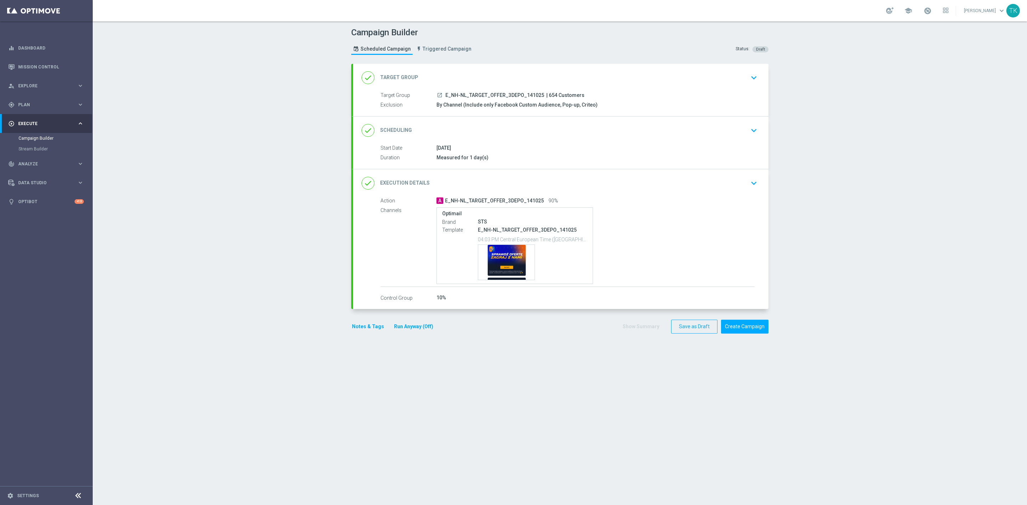
click at [568, 136] on div "done Scheduling keyboard_arrow_down" at bounding box center [560, 131] width 398 height 14
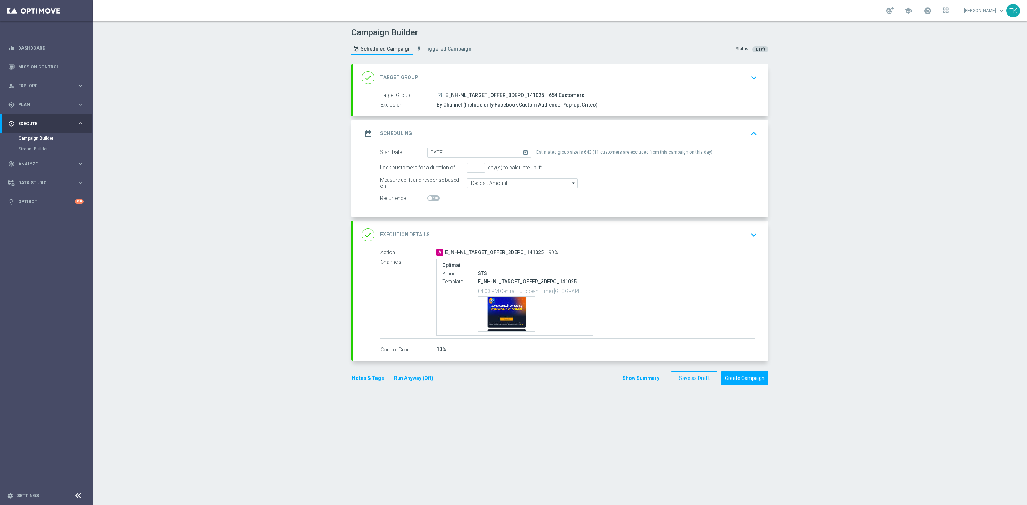
click at [570, 132] on div "date_range Scheduling keyboard_arrow_up" at bounding box center [560, 134] width 398 height 14
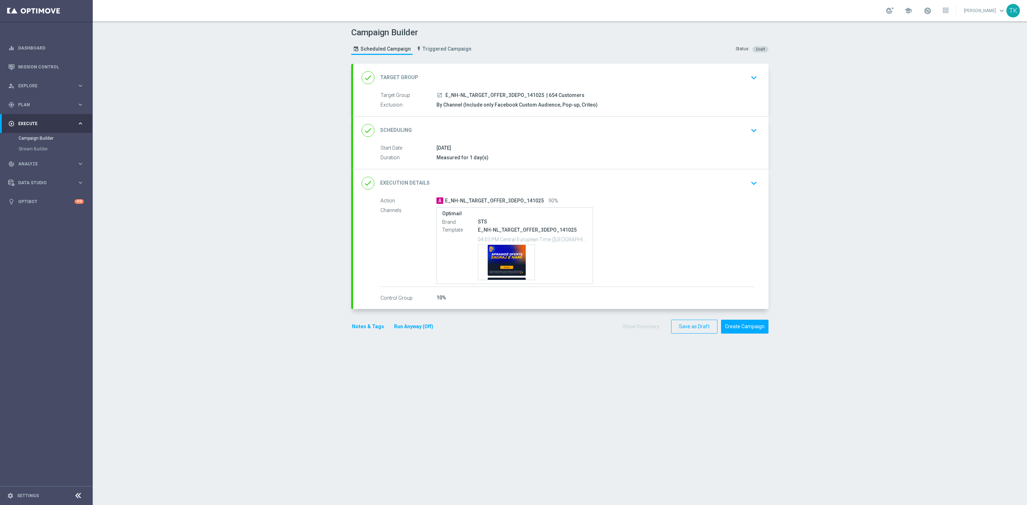
click at [358, 330] on button "Notes & Tags" at bounding box center [368, 326] width 34 height 9
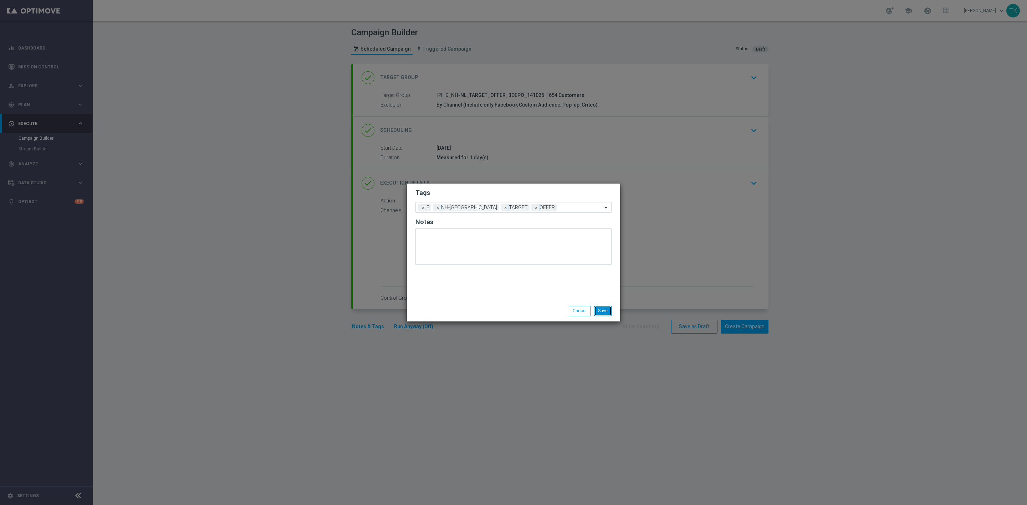
click at [599, 310] on button "Save" at bounding box center [602, 311] width 17 height 10
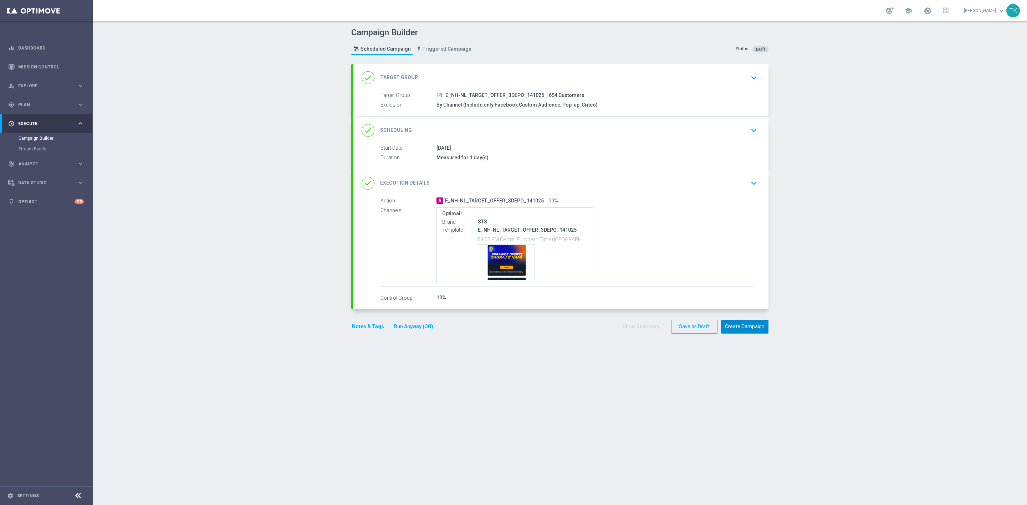
click at [738, 330] on button "Create Campaign" at bounding box center [744, 327] width 47 height 14
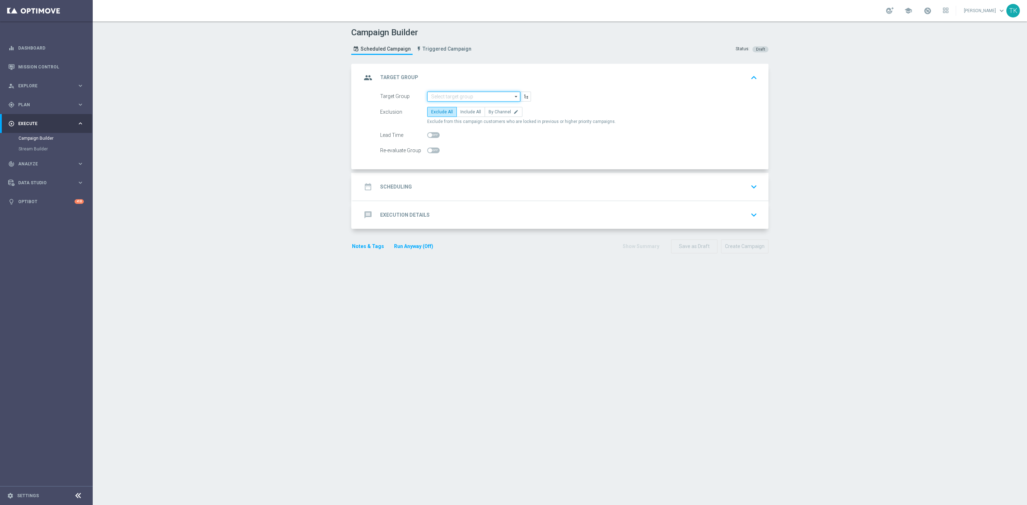
click at [442, 96] on input at bounding box center [473, 97] width 93 height 10
paste input "E_ALL_TARGET_OFFER_1-2DEPO_WO_141025"
click at [441, 105] on div "E_ALL_TARGET_OFFER_1-2DEPO_WO_141025" at bounding box center [474, 110] width 86 height 13
type input "E_ALL_TARGET_OFFER_1-2DEPO_WO_141025"
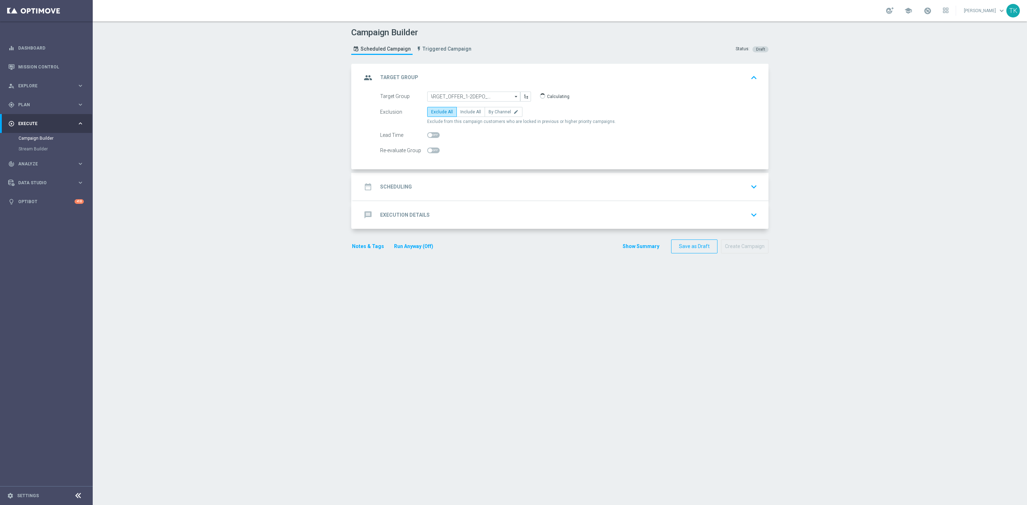
scroll to position [0, 0]
click at [500, 112] on span "By Channel" at bounding box center [499, 111] width 22 height 5
click at [493, 112] on input "By Channel edit" at bounding box center [490, 113] width 5 height 5
radio input "true"
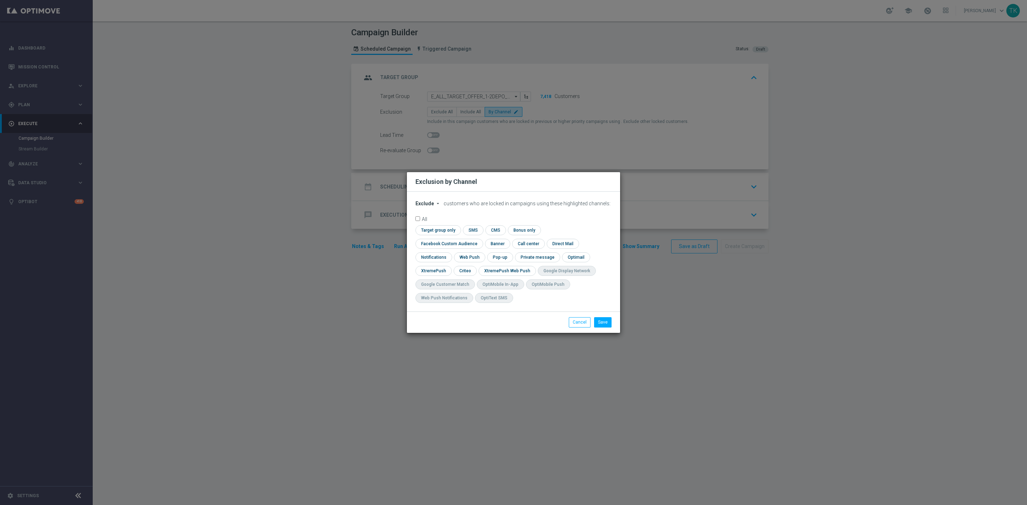
click at [419, 206] on span "Exclude" at bounding box center [424, 204] width 19 height 6
click at [0, 0] on span "Include" at bounding box center [0, 0] width 0 height 0
click at [480, 239] on input "checkbox" at bounding box center [447, 244] width 65 height 10
checkbox input "true"
click at [466, 266] on input "checkbox" at bounding box center [464, 271] width 22 height 10
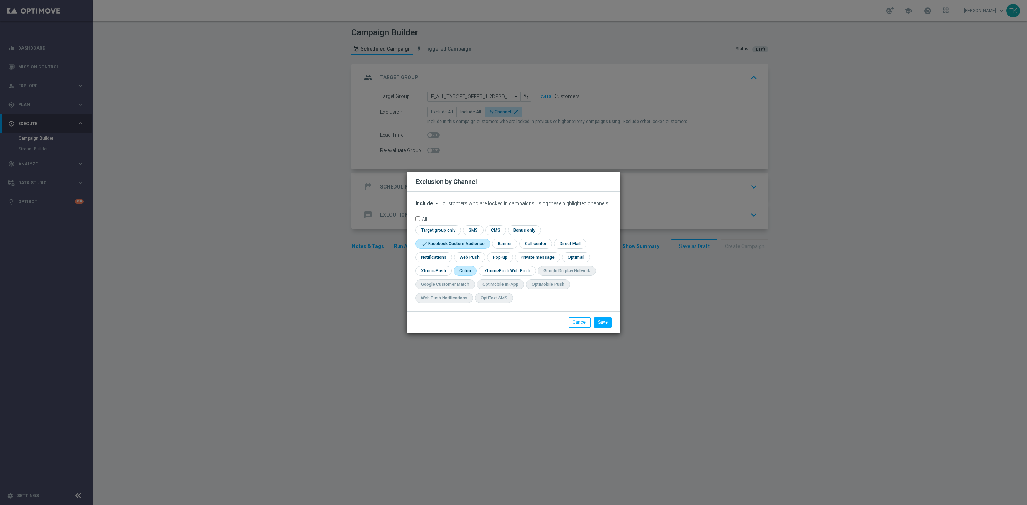
checkbox input "true"
click at [495, 258] on input "checkbox" at bounding box center [499, 257] width 25 height 10
checkbox input "true"
click at [604, 321] on button "Save" at bounding box center [602, 322] width 17 height 10
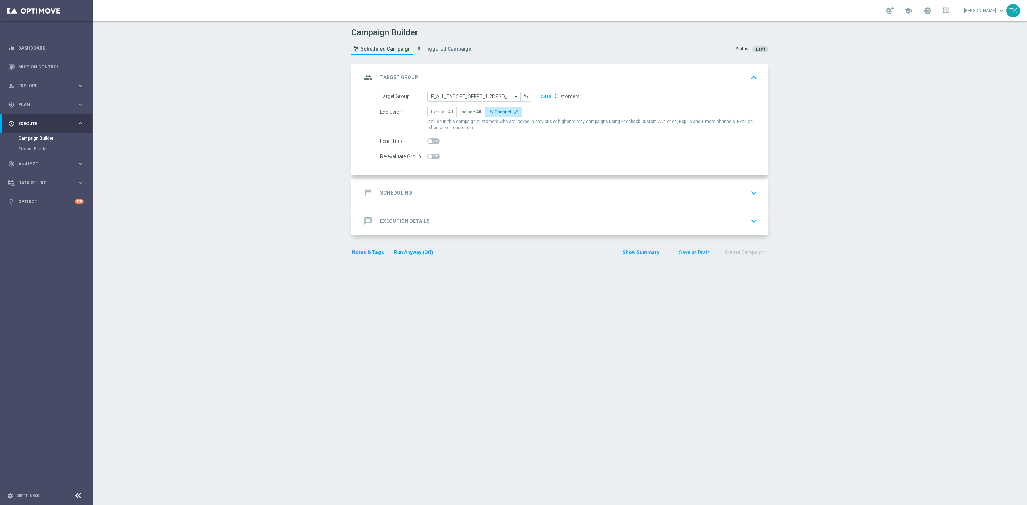
click at [446, 191] on div "date_range Scheduling keyboard_arrow_down" at bounding box center [560, 193] width 398 height 14
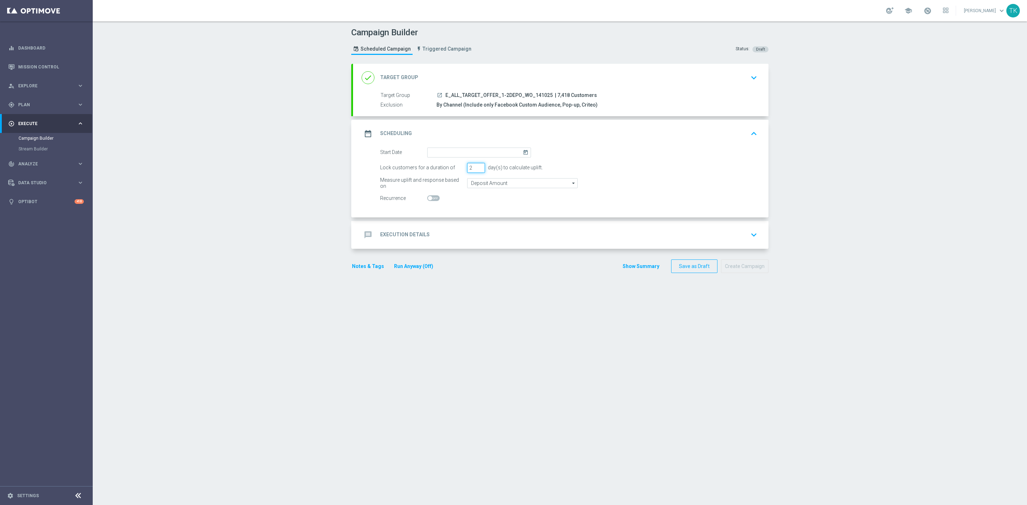
click at [475, 170] on input "2" at bounding box center [476, 168] width 18 height 10
type input "1"
click at [475, 170] on input "1" at bounding box center [476, 168] width 18 height 10
click at [422, 148] on div "Start Date" at bounding box center [403, 153] width 47 height 10
click at [431, 157] on input at bounding box center [479, 153] width 104 height 10
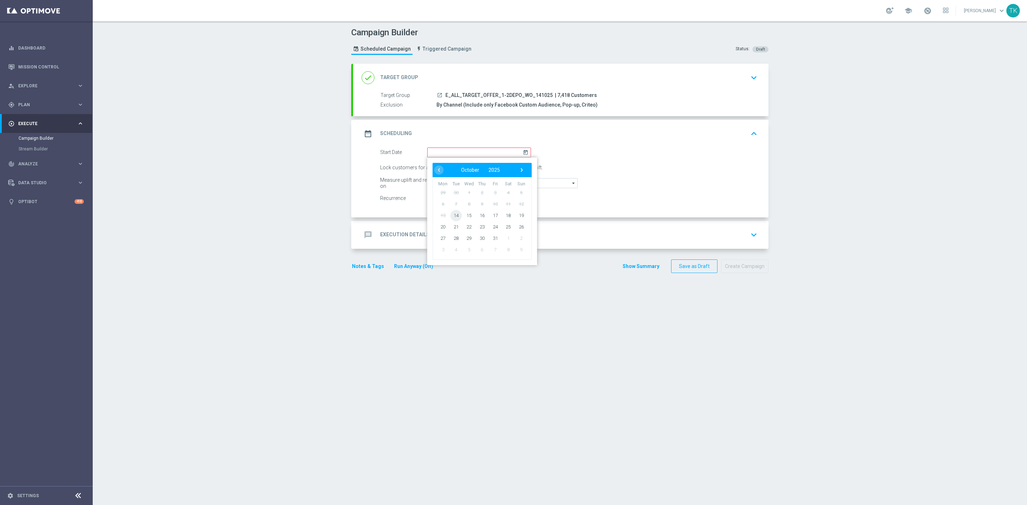
click at [455, 218] on span "14" at bounding box center [455, 215] width 11 height 11
type input "14 Oct 2025"
click at [498, 96] on span "E_ALL_TARGET_OFFER_1-2DEPO_WO_141025" at bounding box center [498, 95] width 107 height 6
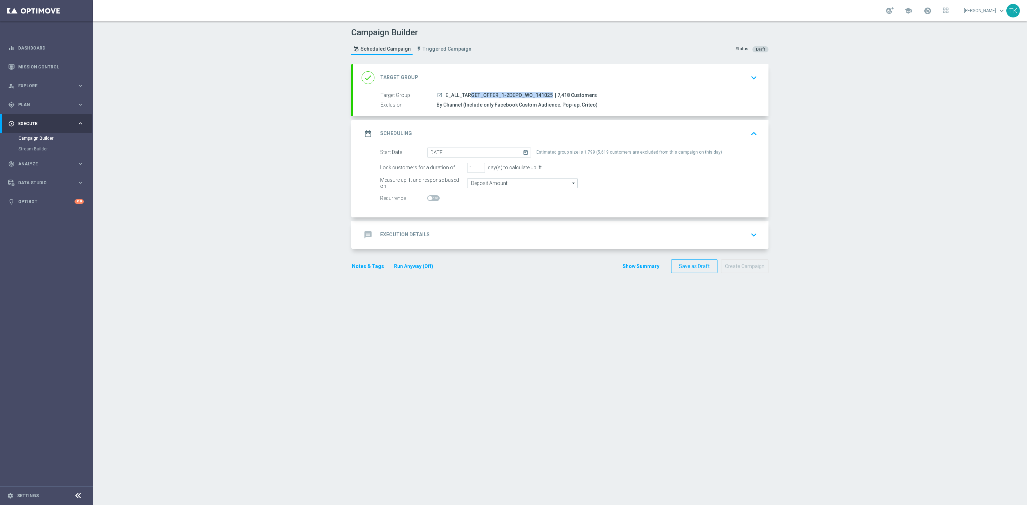
copy div "E_ALL_TARGET_OFFER_1-2DEPO_WO_141025"
click at [438, 229] on div "message Execution Details keyboard_arrow_down" at bounding box center [560, 235] width 398 height 14
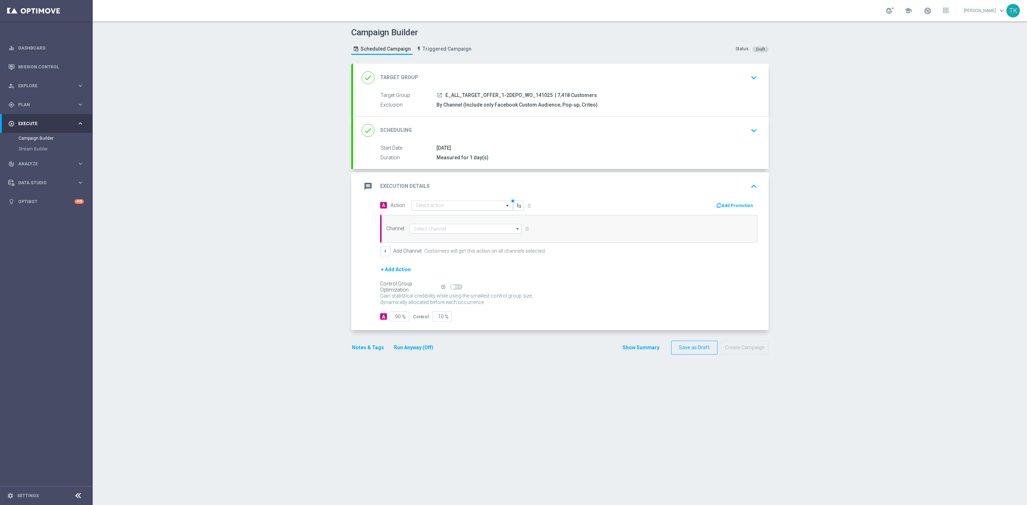
click at [417, 206] on input "text" at bounding box center [454, 206] width 79 height 6
paste input "E_ALL_TARGET_OFFER_1-2DEPO_WO_141025"
type input "E_ALL_TARGET_OFFER_1-2DEPO_WO_141025"
click at [422, 226] on span "Create new action" at bounding box center [440, 227] width 37 height 5
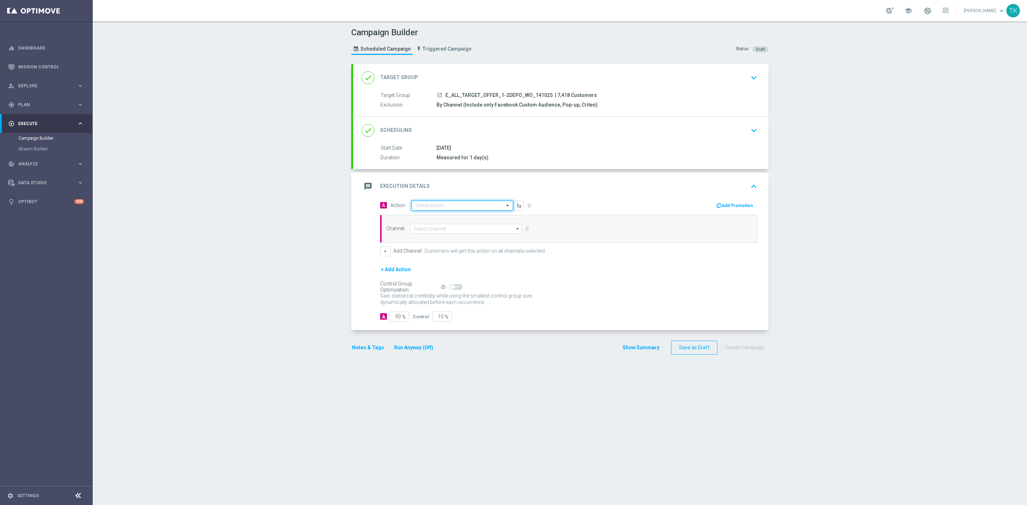
scroll to position [0, 0]
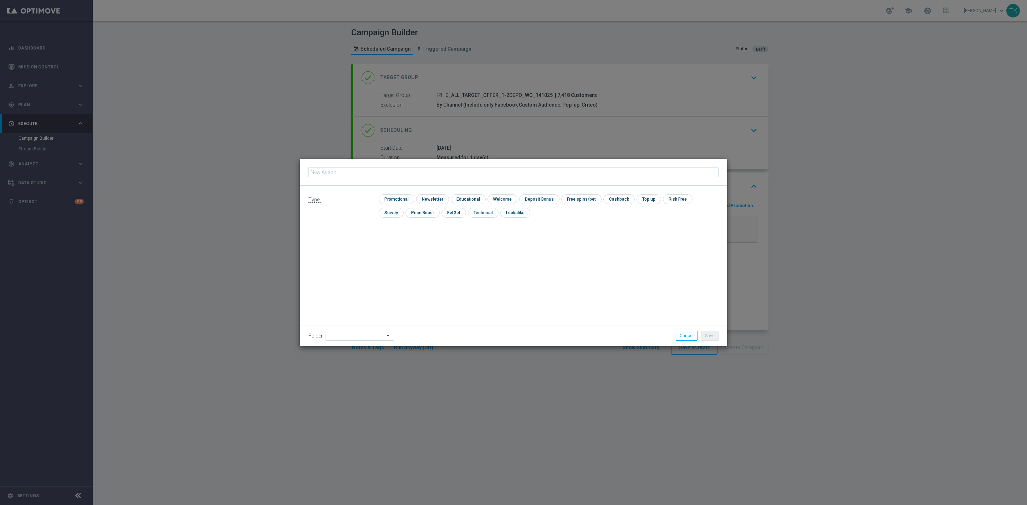
type input "E_ALL_TARGET_OFFER_1-2DEPO_WO_141025"
click at [468, 215] on input "checkbox" at bounding box center [482, 213] width 29 height 10
checkbox input "true"
click at [716, 333] on button "Save" at bounding box center [709, 336] width 17 height 10
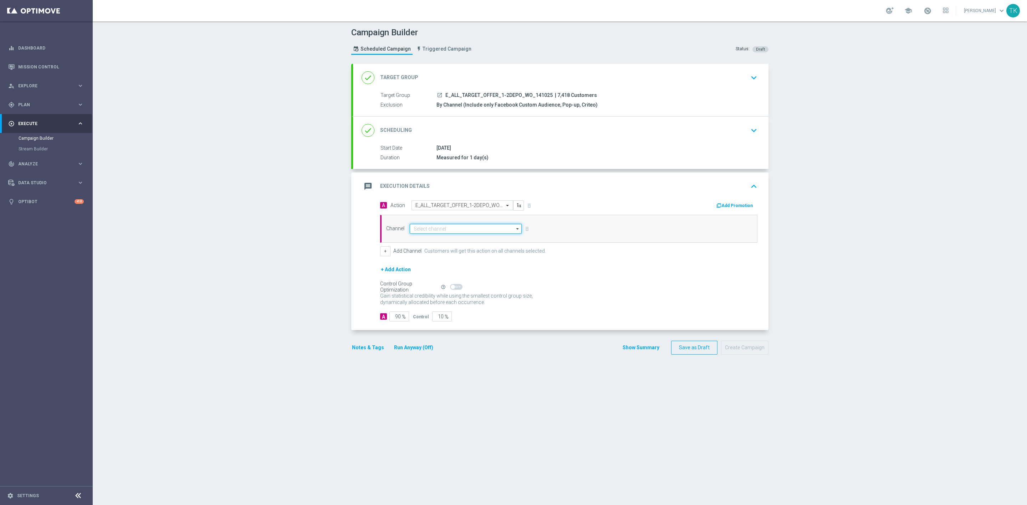
click at [425, 227] on input at bounding box center [466, 229] width 112 height 10
click at [430, 237] on div "Optimail" at bounding box center [466, 239] width 112 height 10
type input "Optimail"
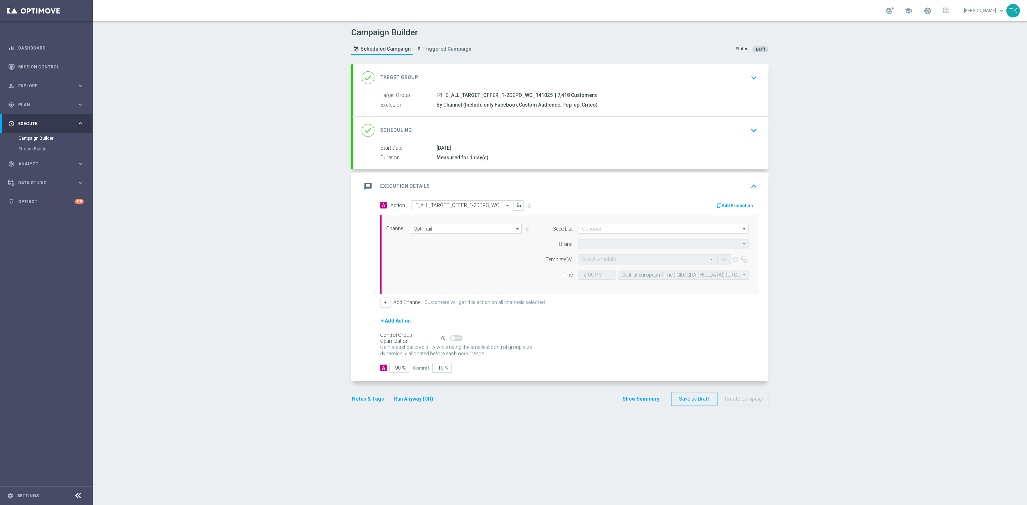
type input "STS"
click at [584, 261] on input "text" at bounding box center [640, 260] width 117 height 6
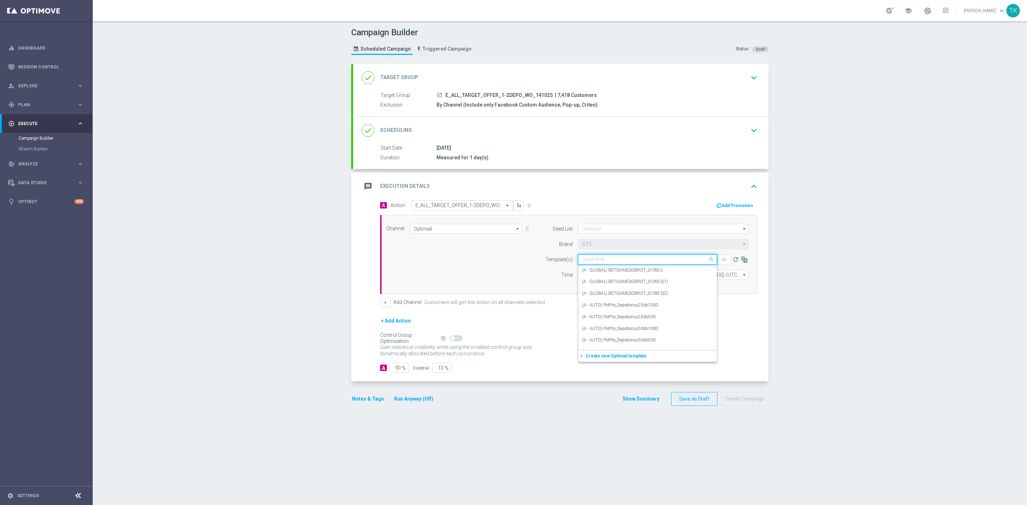
paste input "E_ALL_TARGET_OFFER_1-2DEPO_WO_141025"
click at [583, 273] on label "E_ALL_TARGET_OFFER_1-2DEPO_WO_141025" at bounding box center [626, 270] width 89 height 6
type input "E_ALL_TARGET_OFFER_1-2DEPO_WO_141025"
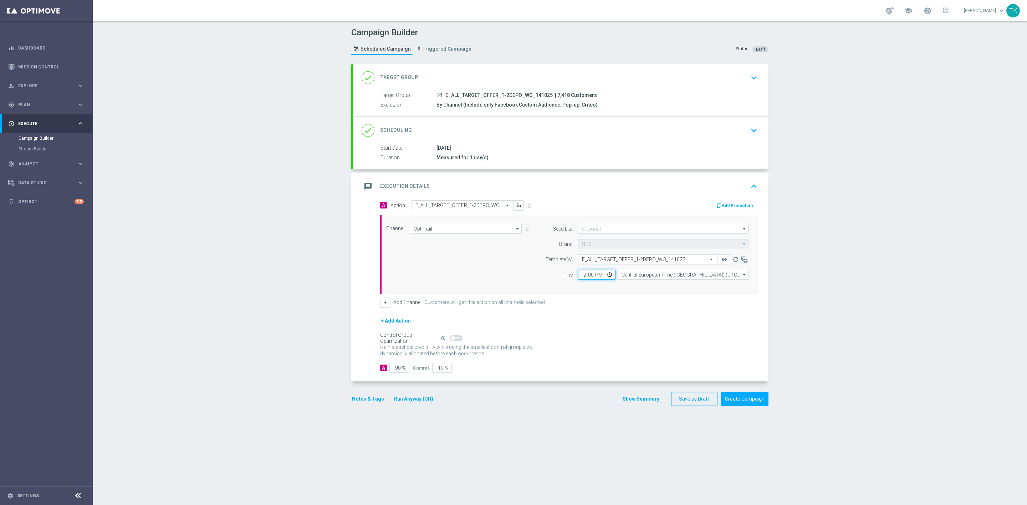
click at [578, 278] on input "12:00" at bounding box center [596, 275] width 37 height 10
type input "16:02"
click at [631, 276] on input "Central European Time (Warsaw) (UTC +02:00)" at bounding box center [682, 275] width 131 height 10
click at [636, 284] on div "Central European Time (Warsaw) (UTC +02:00)" at bounding box center [679, 285] width 117 height 6
type input "Central European Time (Warsaw) (UTC +02:00)"
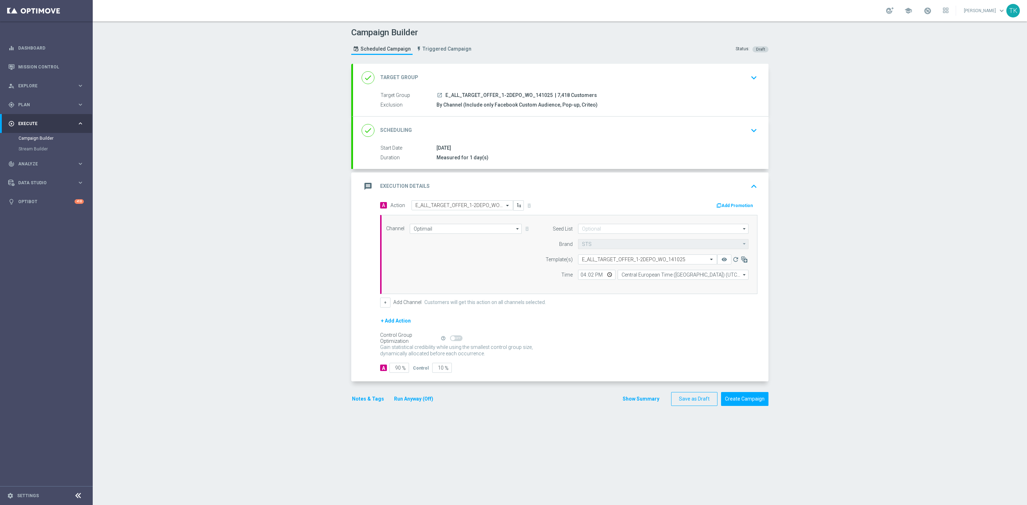
click at [644, 397] on div "Show Summary Save as Draft Create Campaign" at bounding box center [695, 399] width 146 height 14
click at [640, 400] on button "Show Summary" at bounding box center [640, 399] width 37 height 8
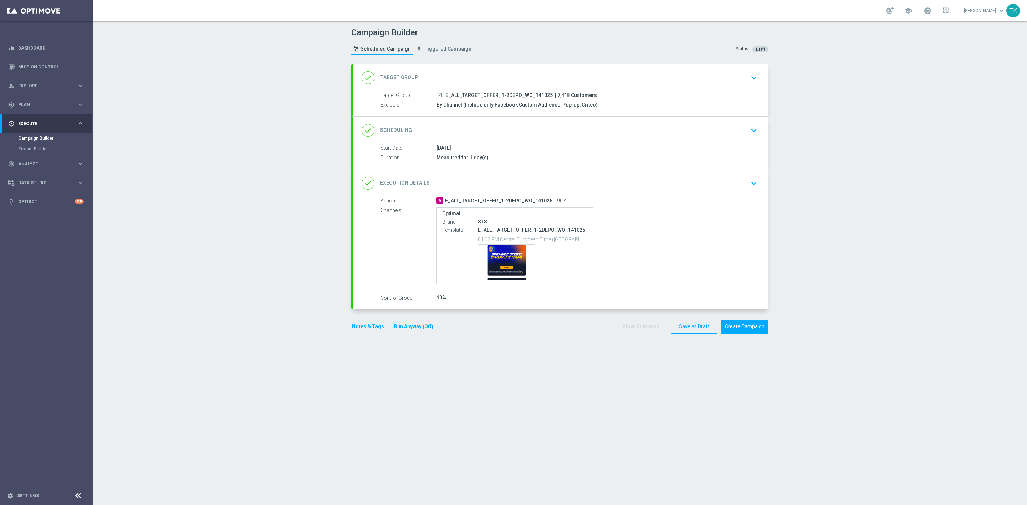
click at [508, 96] on span "E_ALL_TARGET_OFFER_1-2DEPO_WO_141025" at bounding box center [498, 95] width 107 height 6
copy div "E_ALL_TARGET_OFFER_1-2DEPO_WO_141025"
click at [550, 48] on div "Campaign Builder Scheduled Campaign Triggered Campaign Status: Draft" at bounding box center [560, 42] width 428 height 33
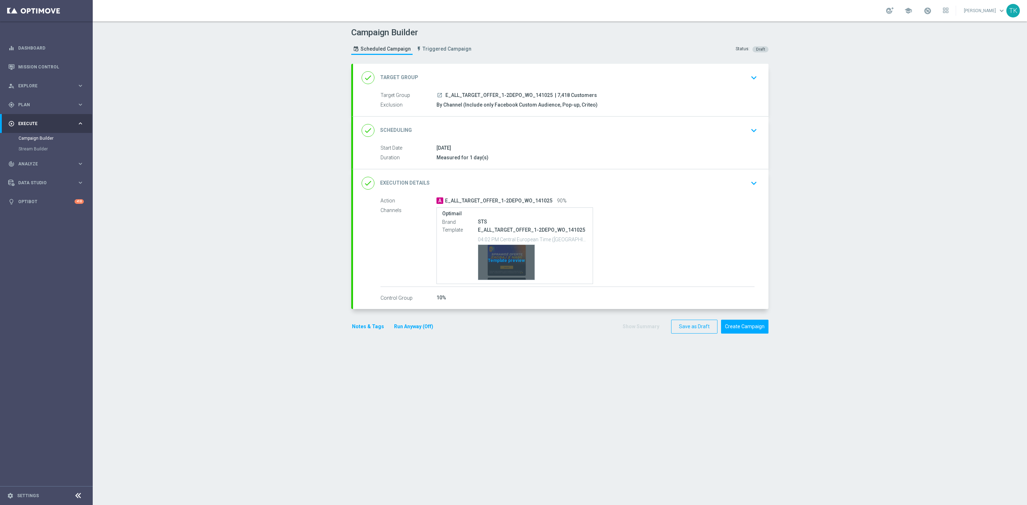
click at [506, 257] on div "Template preview" at bounding box center [506, 262] width 56 height 35
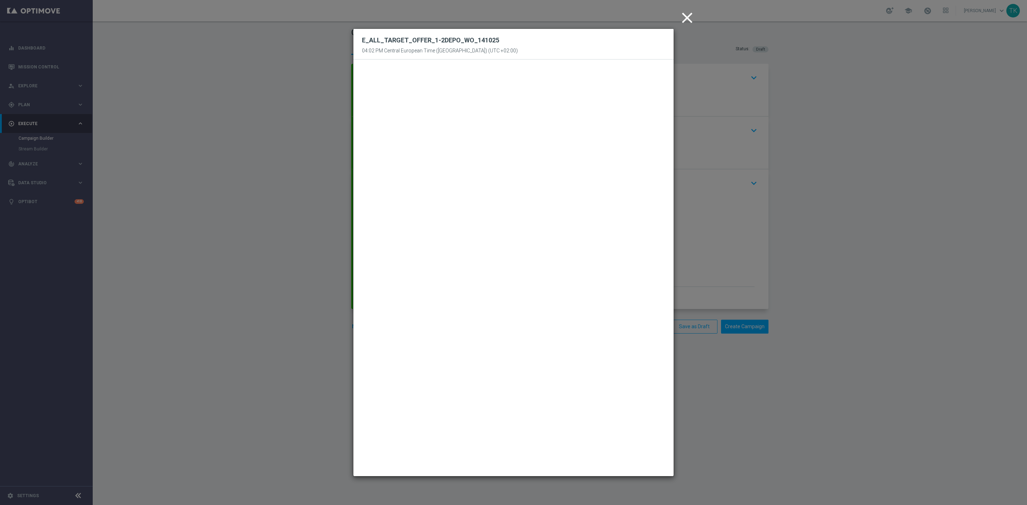
click at [679, 43] on modal-container "close E_ALL_TARGET_OFFER_1-2DEPO_WO_141025 04:02 PM Central European Time (Wars…" at bounding box center [513, 252] width 1027 height 505
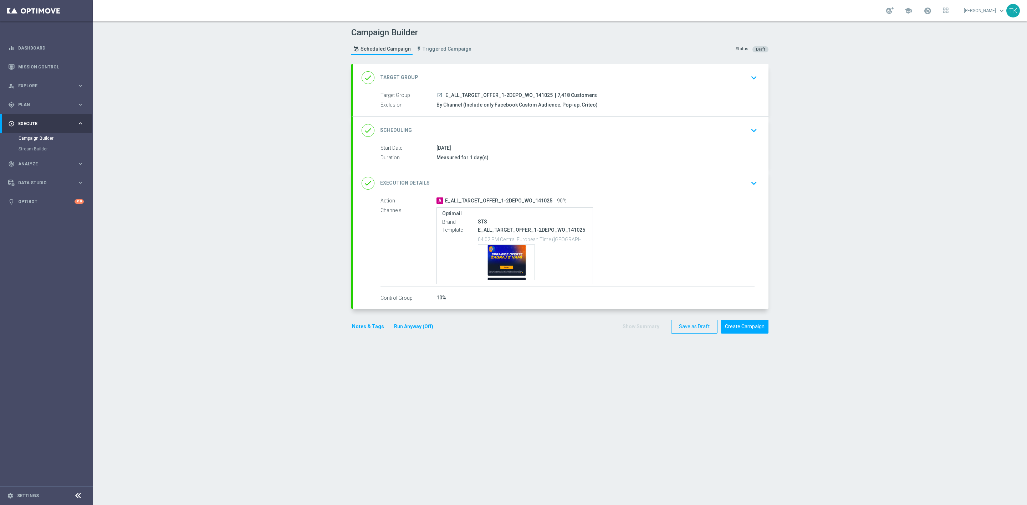
click at [577, 145] on div "14 Oct 2025" at bounding box center [595, 147] width 318 height 7
click at [600, 134] on div "done Scheduling keyboard_arrow_down" at bounding box center [560, 131] width 398 height 14
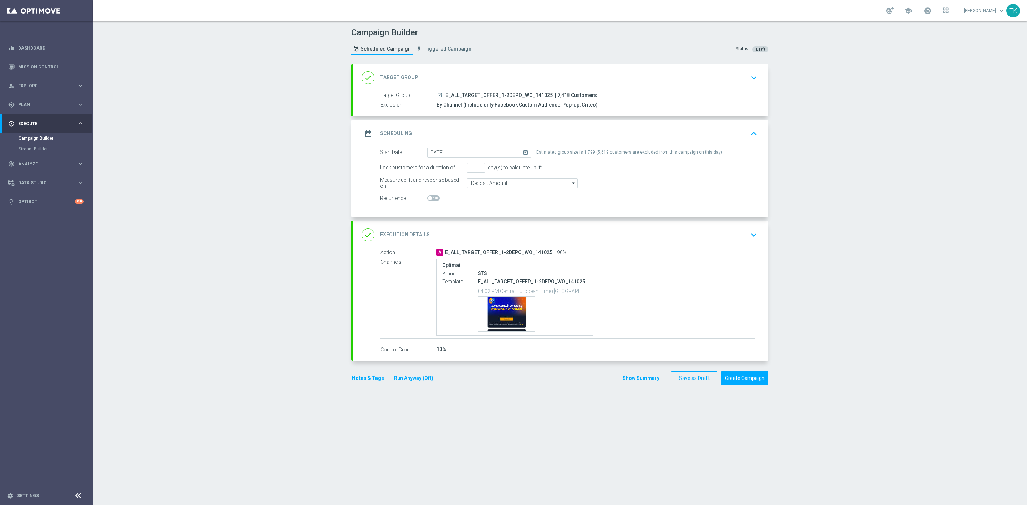
click at [610, 127] on div "date_range Scheduling keyboard_arrow_up" at bounding box center [560, 134] width 398 height 14
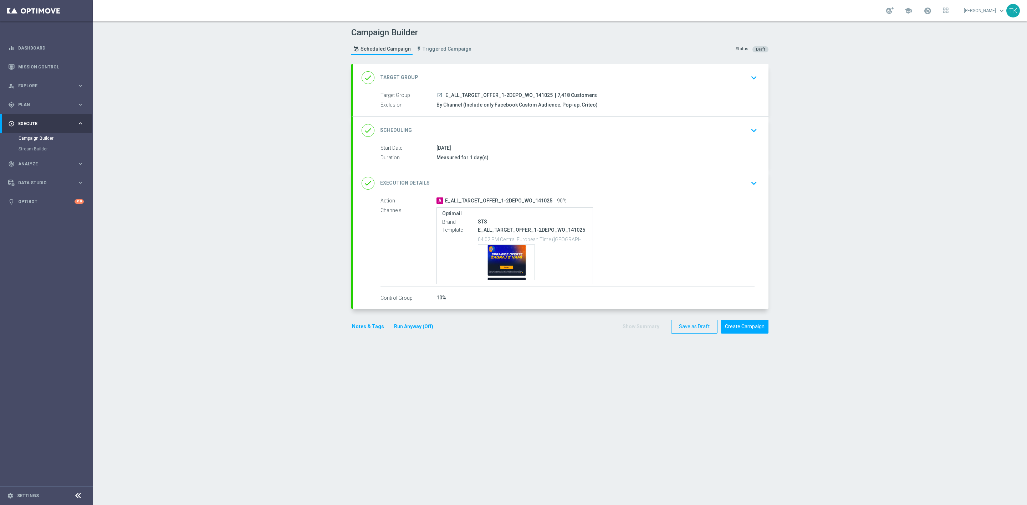
click at [355, 325] on button "Notes & Tags" at bounding box center [368, 326] width 34 height 9
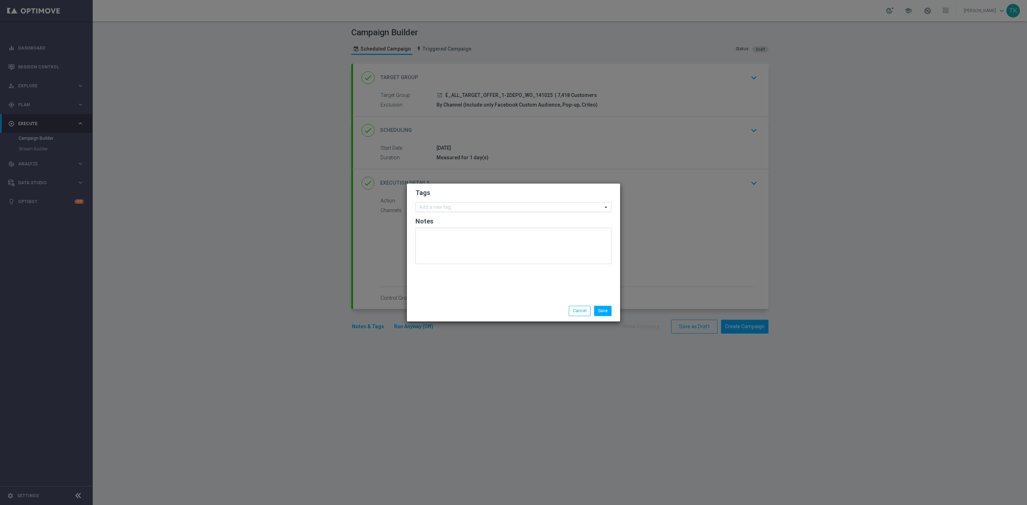
click at [427, 210] on input "text" at bounding box center [510, 208] width 183 height 6
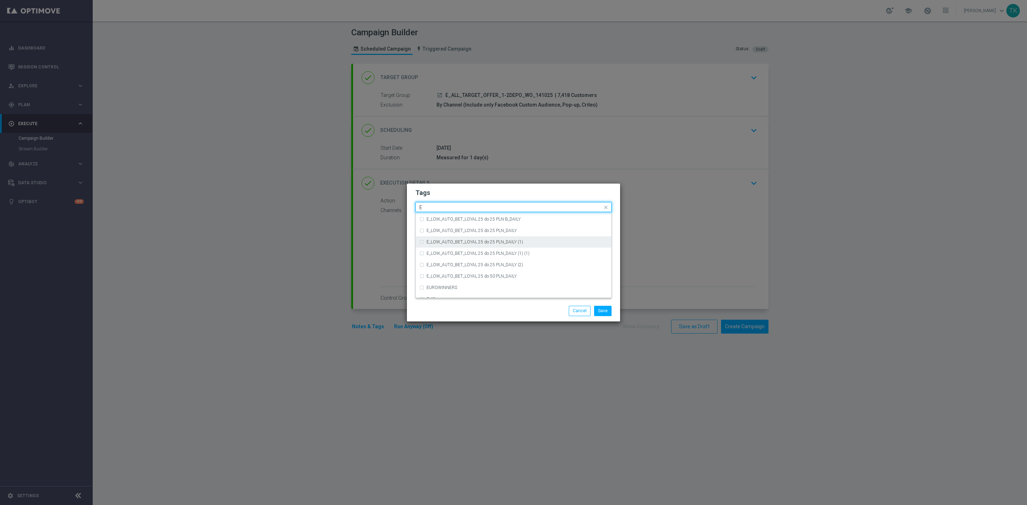
scroll to position [995, 0]
click at [441, 259] on div "E" at bounding box center [516, 261] width 181 height 4
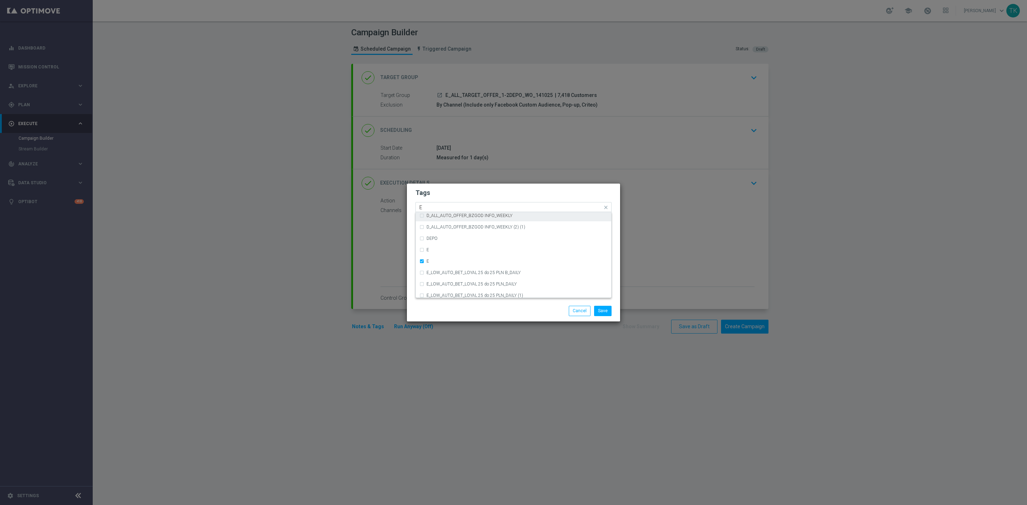
click at [424, 207] on input "E" at bounding box center [510, 208] width 183 height 6
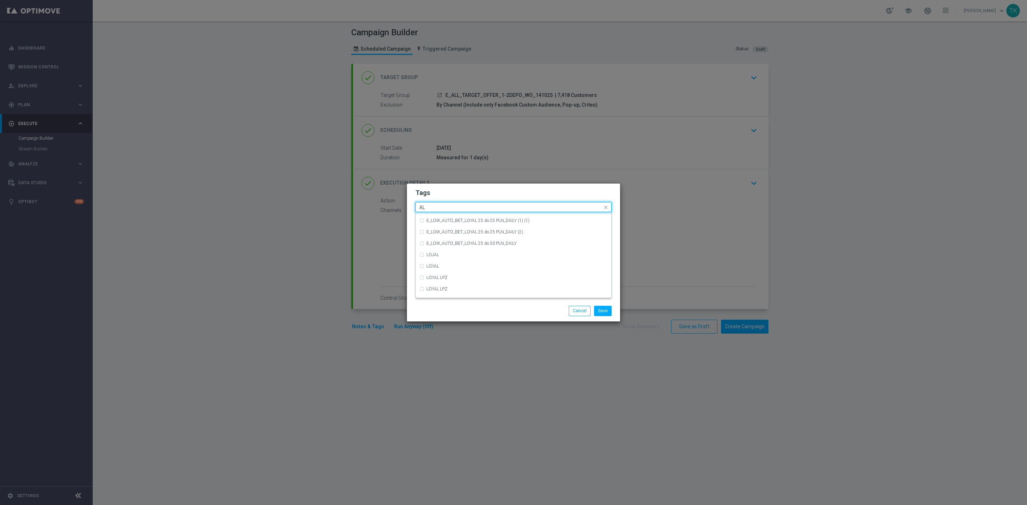
scroll to position [0, 0]
click at [435, 216] on div "ALL" at bounding box center [516, 218] width 181 height 4
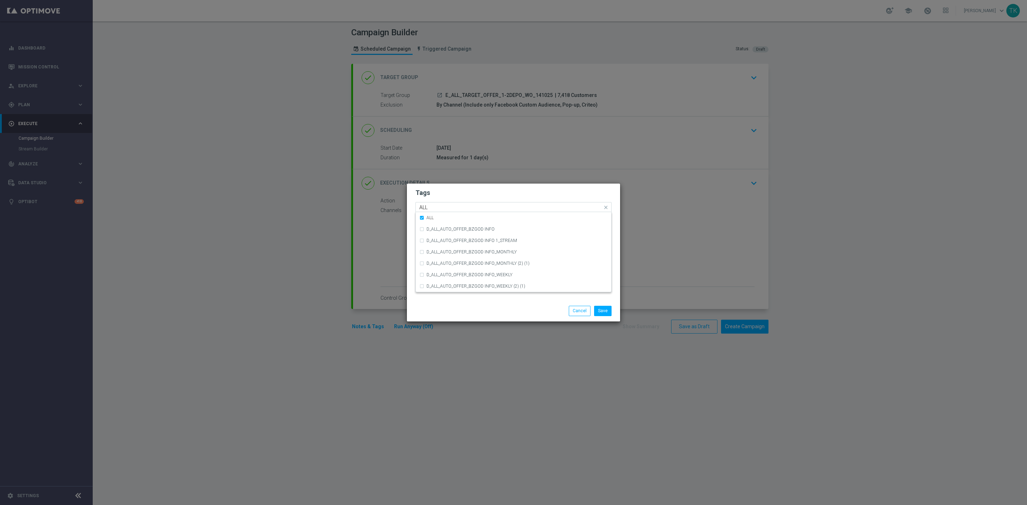
click at [433, 209] on input "ALL" at bounding box center [510, 208] width 183 height 6
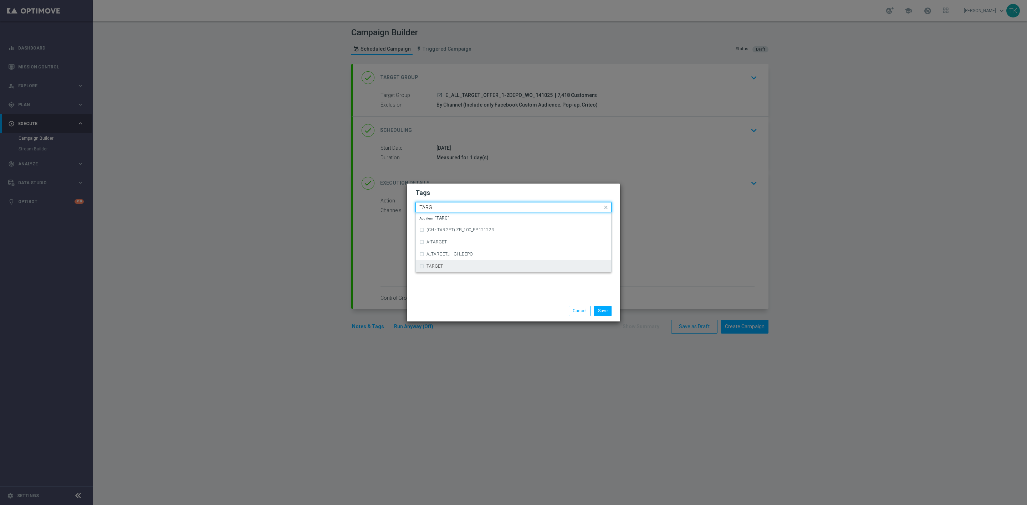
click at [445, 263] on div "TARGET" at bounding box center [513, 266] width 188 height 11
click at [438, 205] on input "TARG" at bounding box center [510, 208] width 183 height 6
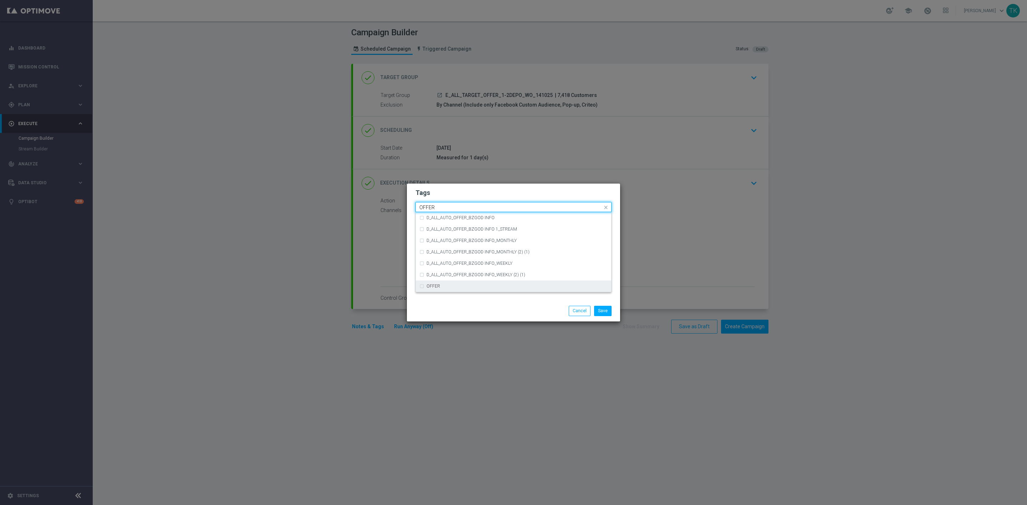
click at [435, 284] on label "OFFER" at bounding box center [433, 286] width 14 height 4
click at [432, 203] on div "Quick find × E × ALL × TARGET × OFFER OFFER" at bounding box center [509, 207] width 186 height 9
click at [430, 203] on div "Quick find × E × ALL × TARGET × OFFER OFFER" at bounding box center [509, 207] width 186 height 9
click at [429, 209] on input "OFFER" at bounding box center [510, 208] width 183 height 6
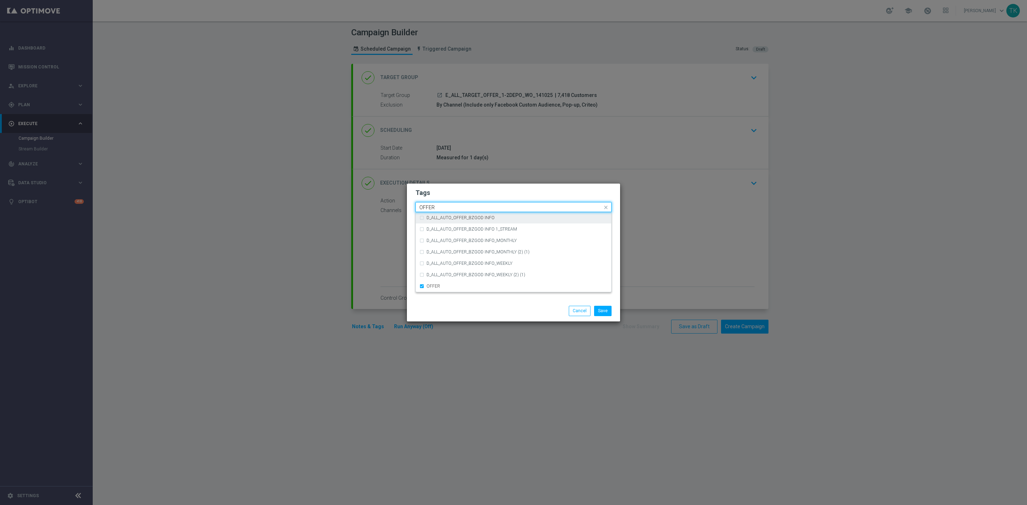
click at [429, 209] on input "OFFER" at bounding box center [510, 208] width 183 height 6
click at [435, 283] on div "WO" at bounding box center [513, 286] width 188 height 11
type input "WO"
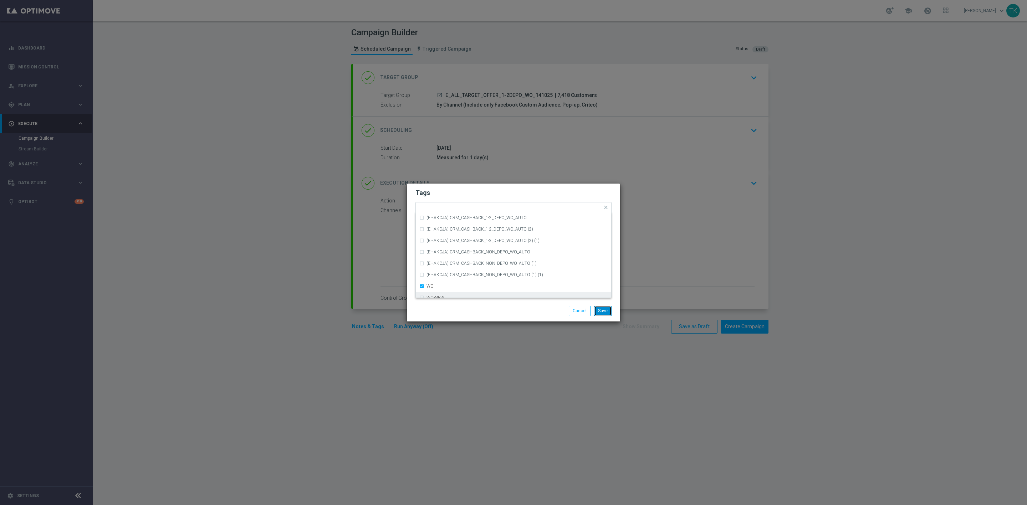
click at [602, 311] on button "Save" at bounding box center [602, 311] width 17 height 10
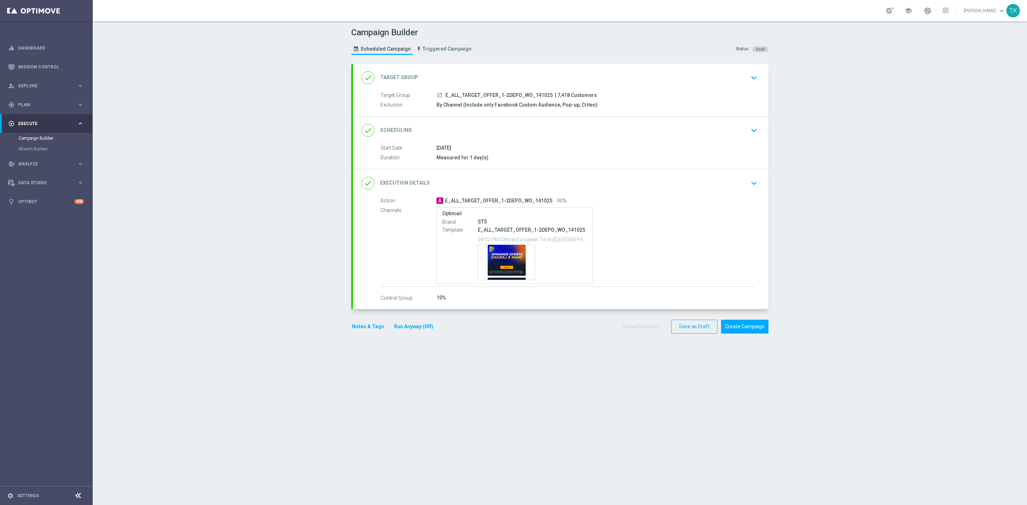
click at [589, 133] on div "done Scheduling keyboard_arrow_down" at bounding box center [560, 131] width 398 height 14
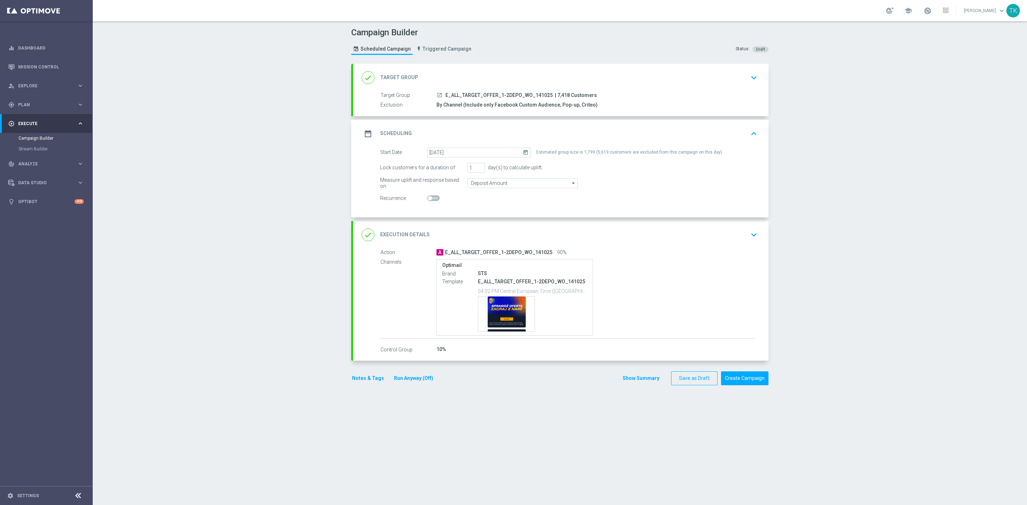
click at [589, 133] on div "date_range Scheduling keyboard_arrow_up" at bounding box center [560, 134] width 398 height 14
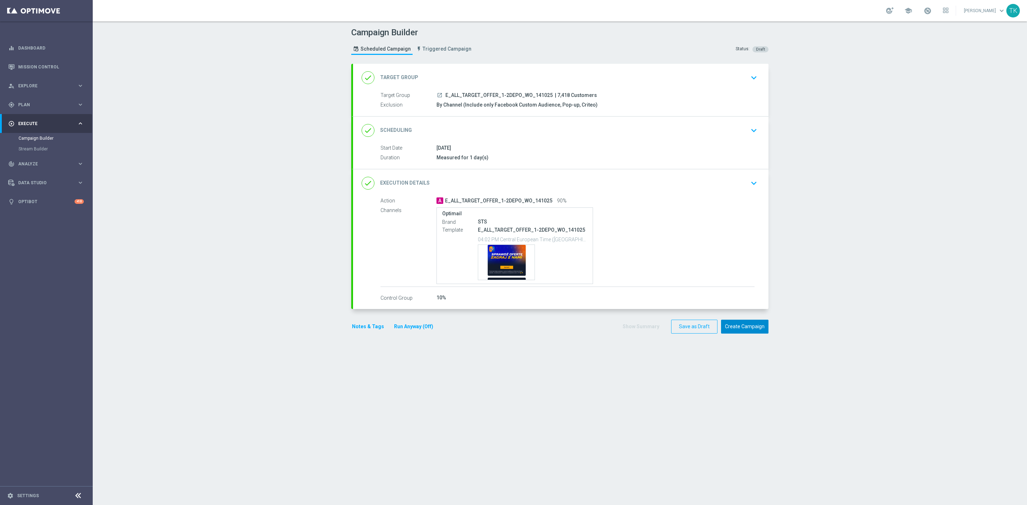
click at [739, 332] on button "Create Campaign" at bounding box center [744, 327] width 47 height 14
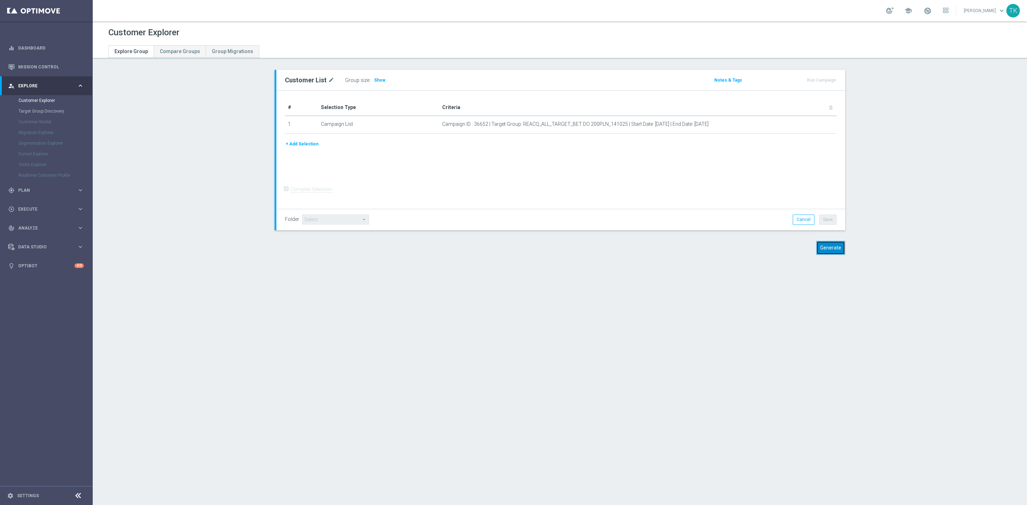
click at [827, 251] on button "Generate" at bounding box center [830, 248] width 29 height 14
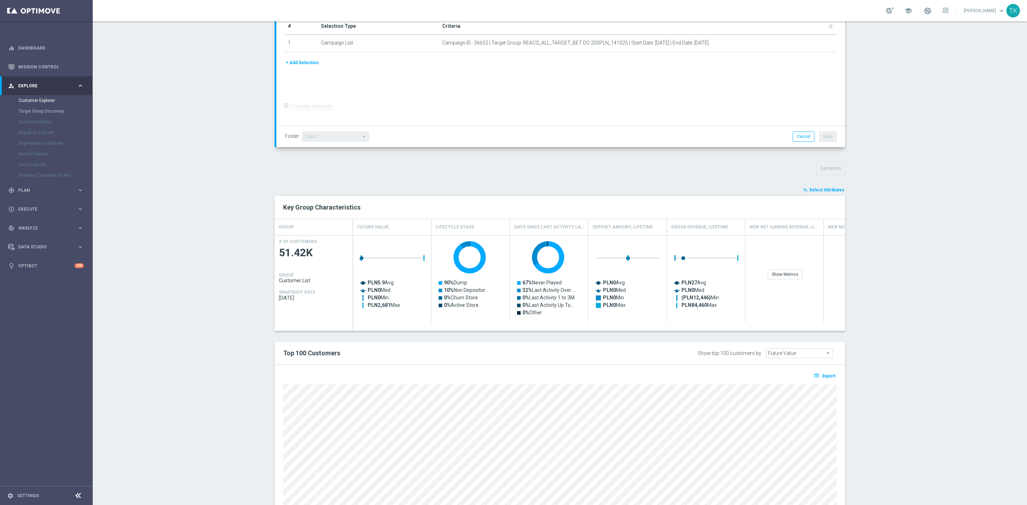
scroll to position [170, 0]
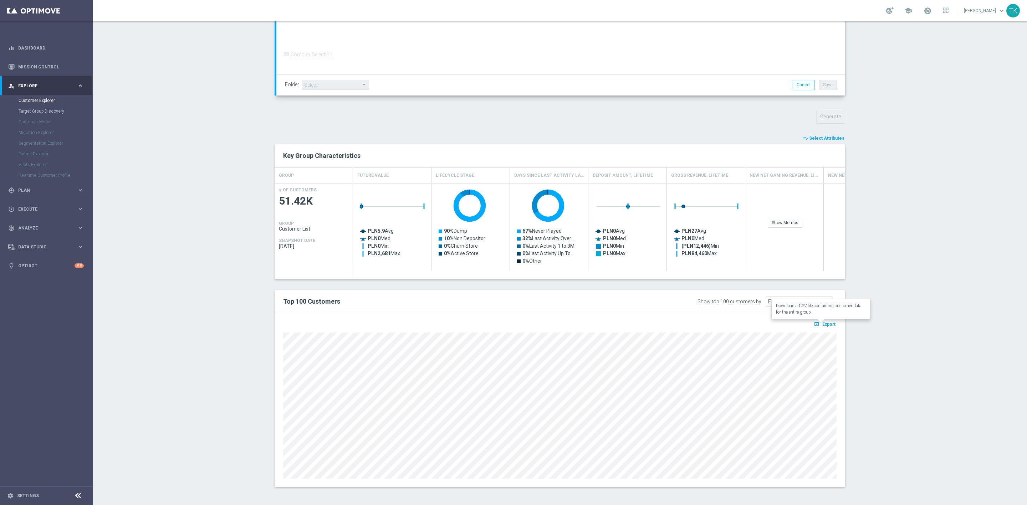
click at [824, 323] on span "Export" at bounding box center [828, 324] width 13 height 5
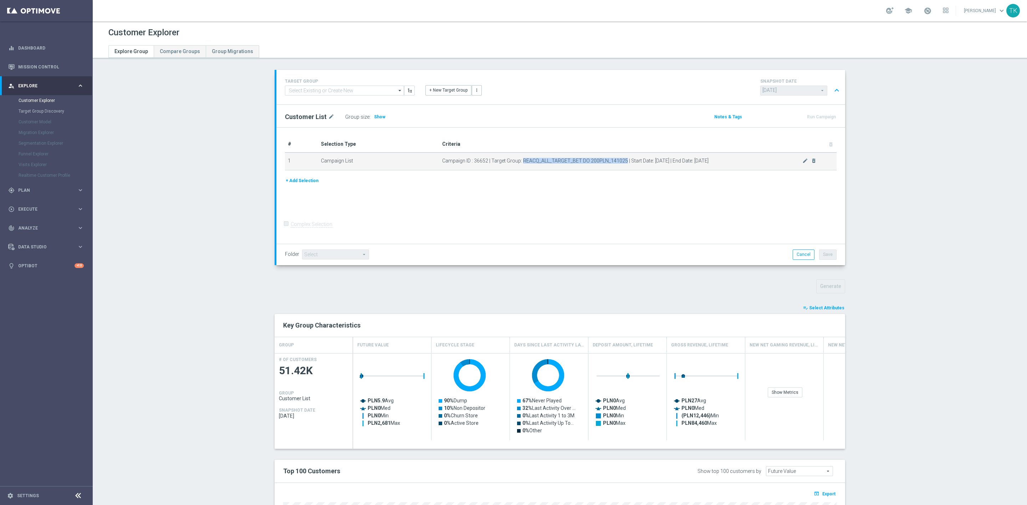
drag, startPoint x: 518, startPoint y: 160, endPoint x: 620, endPoint y: 163, distance: 101.6
click at [620, 163] on span "Campaign ID : 36652 | Target Group: REACQ_ALL_TARGET_BET DO 200PLN_141025 | Sta…" at bounding box center [622, 161] width 360 height 6
copy span "REACQ_ALL_TARGET_BET DO 200PLN_141025"
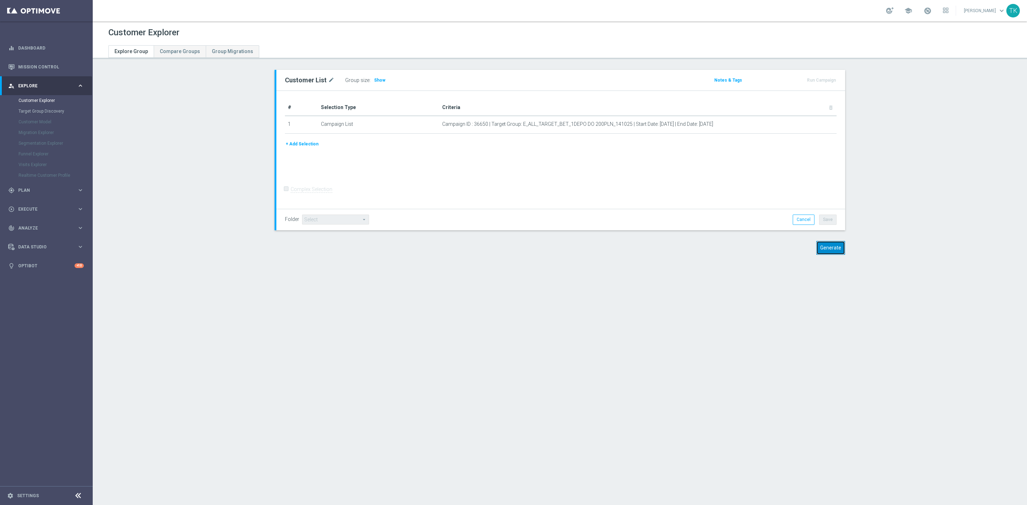
click at [829, 248] on button "Generate" at bounding box center [830, 248] width 29 height 14
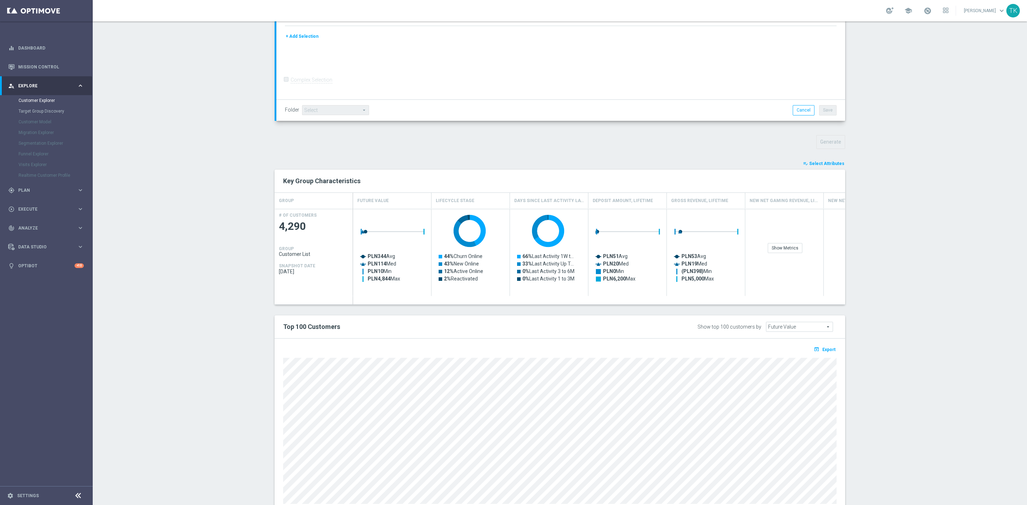
scroll to position [170, 0]
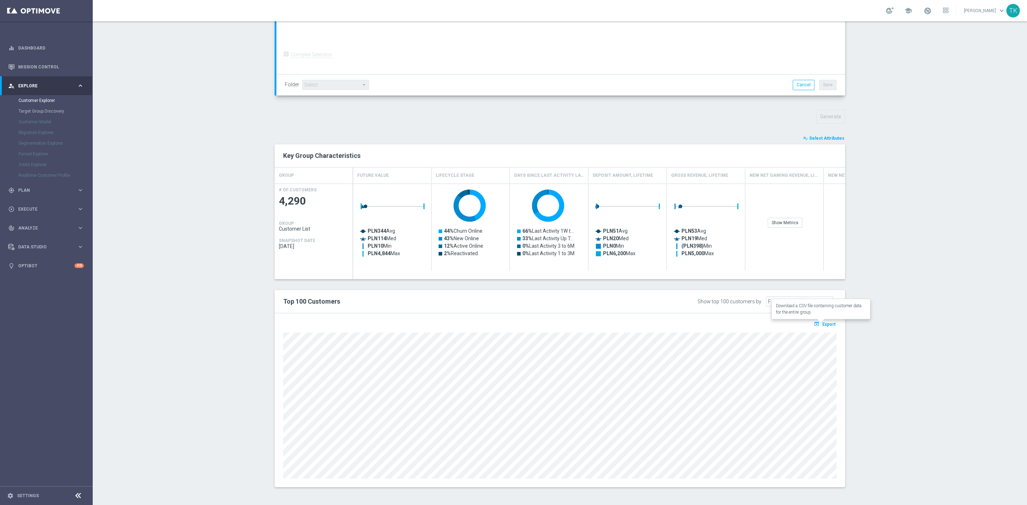
click at [825, 322] on span "Export" at bounding box center [828, 324] width 13 height 5
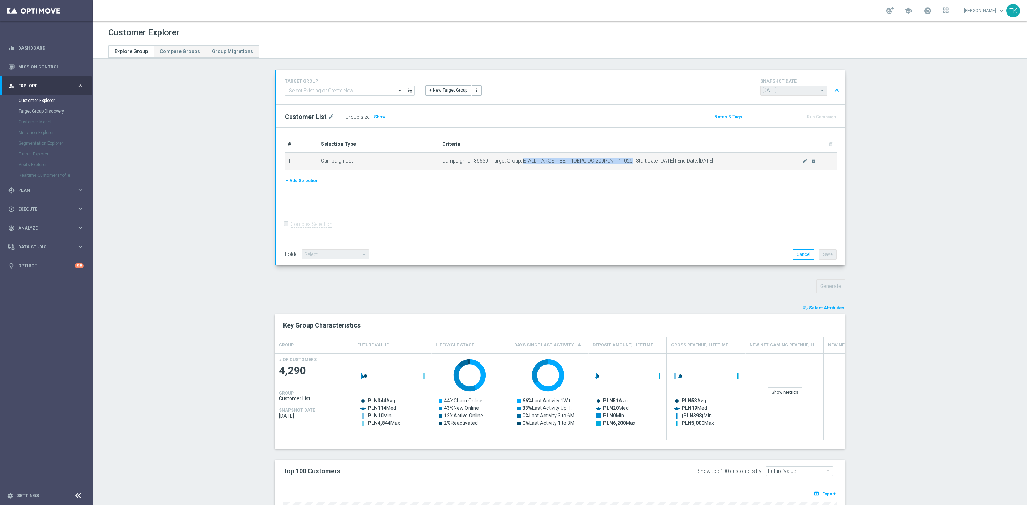
drag, startPoint x: 518, startPoint y: 159, endPoint x: 625, endPoint y: 161, distance: 107.3
click at [625, 161] on span "Campaign ID : 36650 | Target Group: E_ALL_TARGET_BET_1DEPO DO 200PLN_141025 | S…" at bounding box center [622, 161] width 360 height 6
click at [592, 185] on div "+ Add Selection" at bounding box center [560, 181] width 562 height 8
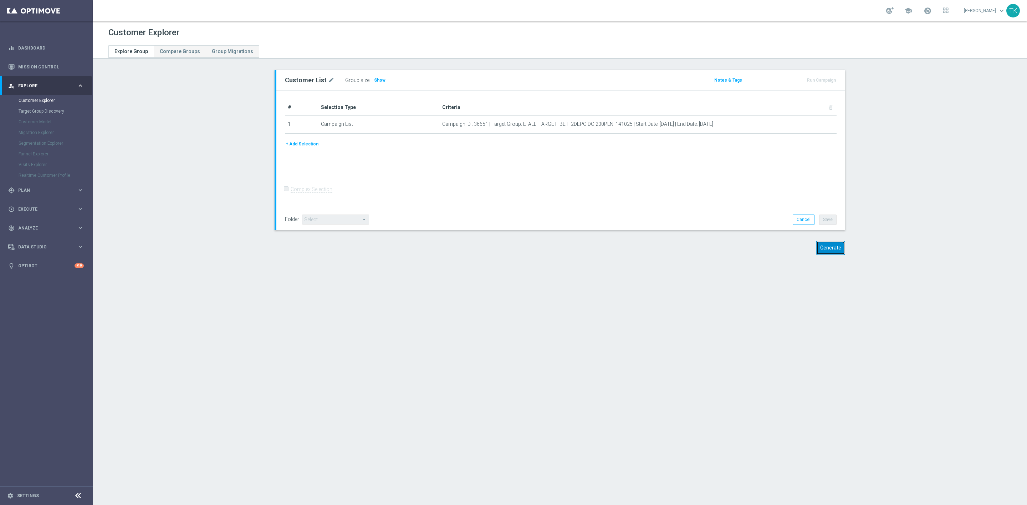
click at [827, 247] on button "Generate" at bounding box center [830, 248] width 29 height 14
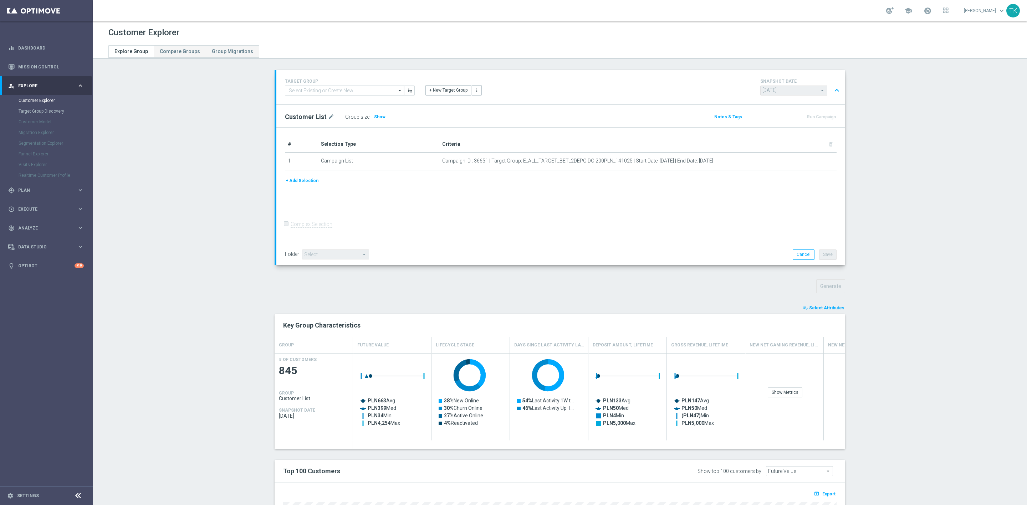
scroll to position [170, 0]
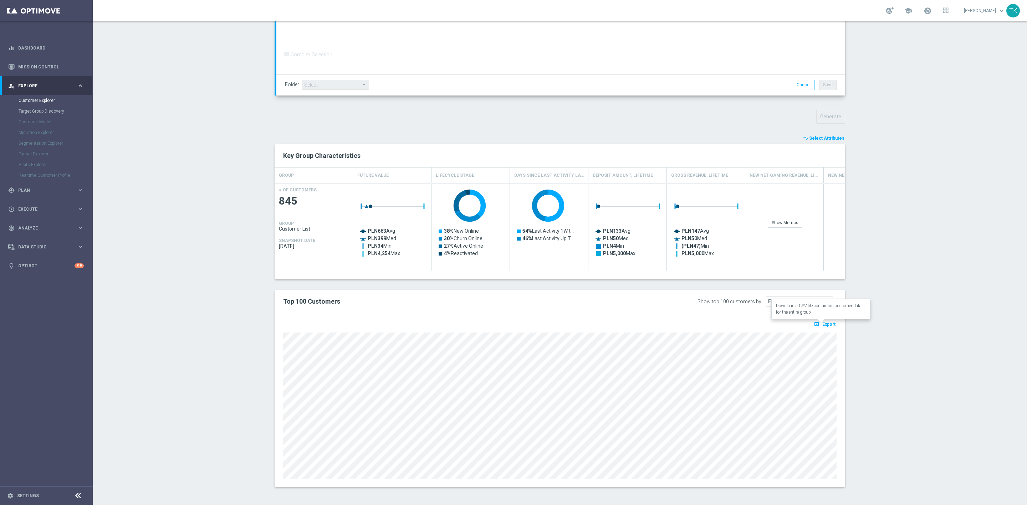
click at [824, 323] on span "Export" at bounding box center [828, 324] width 13 height 5
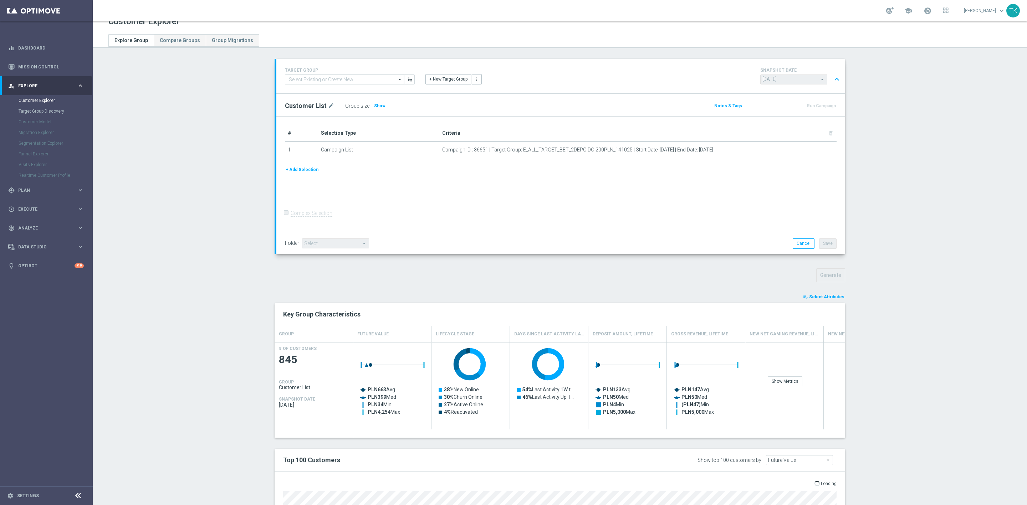
scroll to position [0, 0]
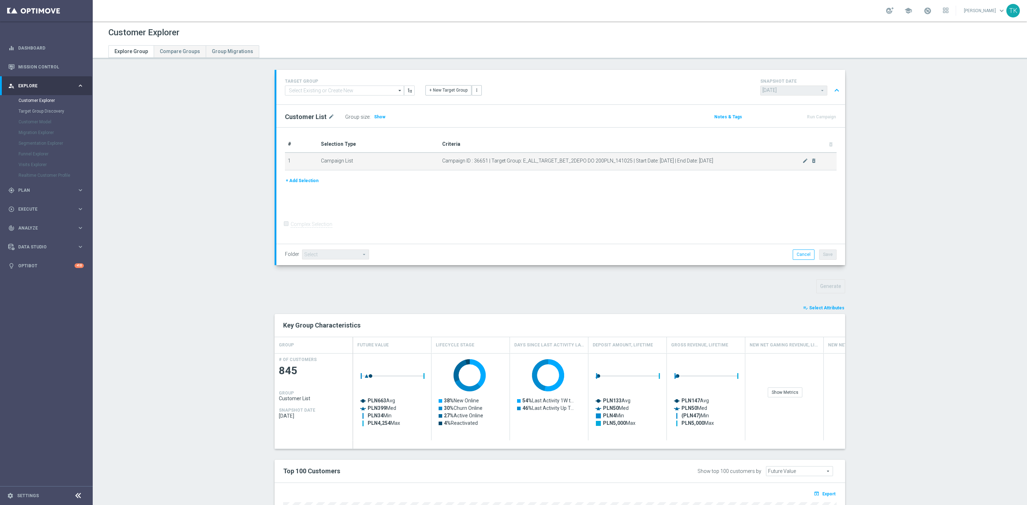
click at [538, 160] on span "Campaign ID : 36651 | Target Group: E_ALL_TARGET_BET_2DEPO DO 200PLN_141025 | S…" at bounding box center [622, 161] width 360 height 6
click at [526, 158] on span "Campaign ID : 36651 | Target Group: E_ALL_TARGET_BET_2DEPO DO 200PLN_141025 | S…" at bounding box center [622, 161] width 360 height 6
drag, startPoint x: 517, startPoint y: 158, endPoint x: 626, endPoint y: 160, distance: 109.1
click at [626, 160] on span "Campaign ID : 36651 | Target Group: E_ALL_TARGET_BET_2DEPO DO 200PLN_141025 | S…" at bounding box center [622, 161] width 360 height 6
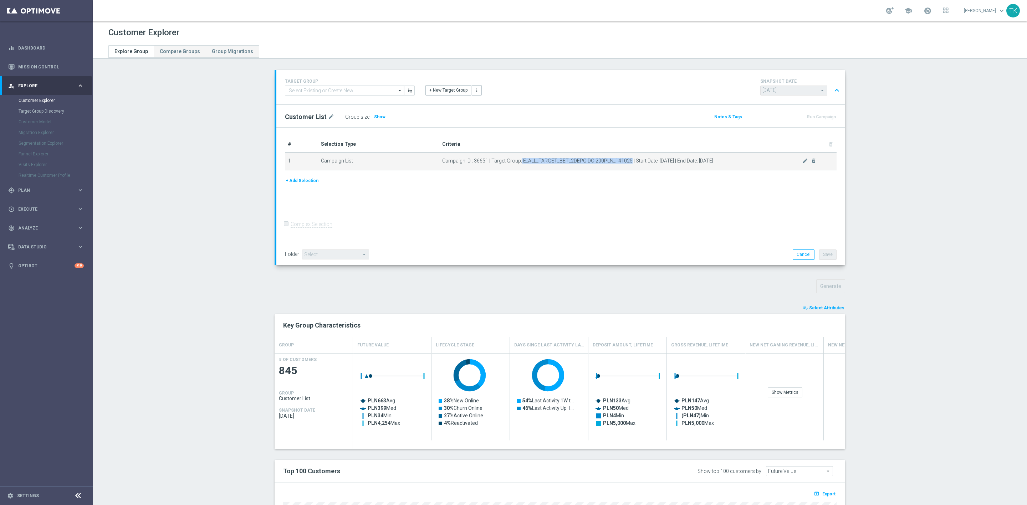
copy span "E_ALL_TARGET_BET_2DEPO DO 200PLN_141025"
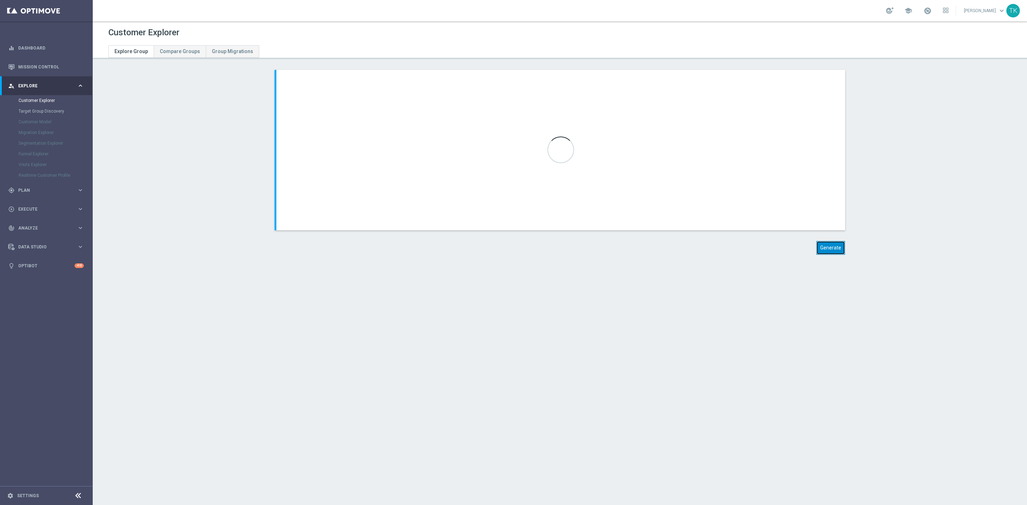
click at [824, 246] on button "Generate" at bounding box center [830, 248] width 29 height 14
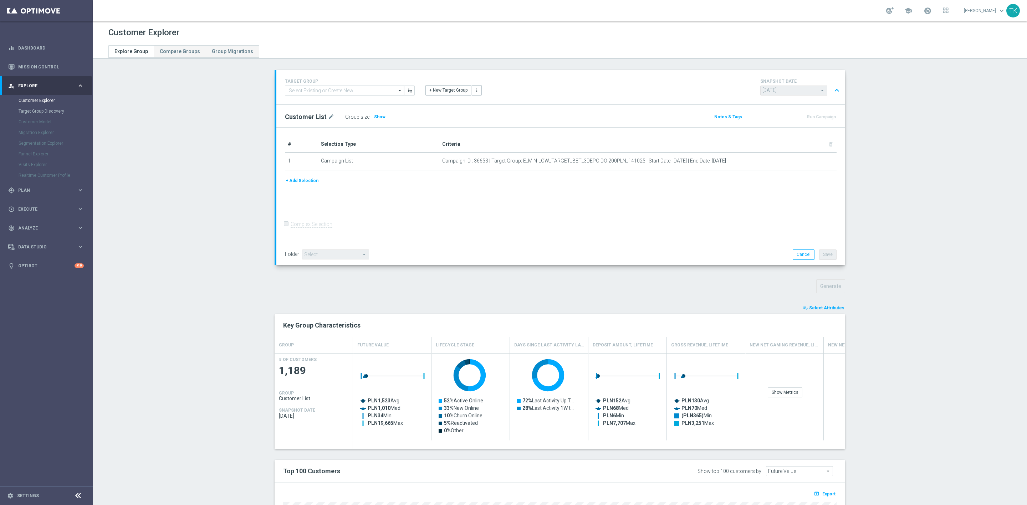
scroll to position [170, 0]
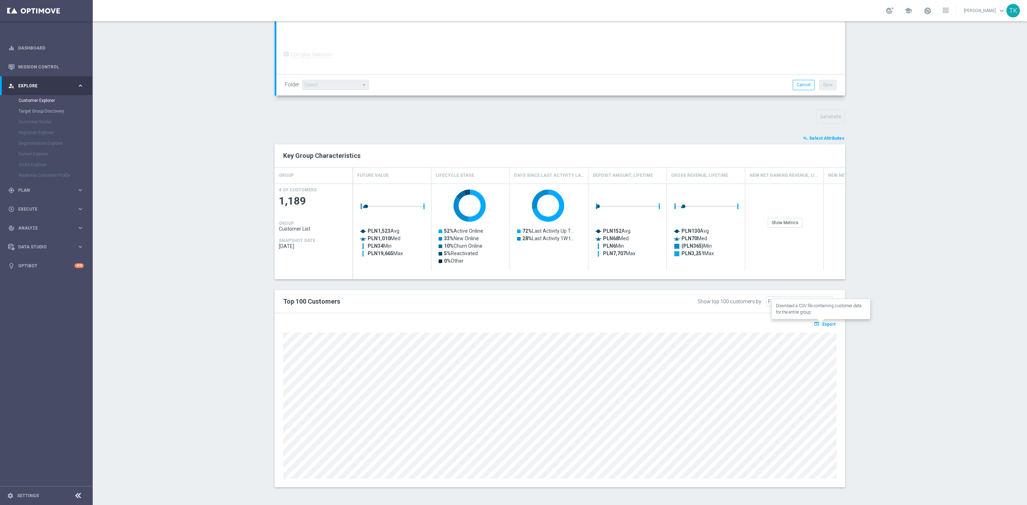
click at [822, 324] on span "Export" at bounding box center [828, 324] width 13 height 5
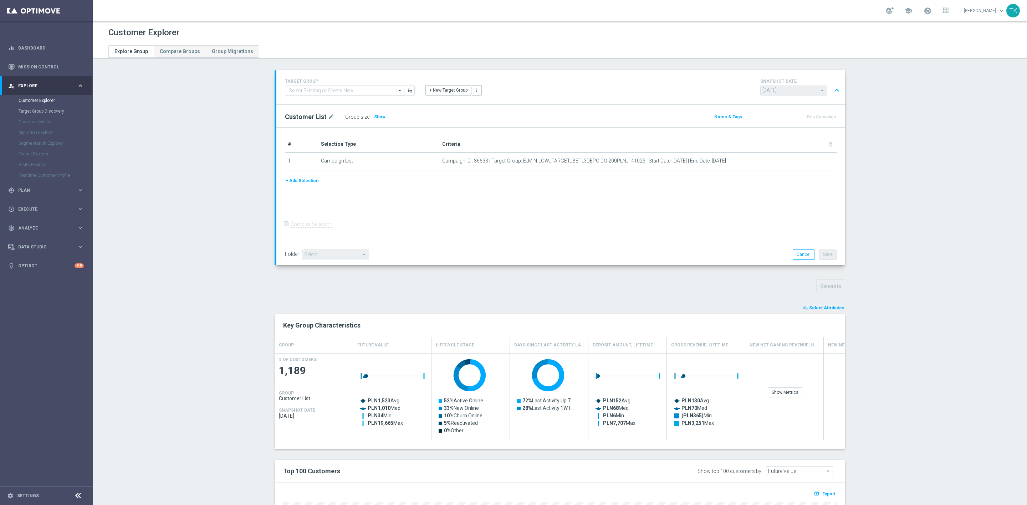
click at [291, 180] on button "+ Add Selection" at bounding box center [302, 181] width 34 height 8
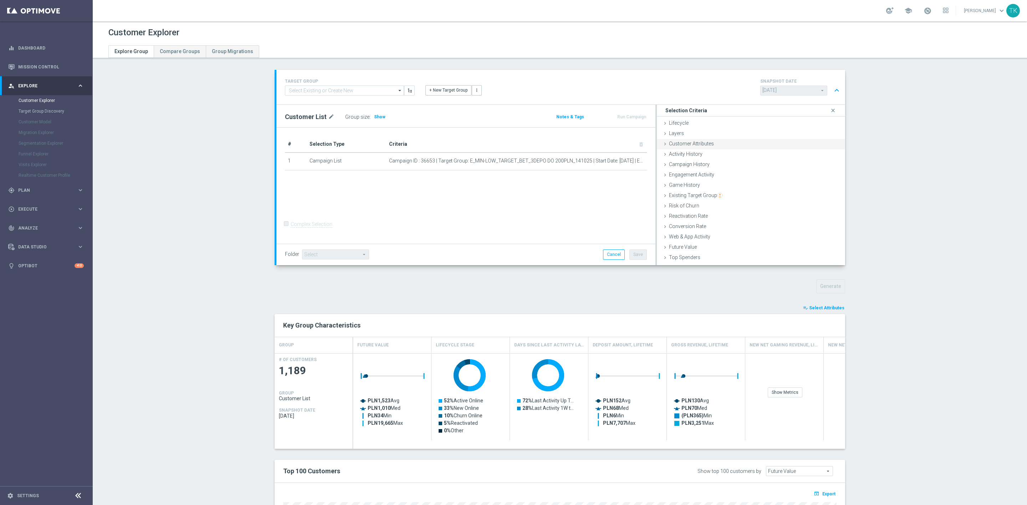
click at [691, 144] on span "Customer Attributes" at bounding box center [691, 144] width 45 height 6
click at [692, 141] on span "Customer Attributes" at bounding box center [691, 144] width 45 height 6
click at [692, 164] on span "Campaign History" at bounding box center [689, 164] width 41 height 6
click at [735, 183] on span "Under-exposure" at bounding box center [780, 184] width 107 height 9
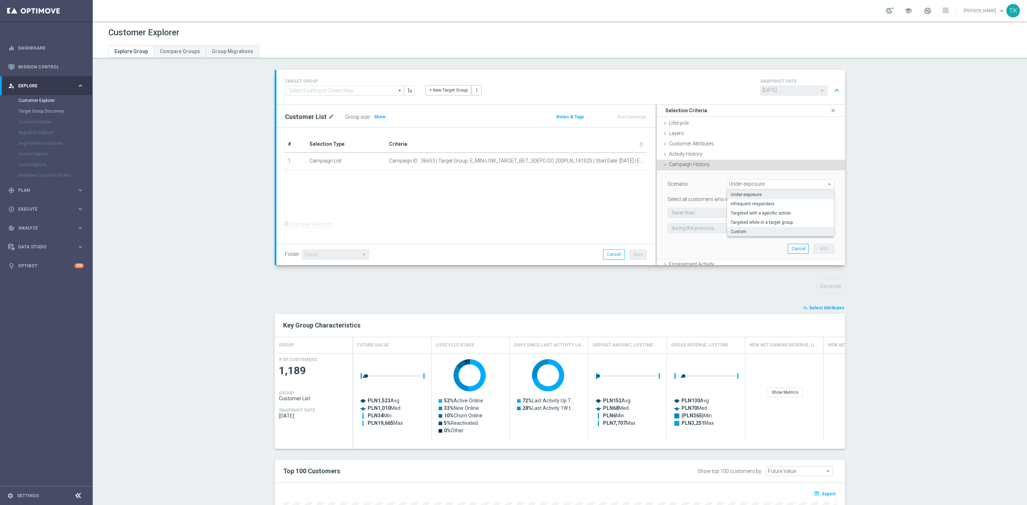
click at [735, 229] on span "Custom" at bounding box center [780, 232] width 100 height 6
type input "Custom"
click at [755, 215] on span "responded to" at bounding box center [788, 212] width 92 height 9
click at [754, 232] on span "been targeted with" at bounding box center [787, 233] width 85 height 6
type input "been targeted with"
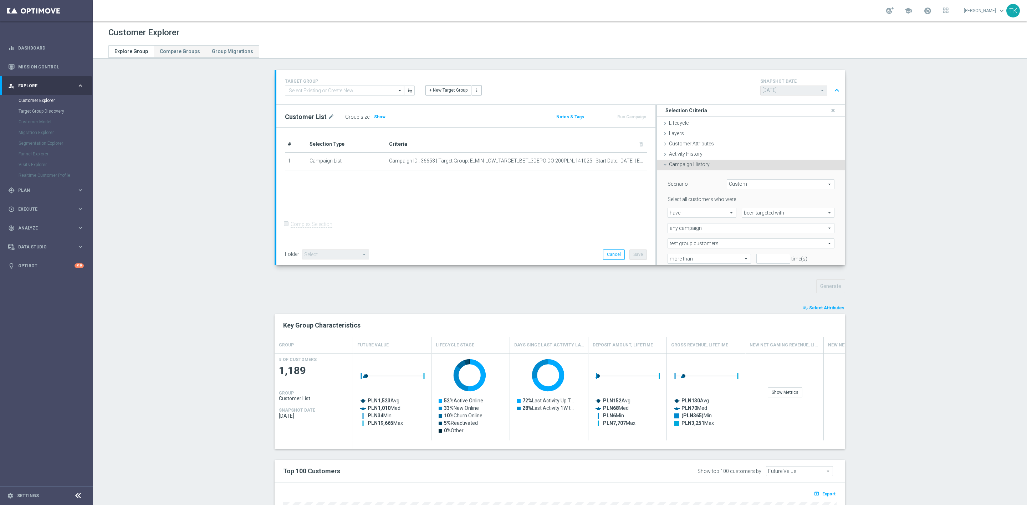
click at [683, 228] on span "any campaign" at bounding box center [751, 228] width 166 height 9
click at [694, 256] on span "one or more actions" at bounding box center [750, 257] width 159 height 6
type input "one or more actions"
click at [688, 244] on span at bounding box center [751, 243] width 166 height 9
click at [678, 246] on input "search" at bounding box center [750, 243] width 167 height 10
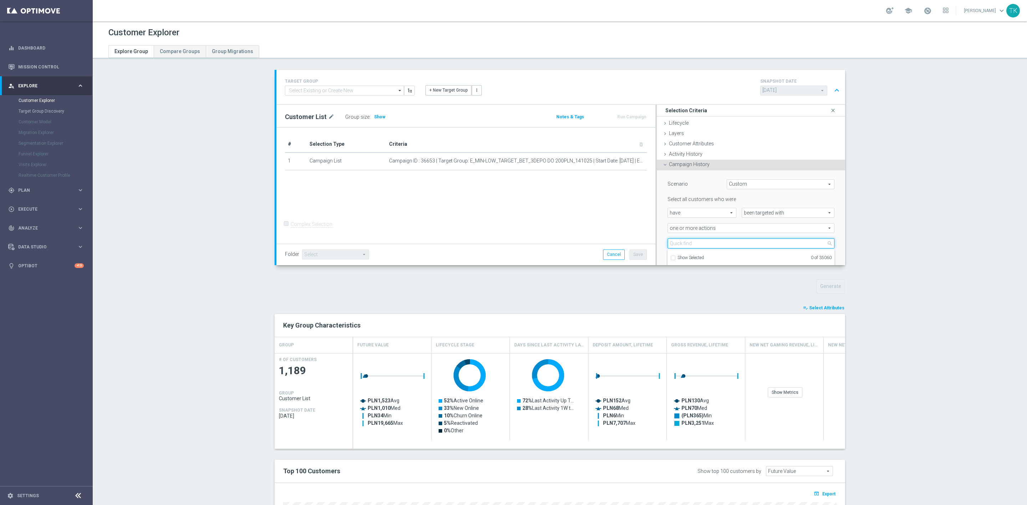
paste input "E_MIN-LOW_TARGET_BET_3DEPO DO 200PLN_A_141025"
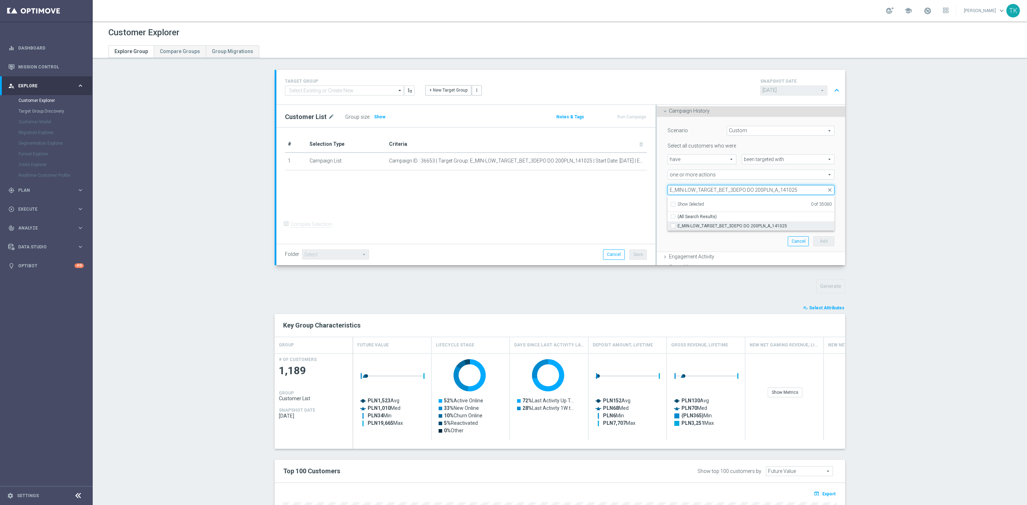
type input "E_MIN-LOW_TARGET_BET_3DEPO DO 200PLN_A_141025"
click at [696, 226] on span "E_MIN-LOW_TARGET_BET_3DEPO DO 200PLN_A_141025" at bounding box center [755, 226] width 157 height 6
click at [677, 226] on input "E_MIN-LOW_TARGET_BET_3DEPO DO 200PLN_A_141025" at bounding box center [675, 226] width 5 height 5
checkbox input "true"
type input "E_MIN-LOW_TARGET_BET_3DEPO DO 200PLN_A_141025"
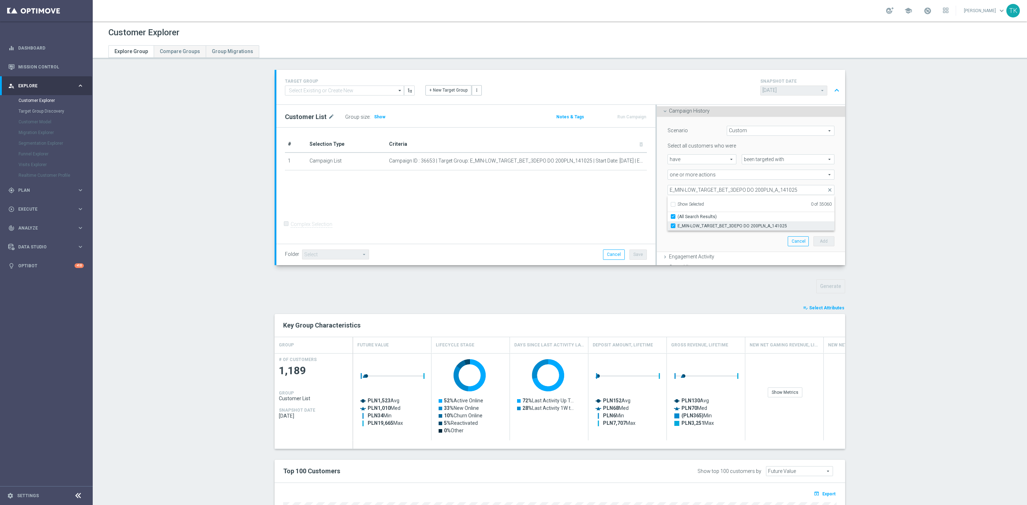
checkbox input "true"
click at [740, 240] on div "Scenario Custom Custom arrow_drop_down search Select all customers who were hav…" at bounding box center [751, 184] width 178 height 135
click at [769, 201] on input "number" at bounding box center [773, 205] width 34 height 10
type input "0"
click at [774, 208] on input "0" at bounding box center [773, 205] width 34 height 10
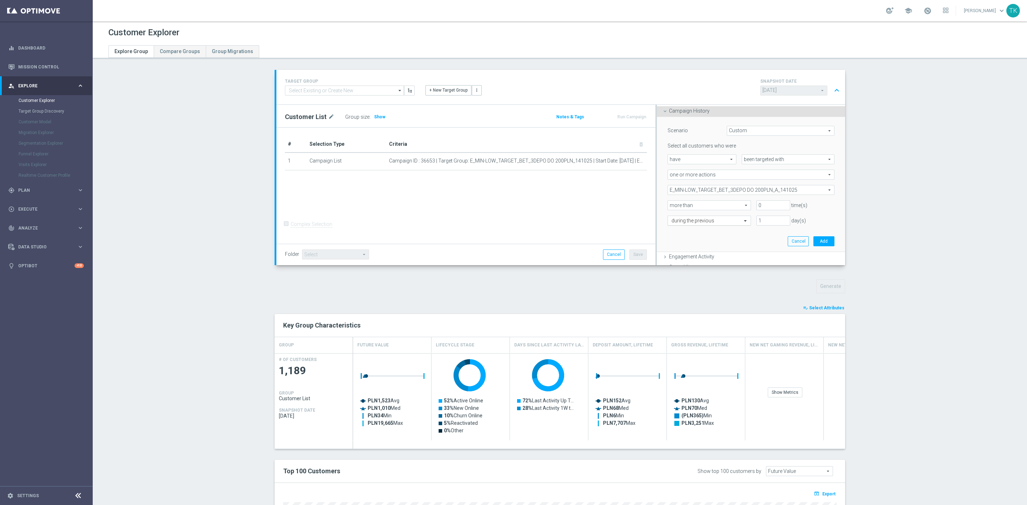
click at [704, 219] on input "text" at bounding box center [701, 221] width 61 height 6
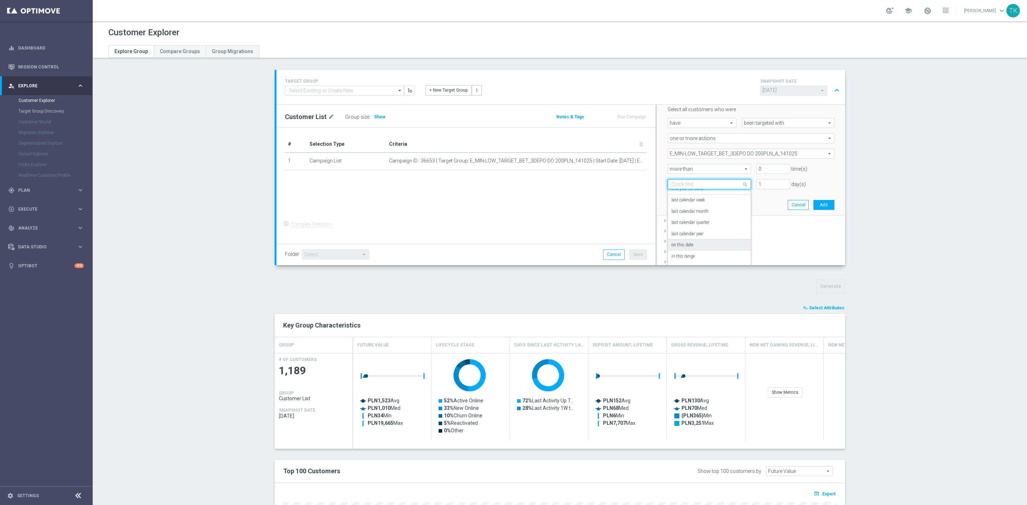
scroll to position [107, 0]
click at [690, 247] on div "today" at bounding box center [709, 250] width 76 height 11
click at [813, 186] on button "Add" at bounding box center [823, 188] width 21 height 10
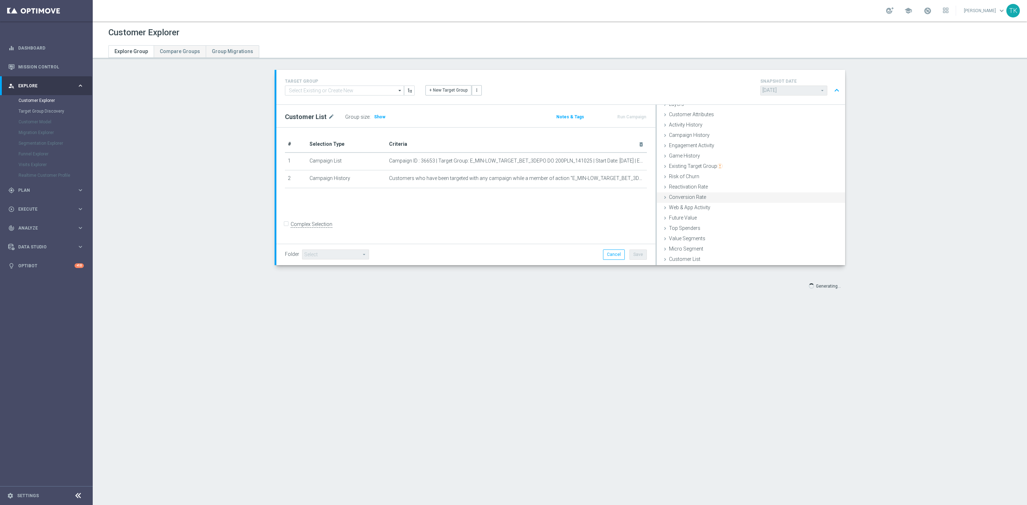
scroll to position [29, 0]
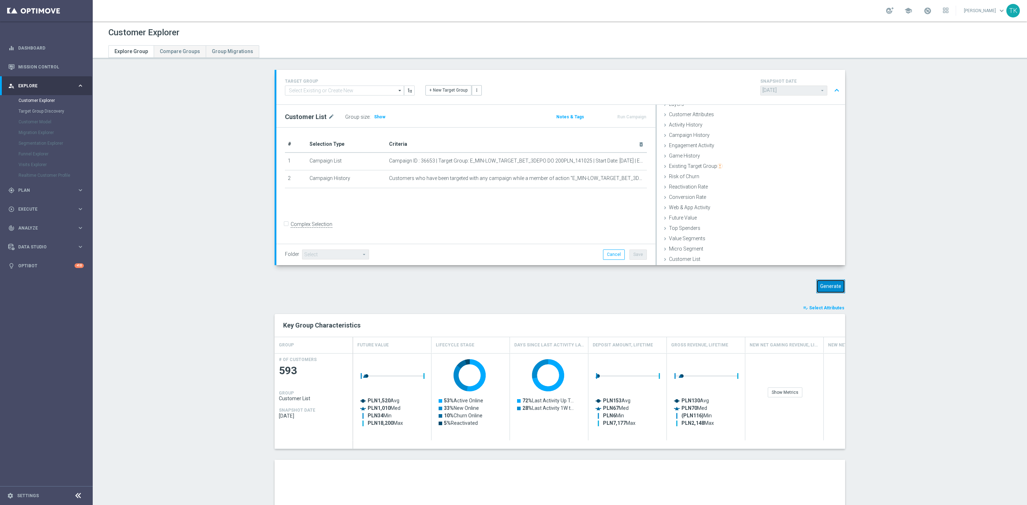
click at [824, 287] on button "Generate" at bounding box center [830, 286] width 29 height 14
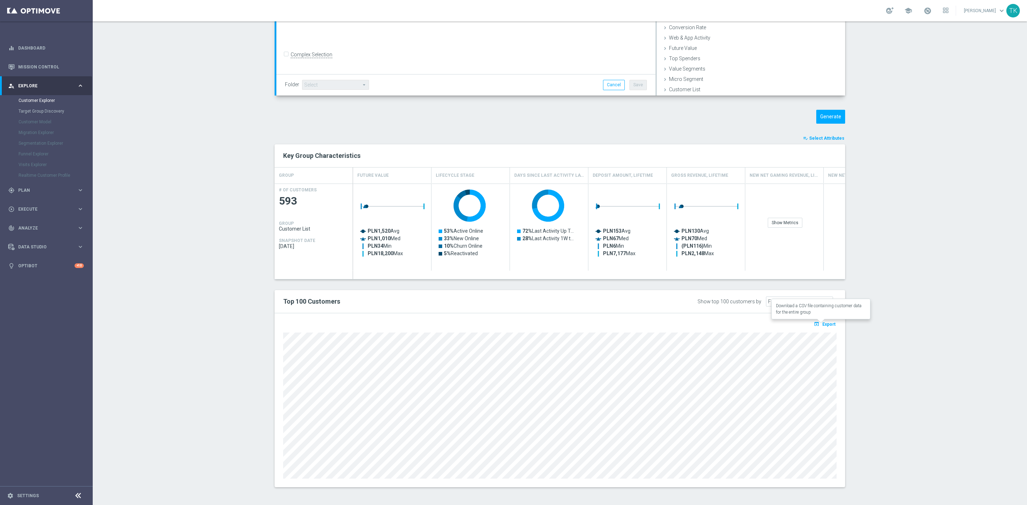
click at [824, 322] on span "Export" at bounding box center [828, 324] width 13 height 5
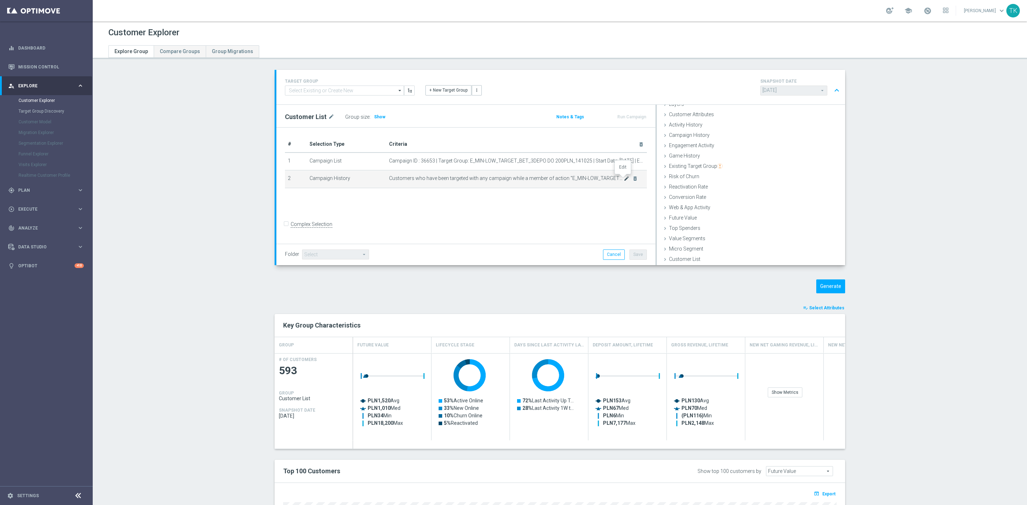
click at [624, 178] on icon "mode_edit" at bounding box center [627, 179] width 6 height 6
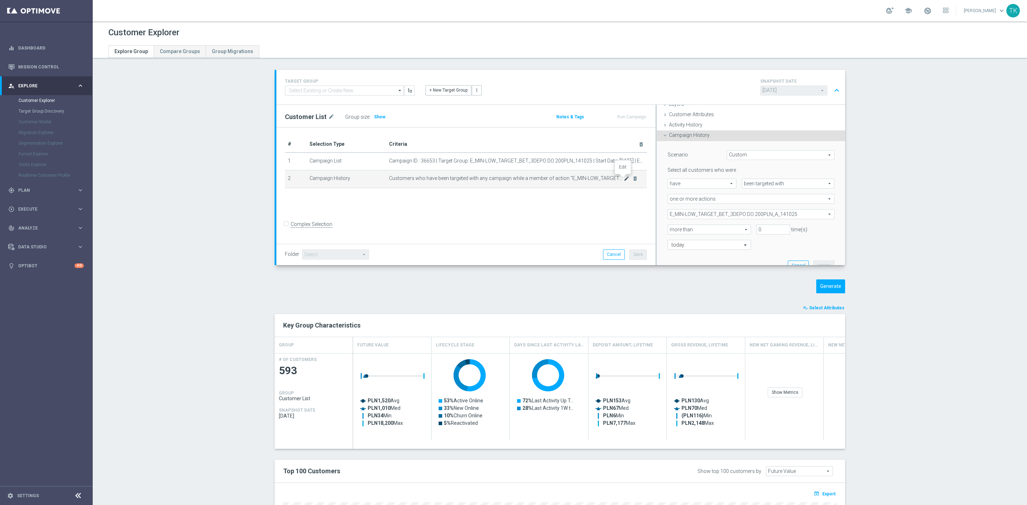
scroll to position [30, 0]
click at [704, 212] on span "E_MIN-LOW_TARGET_BET_3DEPO DO 200PLN_A_141025" at bounding box center [751, 213] width 166 height 9
click at [670, 225] on div "Show Selected" at bounding box center [687, 227] width 34 height 9
click at [677, 226] on label "Show Selected" at bounding box center [690, 228] width 26 height 6
click at [670, 227] on input "Show Selected" at bounding box center [672, 229] width 5 height 5
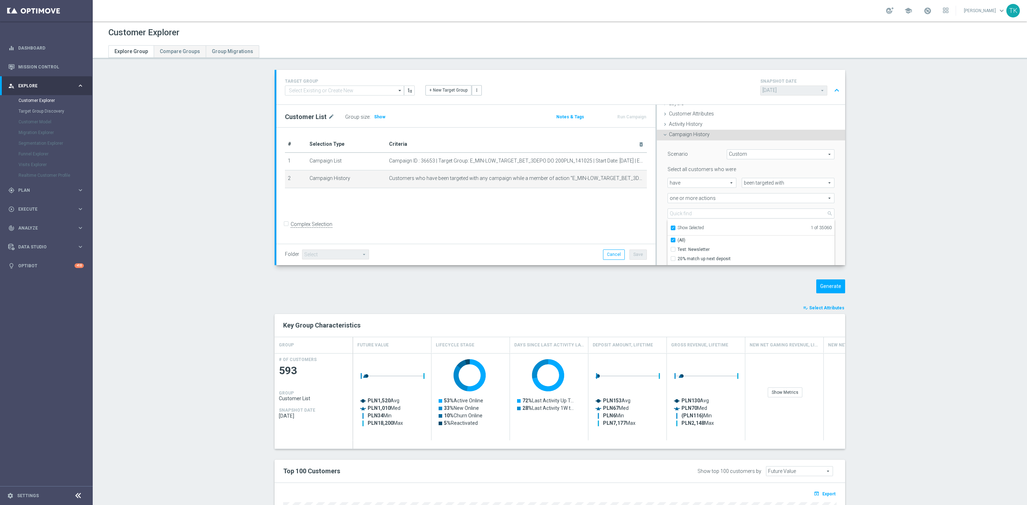
checkbox input "true"
click at [673, 250] on input "E_MIN-LOW_TARGET_BET_3DEPO DO 200PLN_A_141025" at bounding box center [675, 249] width 5 height 5
checkbox input "false"
type input "Select Action"
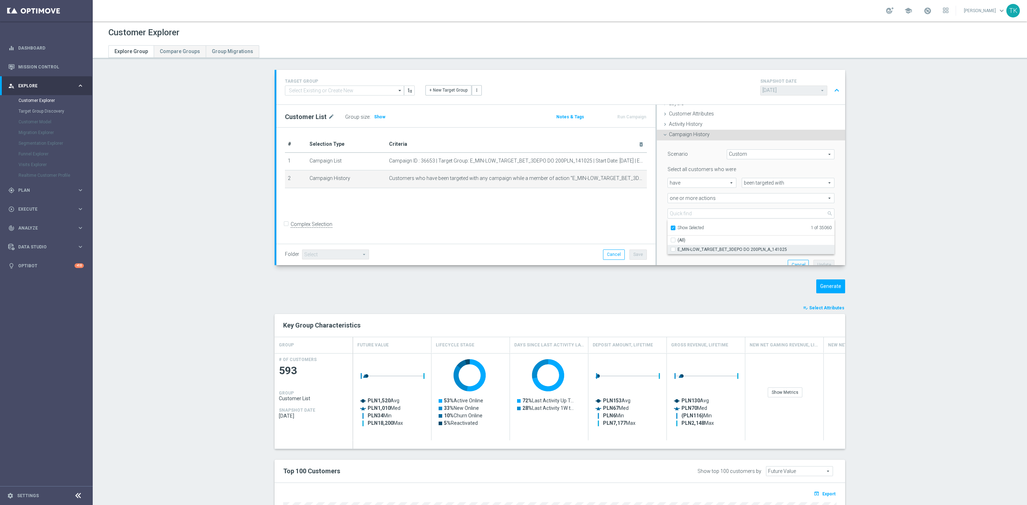
checkbox input "false"
click at [670, 228] on input "Show Selected" at bounding box center [672, 229] width 5 height 5
checkbox input "false"
click at [678, 215] on input "search" at bounding box center [750, 214] width 167 height 10
paste input "E_MIN-LOW_TARGET_BET_3DEPO DO 200PLN_B_141025"
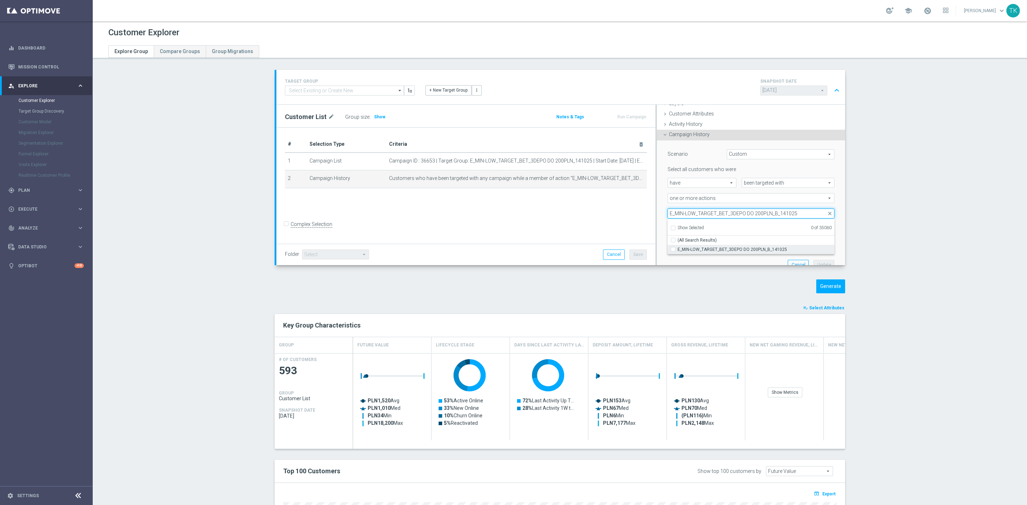
type input "E_MIN-LOW_TARGET_BET_3DEPO DO 200PLN_B_141025"
click at [682, 246] on label "E_MIN-LOW_TARGET_BET_3DEPO DO 200PLN_B_141025" at bounding box center [755, 249] width 157 height 9
click at [677, 247] on input "E_MIN-LOW_TARGET_BET_3DEPO DO 200PLN_B_141025" at bounding box center [675, 249] width 5 height 5
checkbox input "true"
type input "E_MIN-LOW_TARGET_BET_3DEPO DO 200PLN_B_141025"
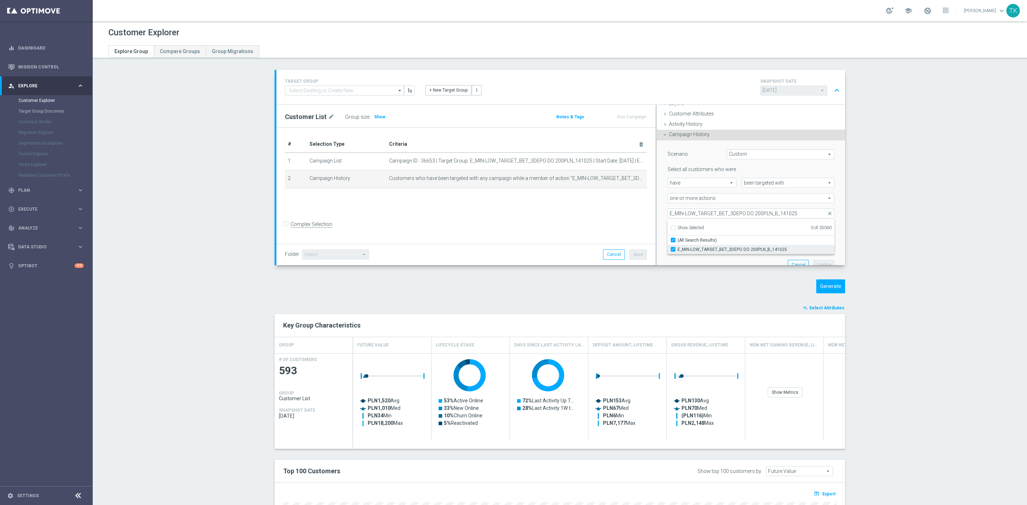
checkbox input "true"
click at [813, 263] on button "Update" at bounding box center [823, 265] width 21 height 10
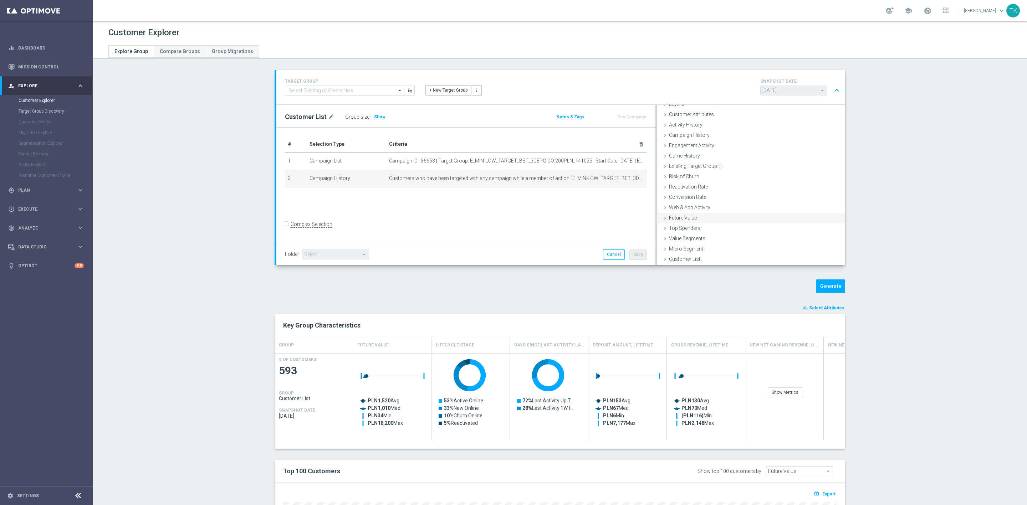
scroll to position [29, 0]
click at [823, 290] on button "Generate" at bounding box center [830, 286] width 29 height 14
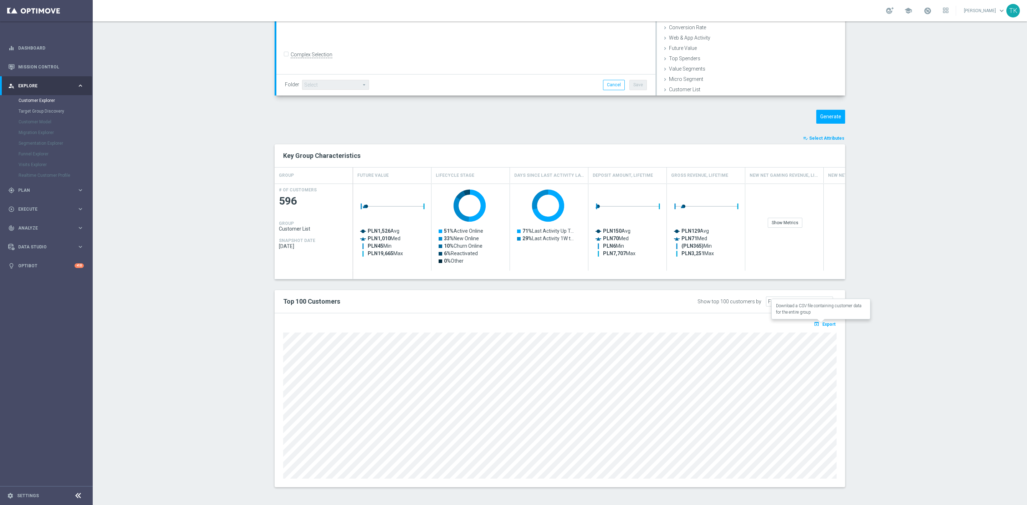
click at [826, 322] on span "Export" at bounding box center [828, 324] width 13 height 5
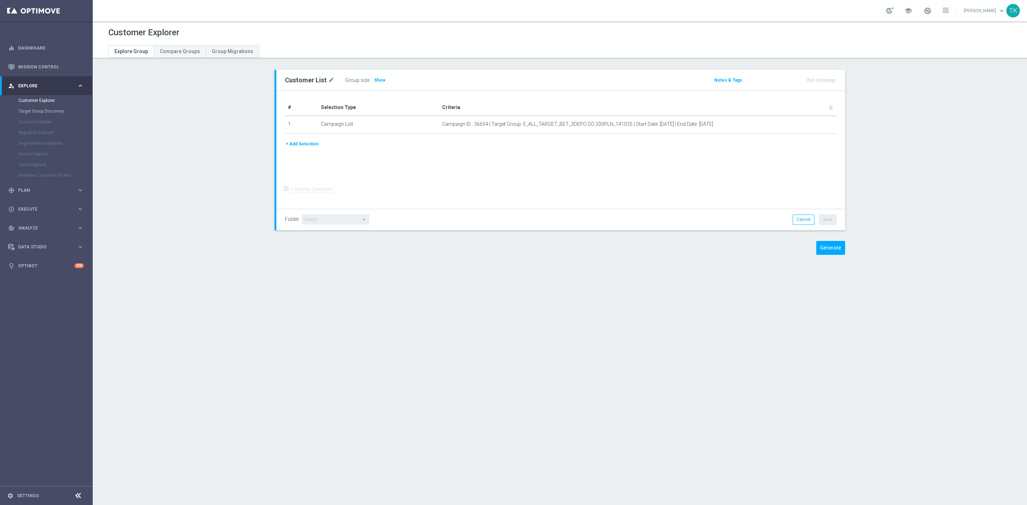
click at [297, 140] on button "+ Add Selection" at bounding box center [302, 144] width 34 height 8
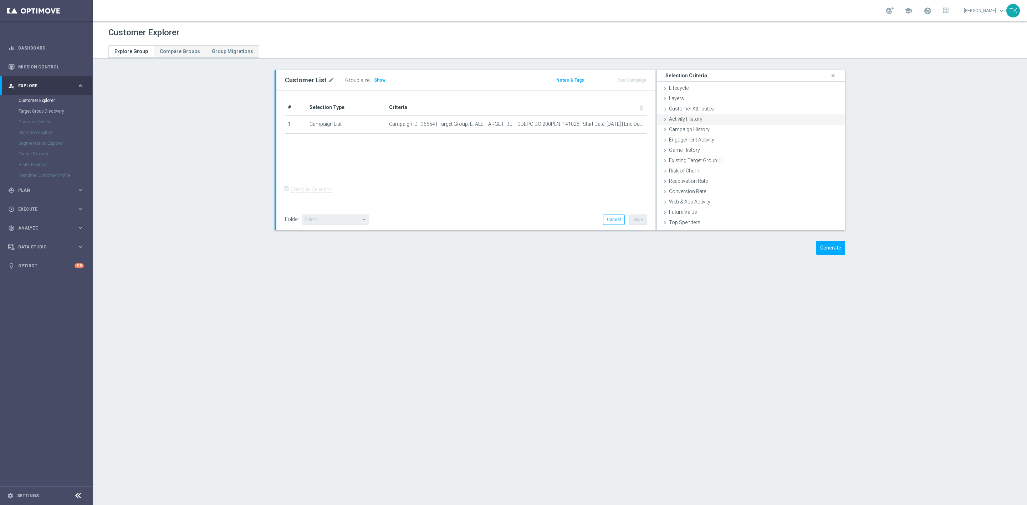
click at [692, 118] on span "Activity History" at bounding box center [686, 119] width 34 height 6
click at [693, 131] on span "Campaign History" at bounding box center [689, 130] width 41 height 6
click at [745, 145] on span "Under-exposure" at bounding box center [780, 149] width 107 height 9
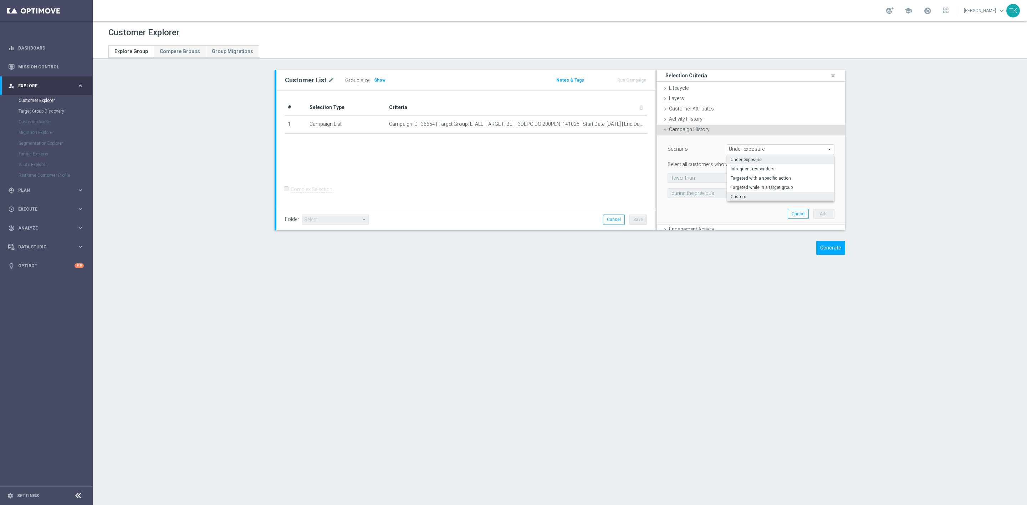
click at [744, 198] on span "Custom" at bounding box center [780, 197] width 100 height 6
type input "Custom"
click at [687, 180] on span "have" at bounding box center [702, 177] width 68 height 9
click at [743, 176] on span "responded to" at bounding box center [788, 177] width 92 height 9
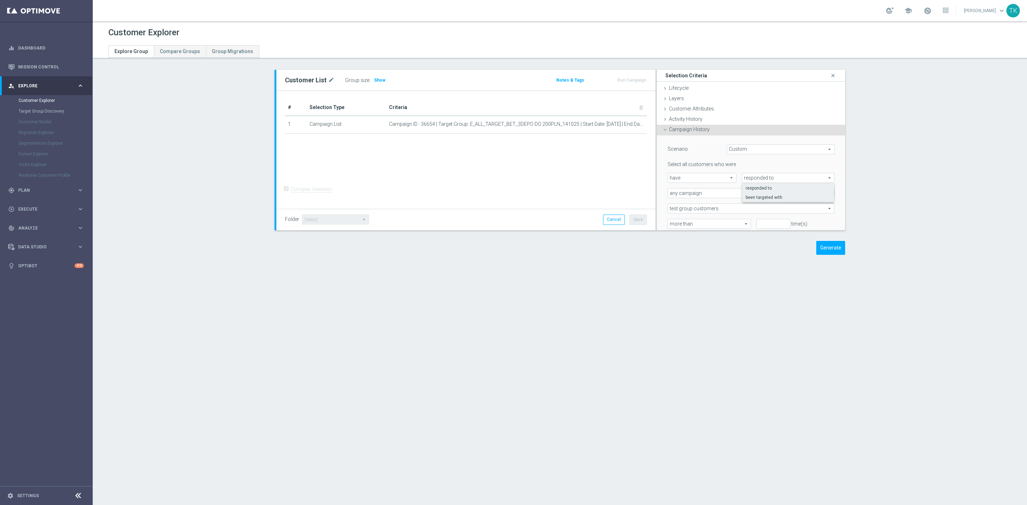
click at [753, 200] on span "been targeted with" at bounding box center [787, 198] width 85 height 6
type input "been targeted with"
click at [688, 194] on span "any campaign" at bounding box center [751, 193] width 166 height 9
click at [688, 218] on label "one or more actions" at bounding box center [751, 221] width 166 height 9
type input "one or more actions"
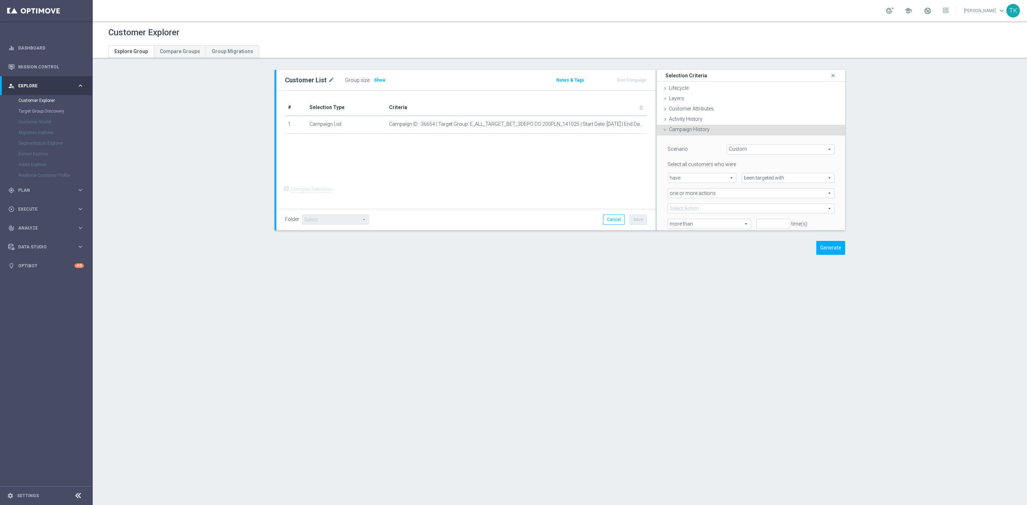
click at [686, 207] on span at bounding box center [751, 208] width 166 height 9
click at [681, 207] on input "search" at bounding box center [750, 209] width 167 height 10
paste input "E_ALL_TARGET_BET_3DEPO DO 200PLN_A_141025"
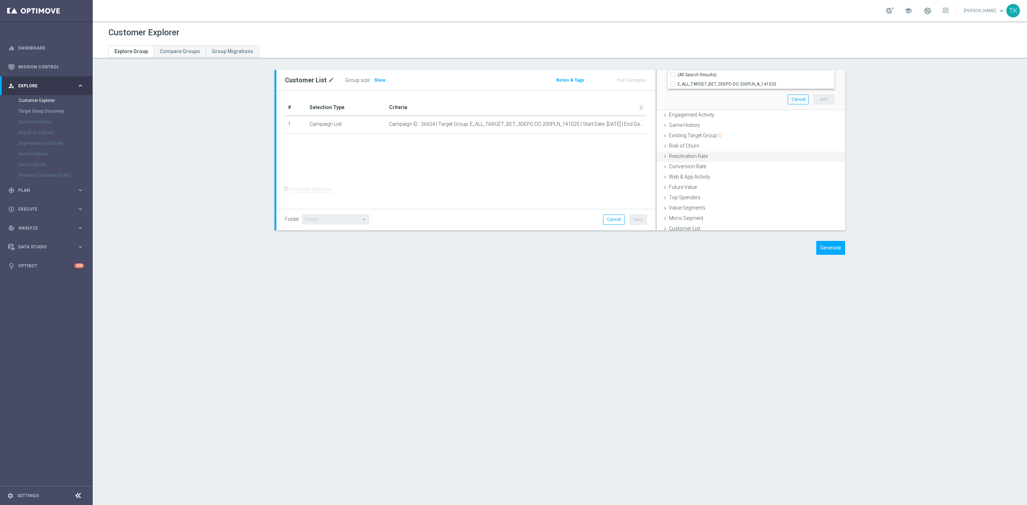
scroll to position [107, 0]
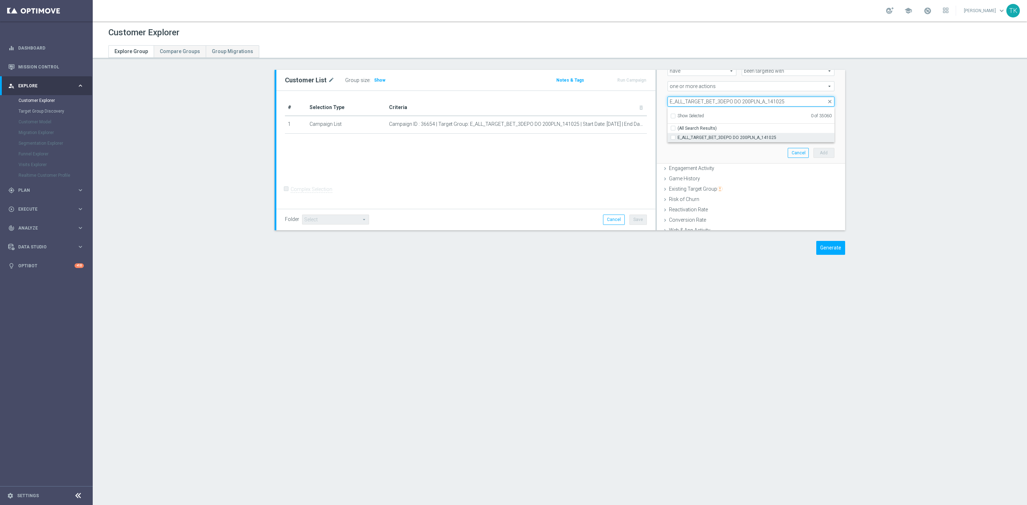
type input "E_ALL_TARGET_BET_3DEPO DO 200PLN_A_141025"
click at [690, 137] on span "E_ALL_TARGET_BET_3DEPO DO 200PLN_A_141025" at bounding box center [755, 138] width 157 height 6
click at [677, 137] on input "E_ALL_TARGET_BET_3DEPO DO 200PLN_A_141025" at bounding box center [675, 137] width 5 height 5
checkbox input "true"
type input "E_ALL_TARGET_BET_3DEPO DO 200PLN_A_141025"
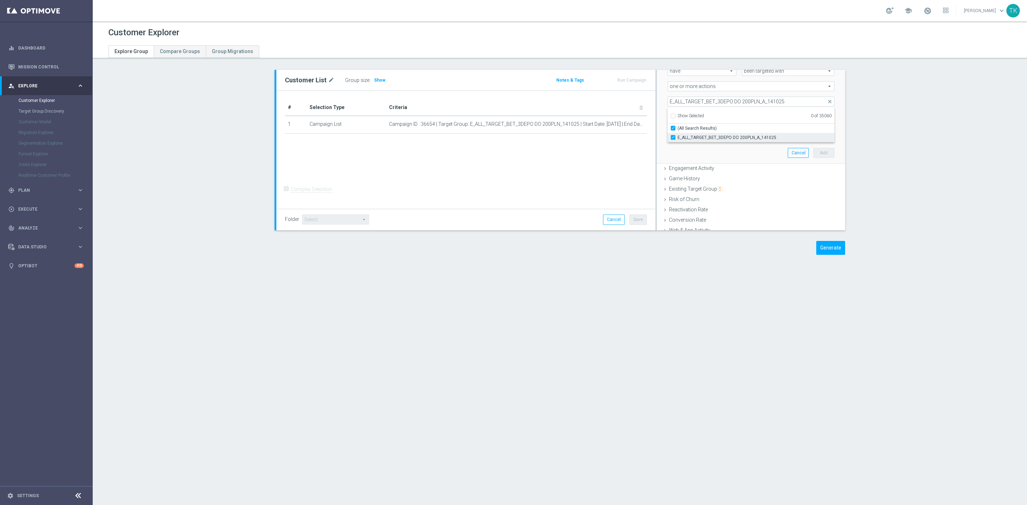
checkbox input "true"
click at [732, 154] on div "Scenario Custom Custom arrow_drop_down search Select all customers who were hav…" at bounding box center [751, 96] width 178 height 135
type input "0"
click at [774, 118] on input "0" at bounding box center [773, 117] width 34 height 10
click at [715, 133] on input "text" at bounding box center [701, 132] width 61 height 6
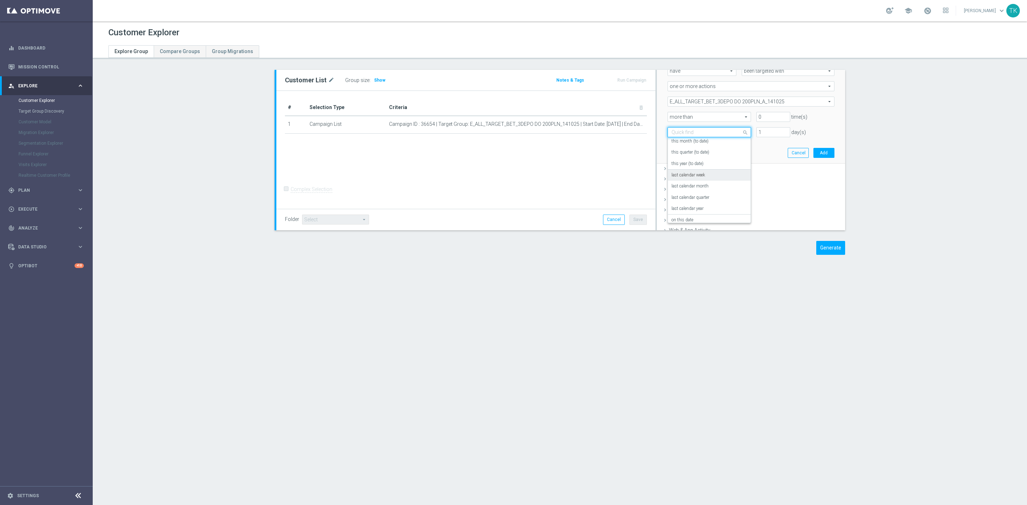
scroll to position [62, 0]
click at [690, 212] on div "today" at bounding box center [709, 215] width 76 height 11
click at [813, 152] on button "Add" at bounding box center [823, 153] width 21 height 10
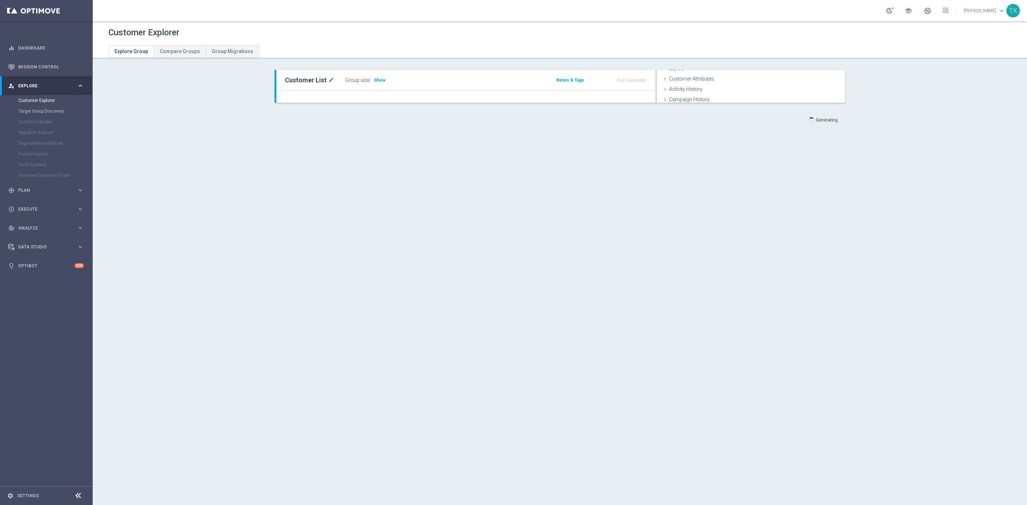
scroll to position [29, 0]
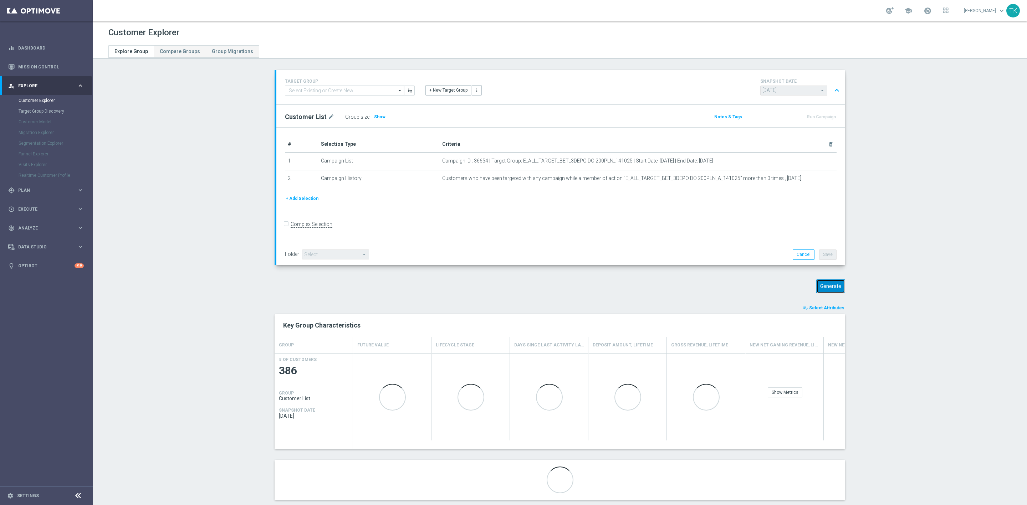
click at [828, 283] on button "Generate" at bounding box center [830, 286] width 29 height 14
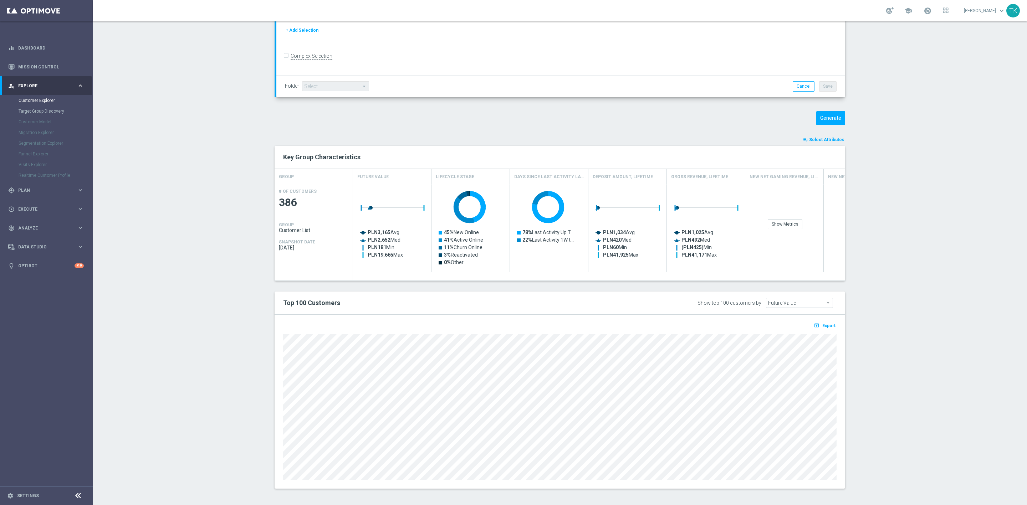
scroll to position [170, 0]
click at [827, 325] on span "Export" at bounding box center [828, 324] width 13 height 5
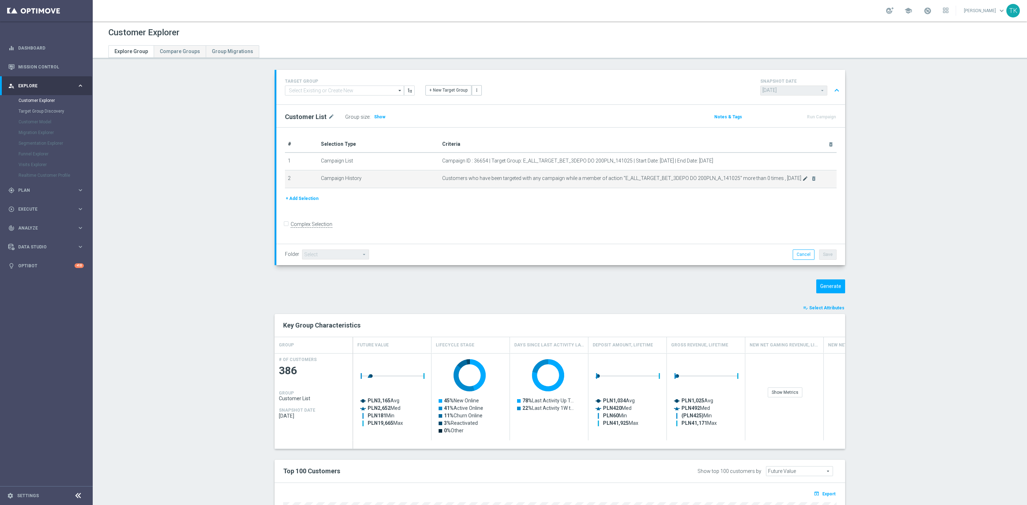
click at [802, 179] on icon "mode_edit" at bounding box center [805, 179] width 6 height 6
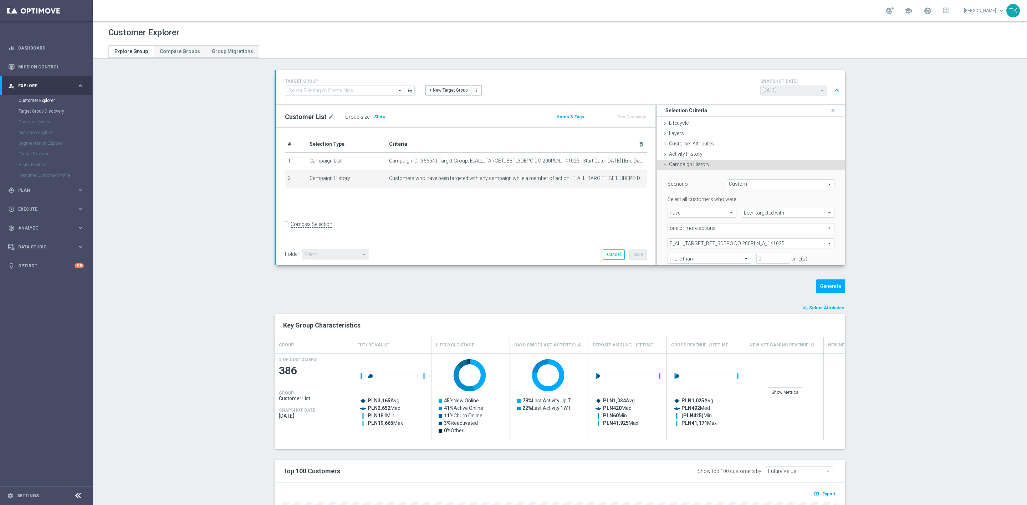
click at [694, 243] on span "E_ALL_TARGET_BET_3DEPO DO 200PLN_A_141025" at bounding box center [751, 243] width 166 height 9
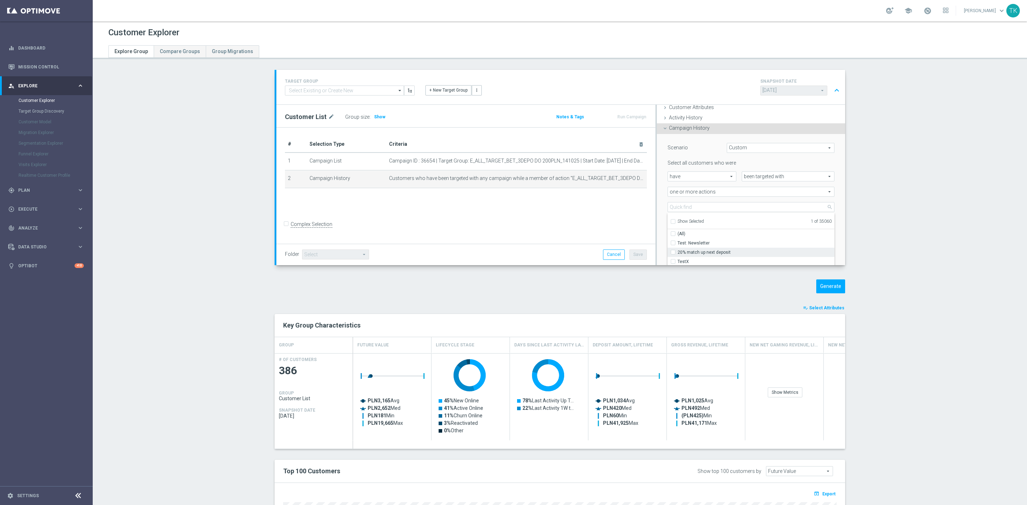
scroll to position [53, 0]
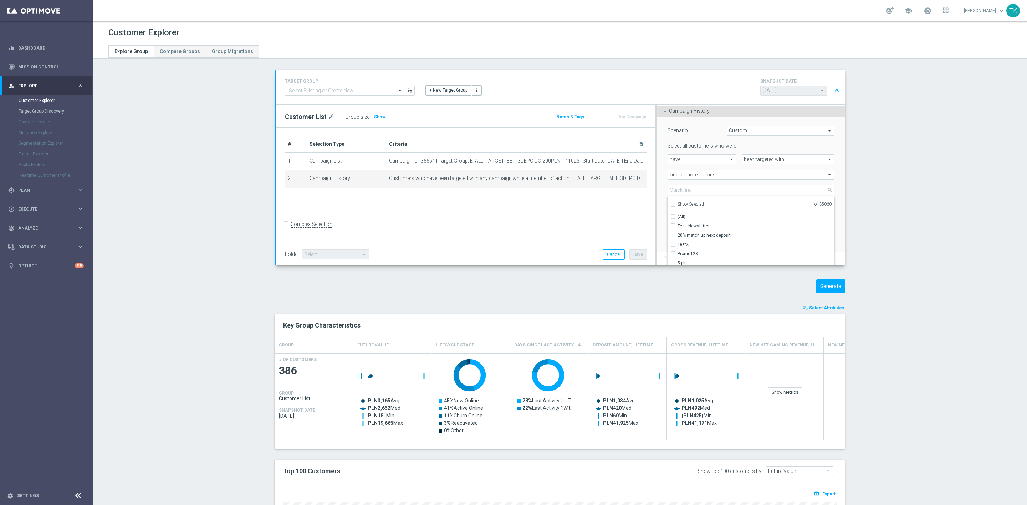
click at [672, 207] on div "Show Selected" at bounding box center [687, 203] width 34 height 9
click at [670, 205] on input "Show Selected" at bounding box center [672, 205] width 5 height 5
checkbox input "true"
click at [677, 227] on label "E_ALL_TARGET_BET_3DEPO DO 200PLN_A_141025" at bounding box center [755, 225] width 157 height 9
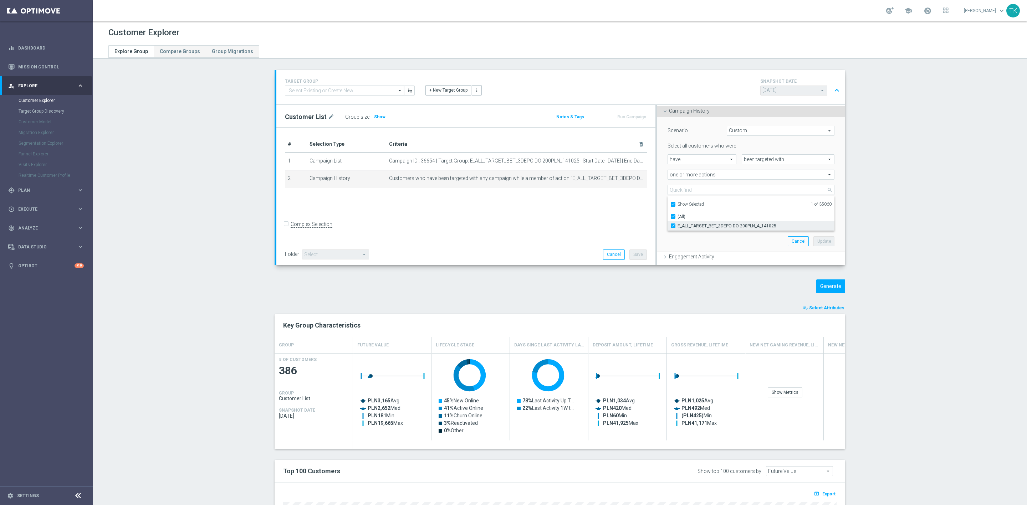
click at [673, 227] on input "E_ALL_TARGET_BET_3DEPO DO 200PLN_A_141025" at bounding box center [675, 226] width 5 height 5
checkbox input "false"
type input "Select Action"
checkbox input "false"
click at [670, 205] on input "Show Selected" at bounding box center [672, 205] width 5 height 5
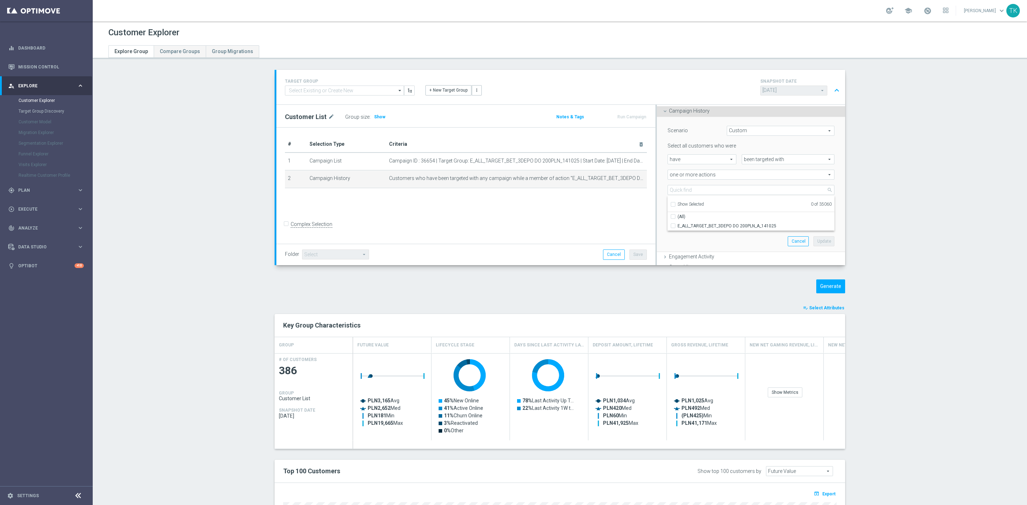
checkbox input "false"
click at [681, 195] on input "search" at bounding box center [750, 190] width 167 height 10
click at [681, 194] on input "search" at bounding box center [750, 190] width 167 height 10
paste input "E_ALL_TARGET_BET_3DEPO DO 200PLN_B_141025"
type input "E_ALL_TARGET_BET_3DEPO DO 200PLN_B_141025"
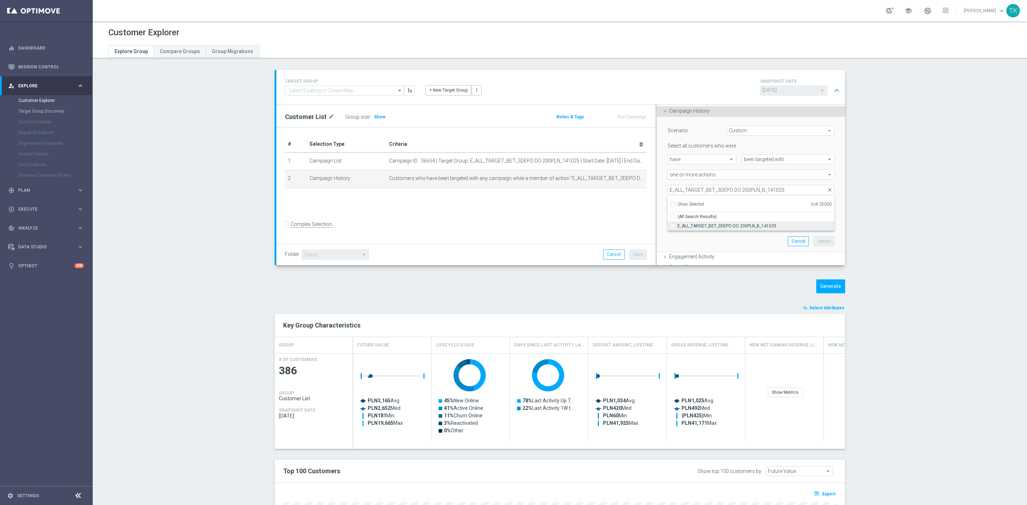
click at [693, 221] on label "E_ALL_TARGET_BET_3DEPO DO 200PLN_B_141025" at bounding box center [755, 225] width 157 height 9
click at [677, 224] on input "E_ALL_TARGET_BET_3DEPO DO 200PLN_B_141025" at bounding box center [675, 226] width 5 height 5
checkbox input "true"
type input "E_ALL_TARGET_BET_3DEPO DO 200PLN_B_141025"
checkbox input "true"
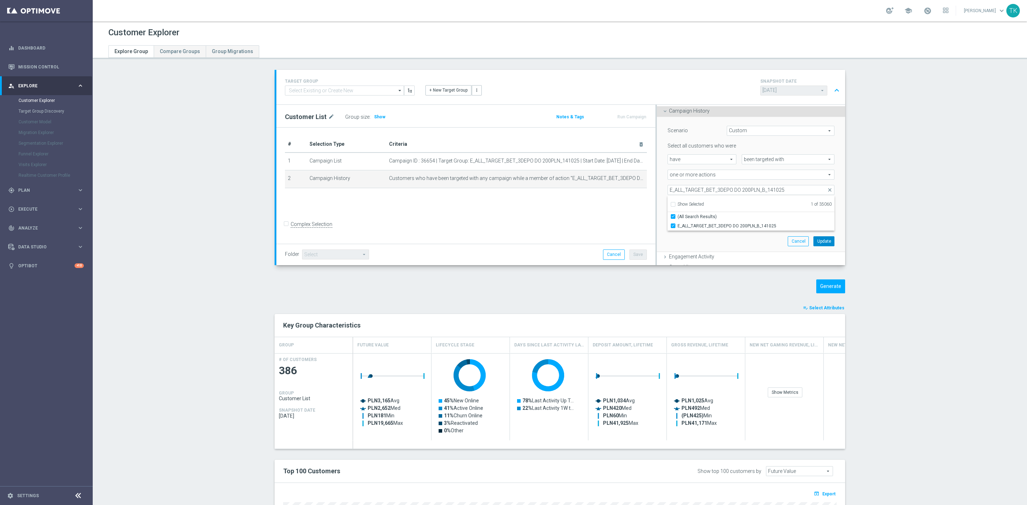
click at [813, 237] on button "Update" at bounding box center [823, 241] width 21 height 10
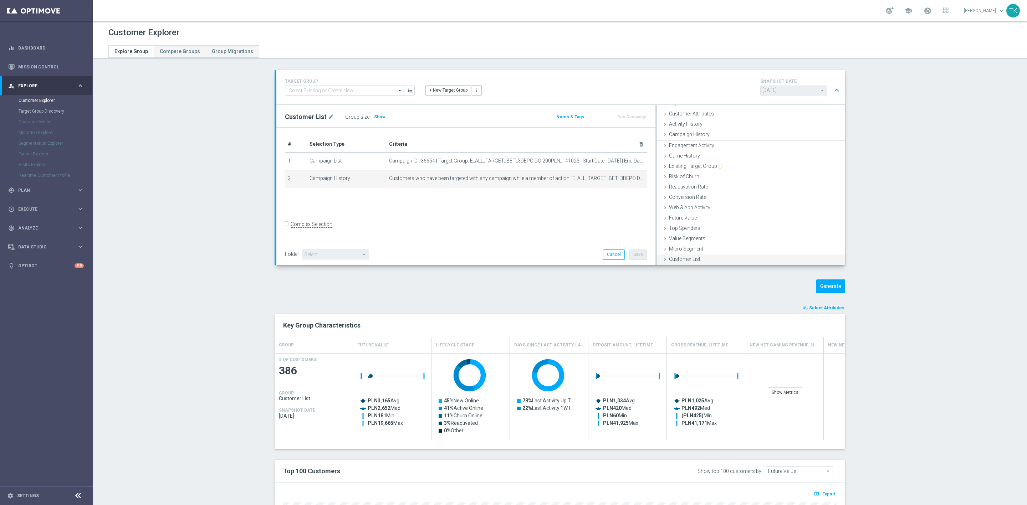
scroll to position [29, 0]
click at [832, 283] on button "Generate" at bounding box center [830, 286] width 29 height 14
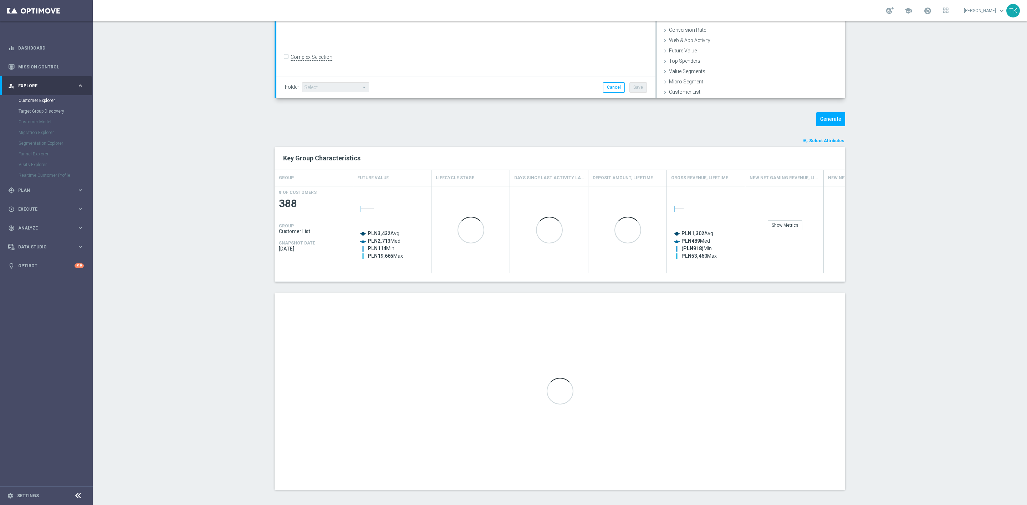
scroll to position [170, 0]
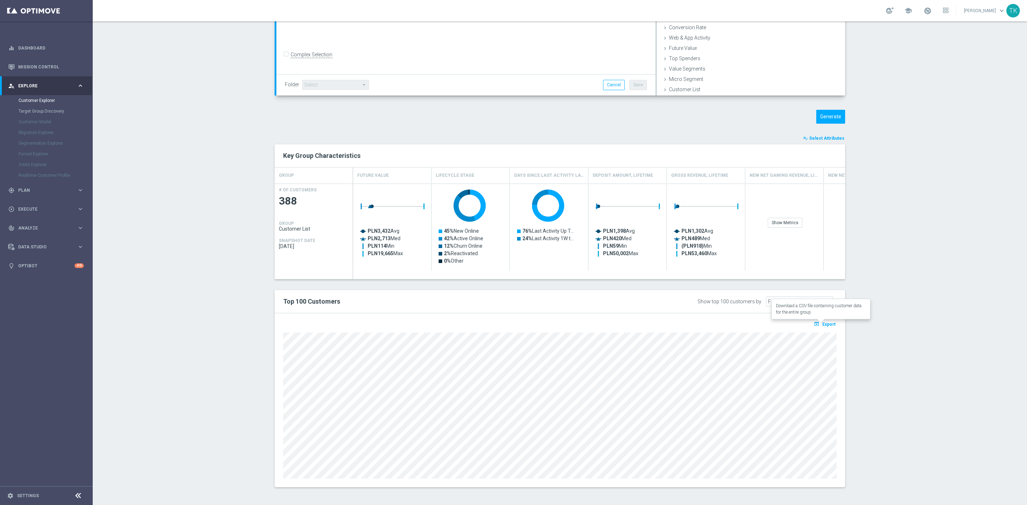
click at [821, 327] on button "open_in_browser Export" at bounding box center [824, 323] width 24 height 9
